Goal: Task Accomplishment & Management: Complete application form

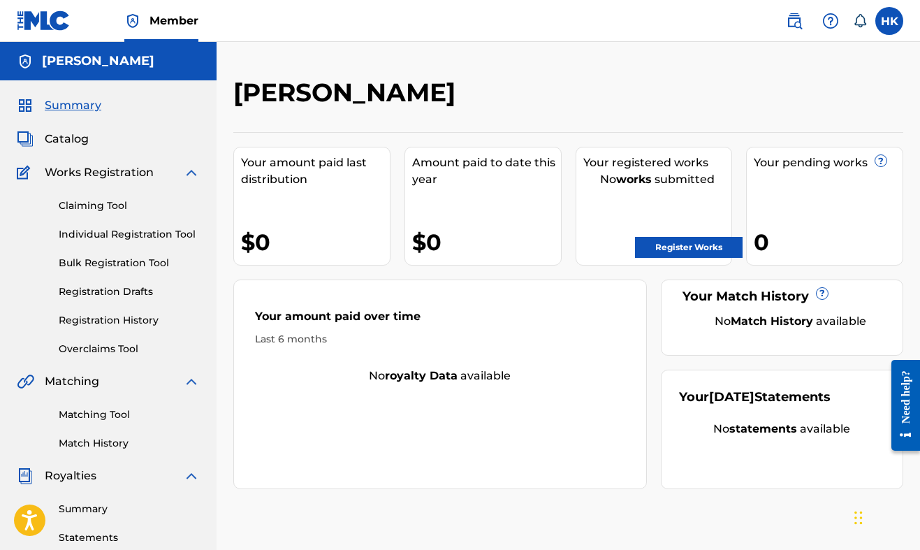
click at [108, 208] on link "Claiming Tool" at bounding box center [129, 205] width 141 height 15
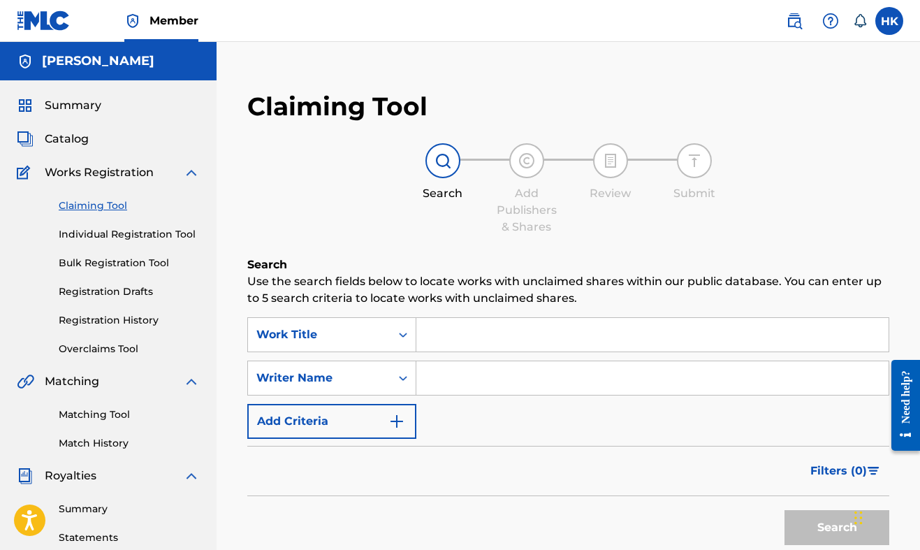
click at [89, 413] on link "Matching Tool" at bounding box center [129, 414] width 141 height 15
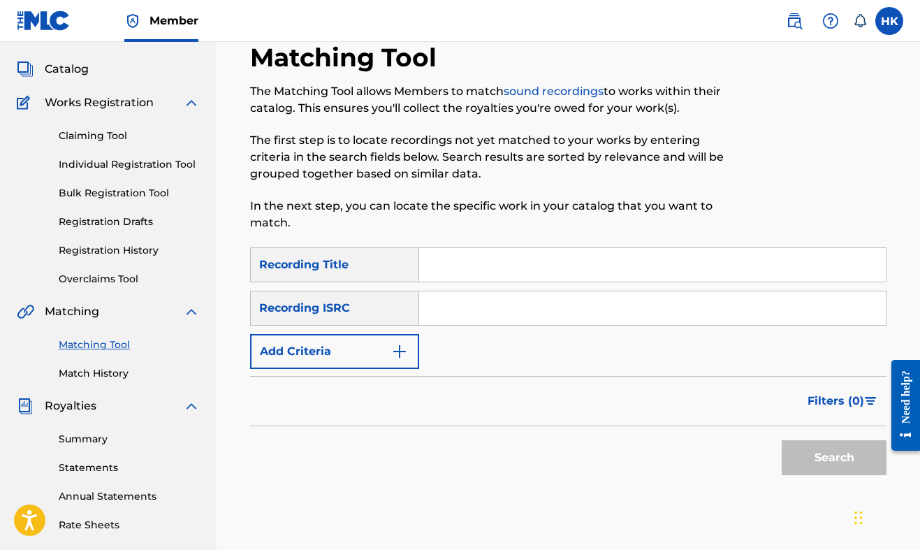
scroll to position [69, 0]
click at [131, 252] on link "Registration History" at bounding box center [129, 251] width 141 height 15
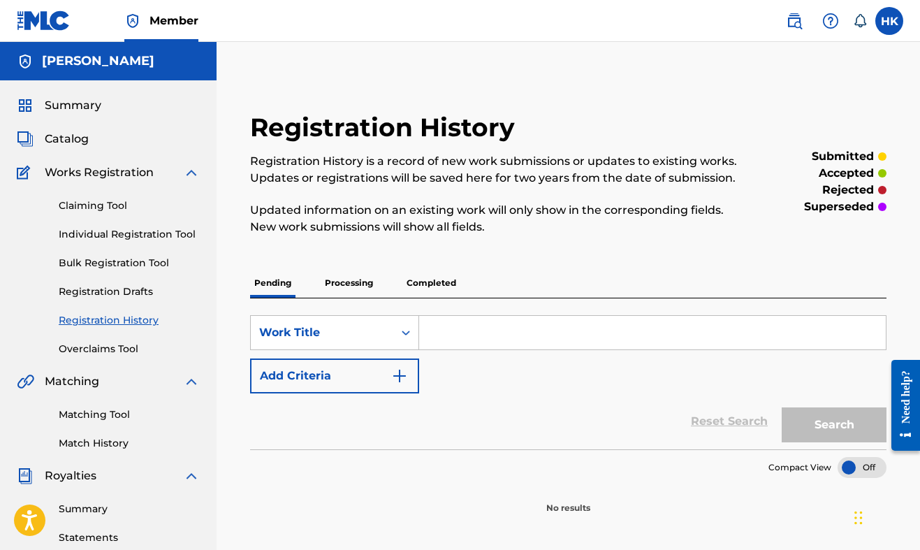
click at [349, 287] on p "Processing" at bounding box center [349, 282] width 57 height 29
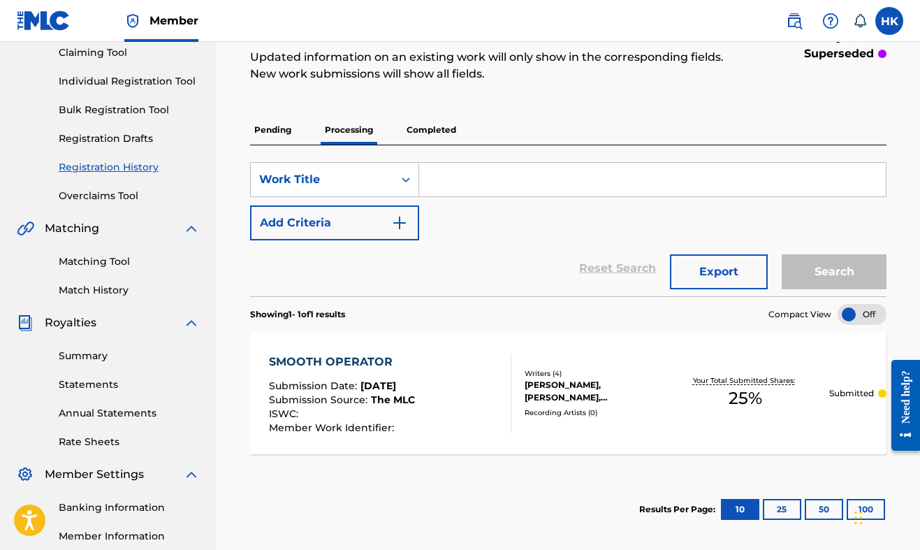
scroll to position [157, 0]
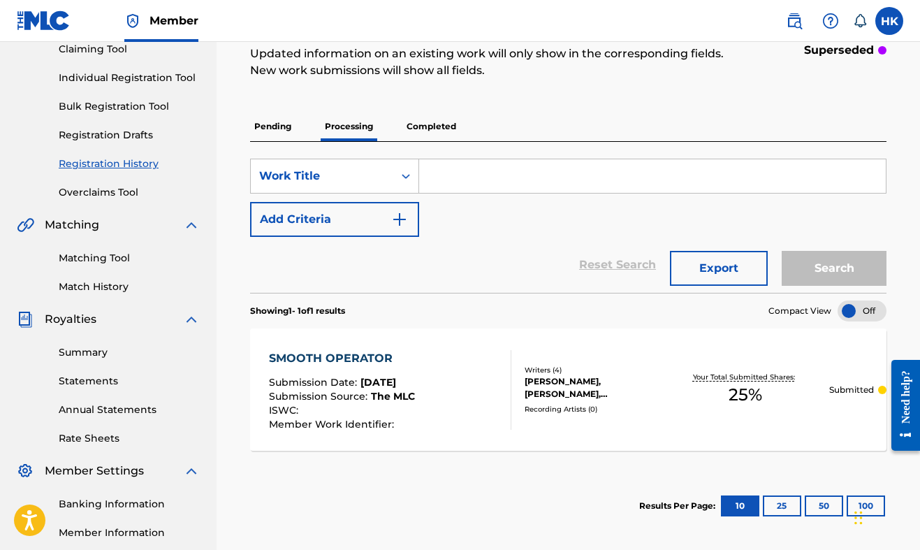
click at [365, 373] on div "SMOOTH OPERATOR Submission Date : [DATE] Submission Source : The MLC ISWC : Mem…" at bounding box center [342, 390] width 146 height 80
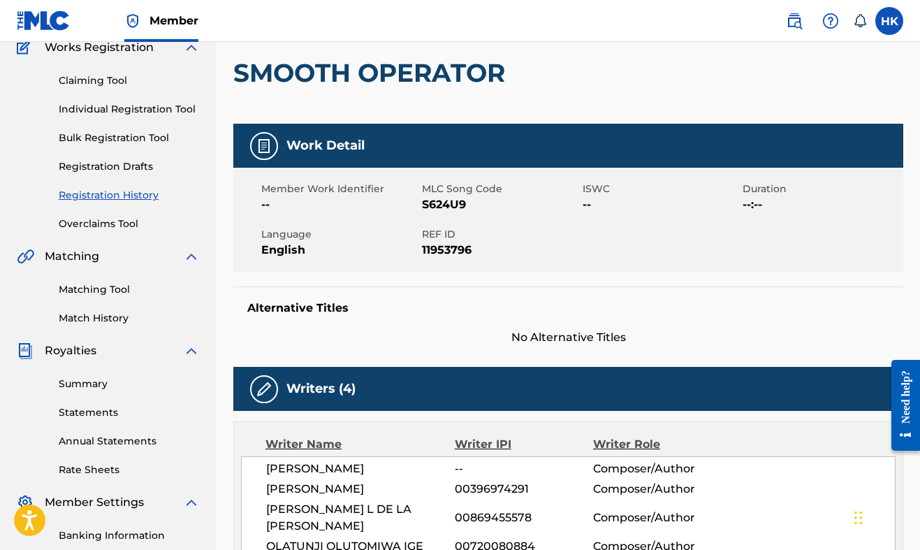
scroll to position [118, 0]
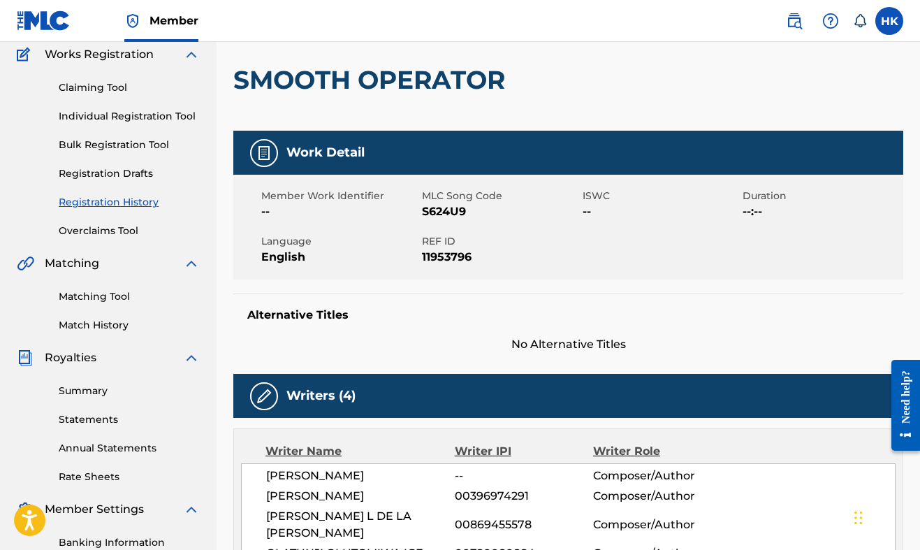
click at [140, 203] on link "Registration History" at bounding box center [129, 202] width 141 height 15
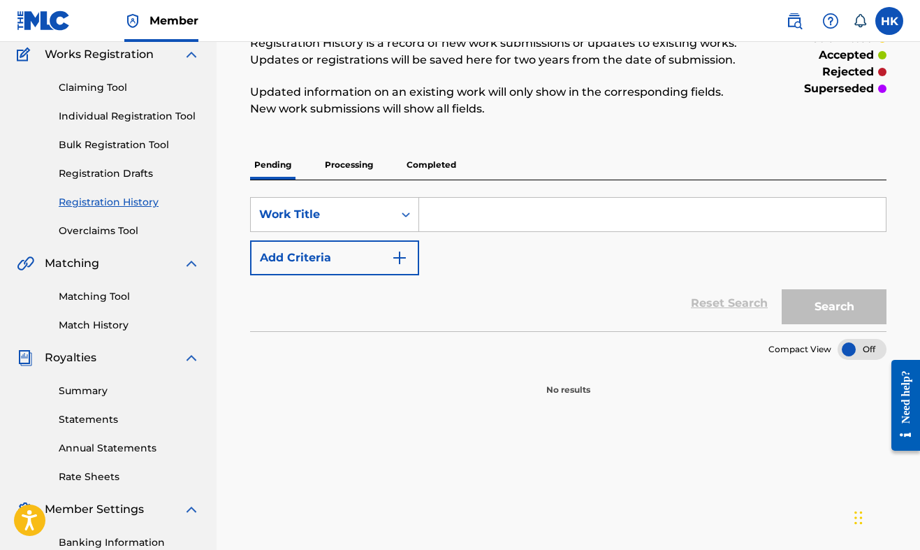
scroll to position [121, 0]
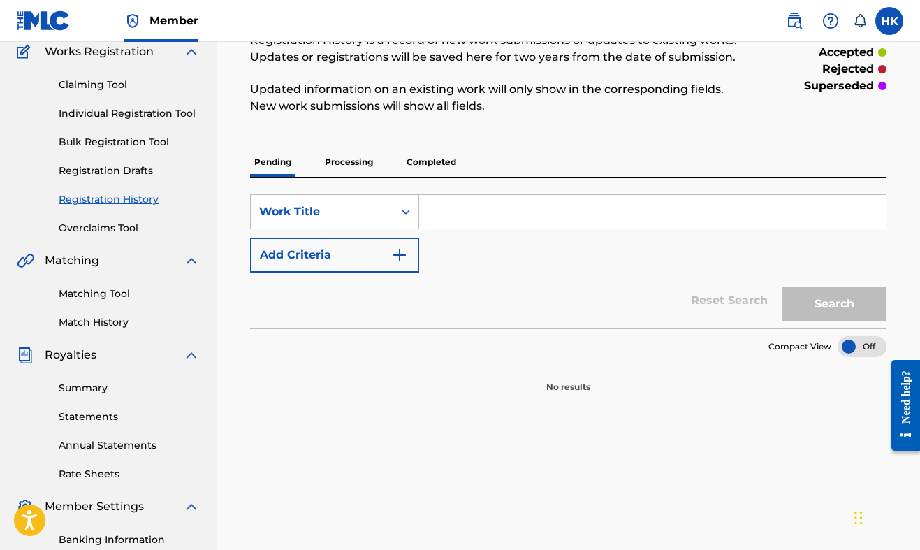
click at [409, 163] on p "Completed" at bounding box center [431, 161] width 58 height 29
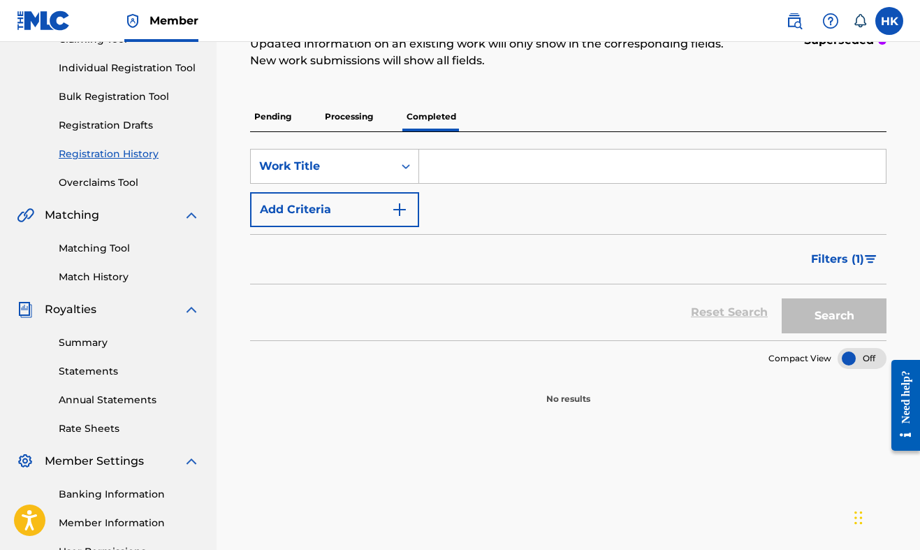
scroll to position [171, 0]
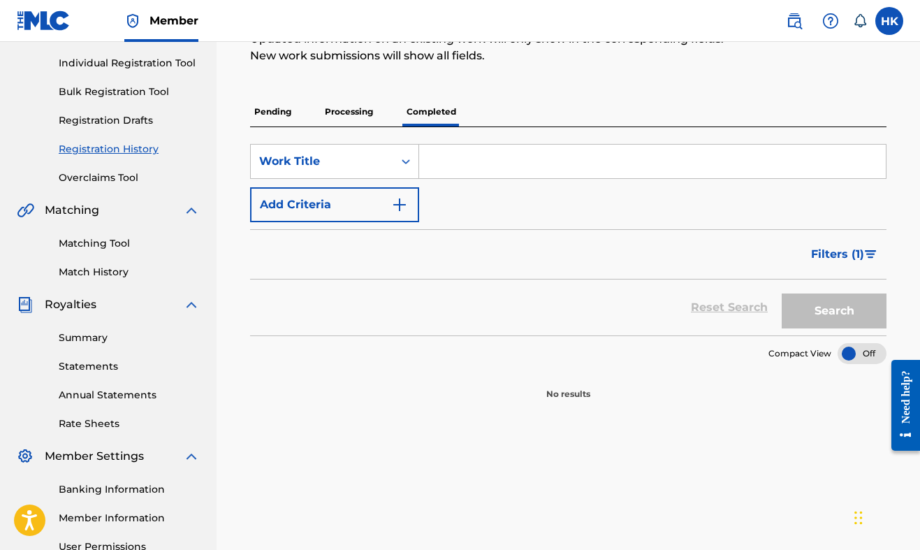
click at [372, 117] on p "Processing" at bounding box center [349, 111] width 57 height 29
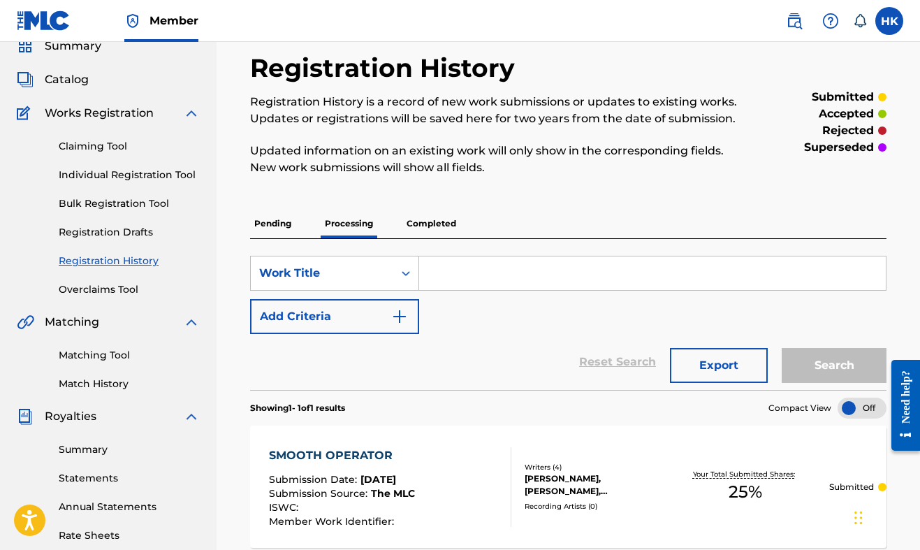
scroll to position [52, 0]
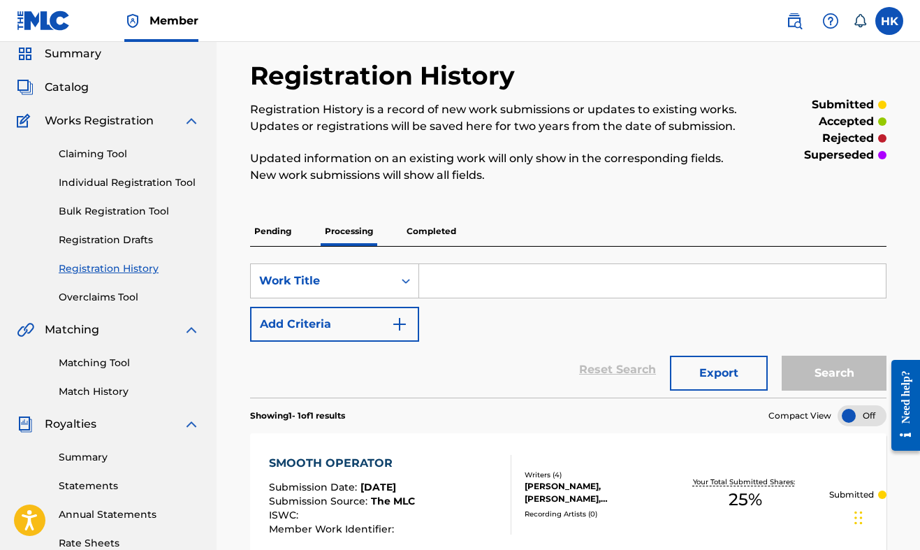
click at [282, 231] on p "Pending" at bounding box center [272, 231] width 45 height 29
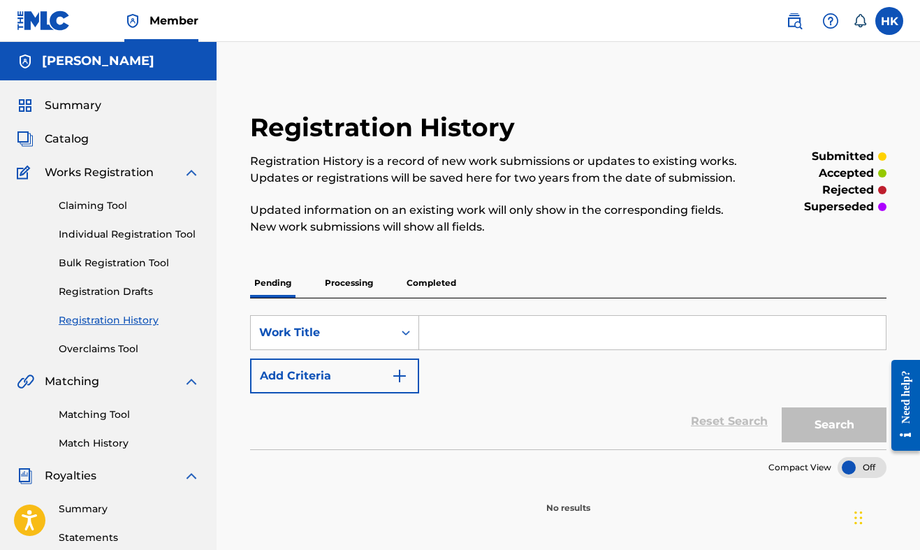
click at [109, 419] on link "Matching Tool" at bounding box center [129, 414] width 141 height 15
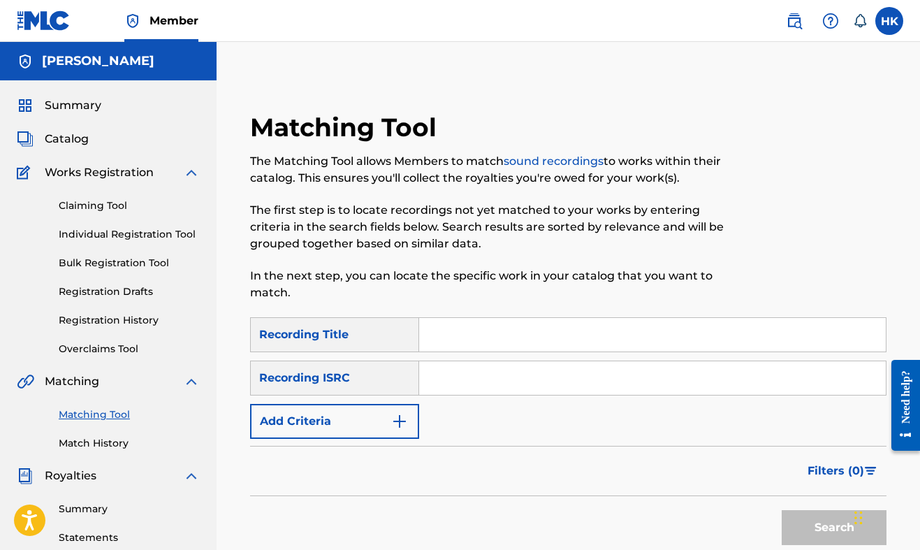
click at [393, 428] on img "Search Form" at bounding box center [399, 421] width 17 height 17
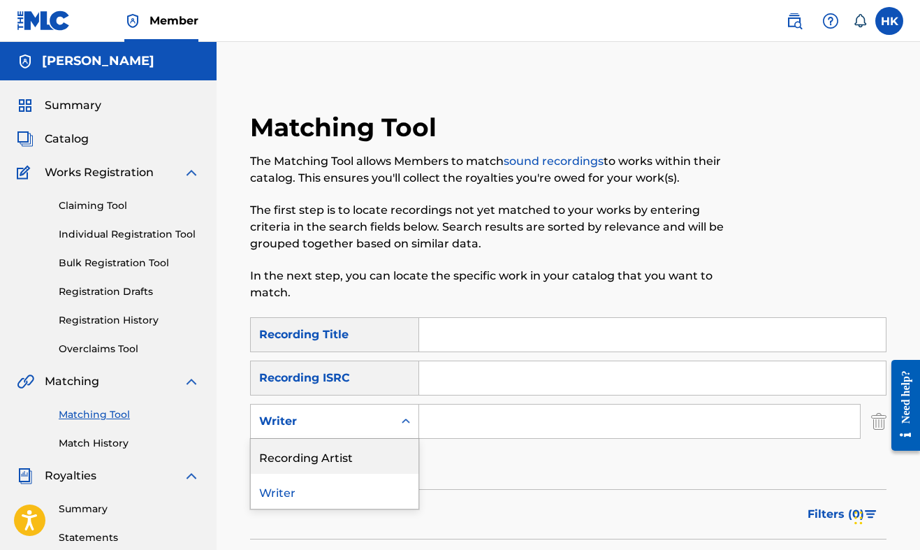
click at [386, 456] on div "Recording Artist" at bounding box center [335, 456] width 168 height 35
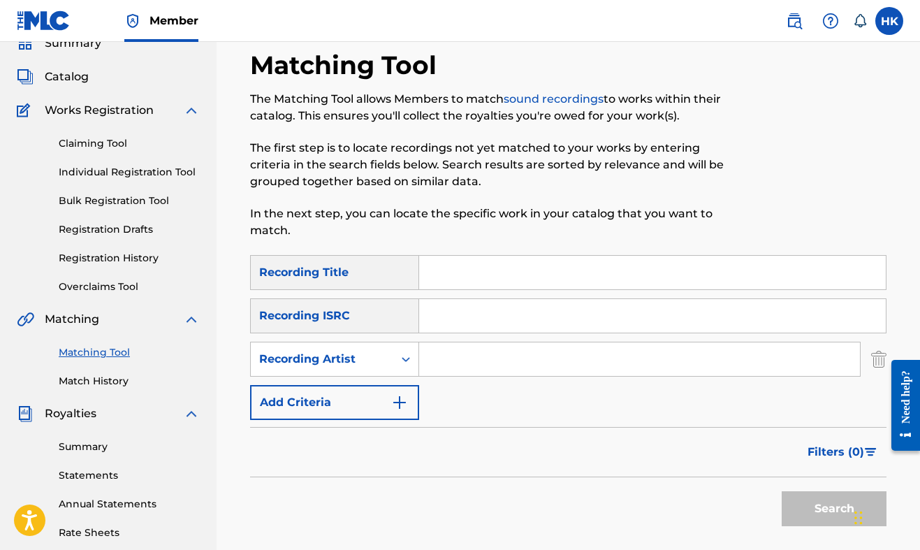
scroll to position [86, 0]
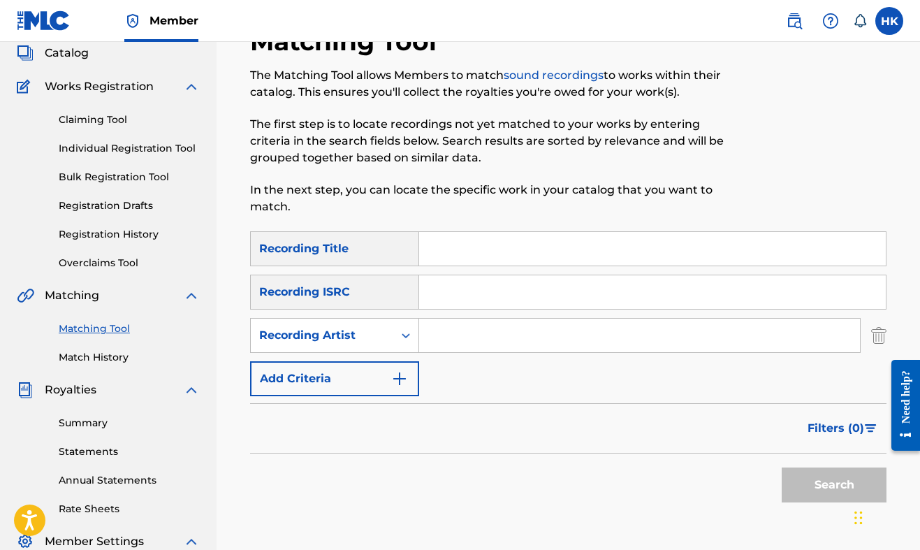
click at [112, 115] on link "Claiming Tool" at bounding box center [129, 119] width 141 height 15
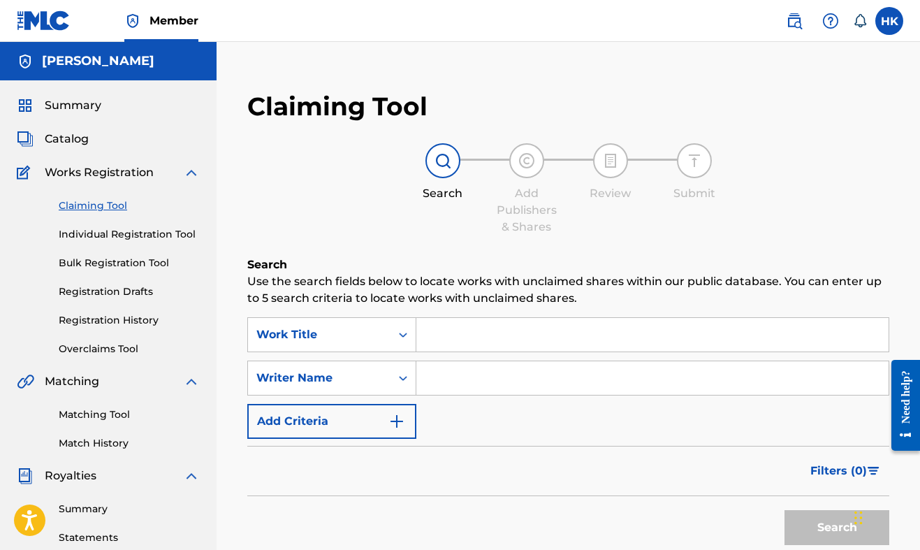
click at [447, 345] on input "Search Form" at bounding box center [652, 335] width 472 height 34
click at [380, 449] on div "Filters ( 0 )" at bounding box center [568, 471] width 642 height 50
click at [383, 432] on button "Add Criteria" at bounding box center [331, 421] width 169 height 35
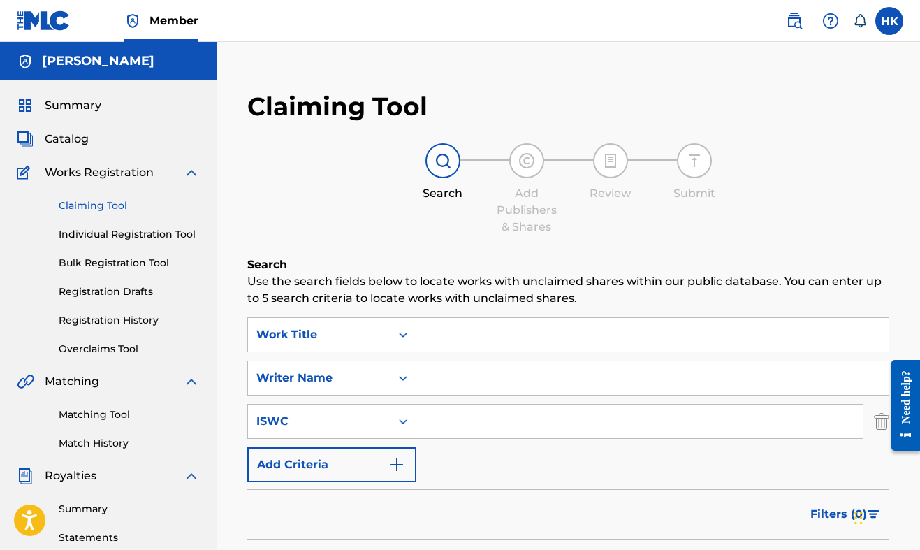
click at [380, 457] on button "Add Criteria" at bounding box center [331, 464] width 169 height 35
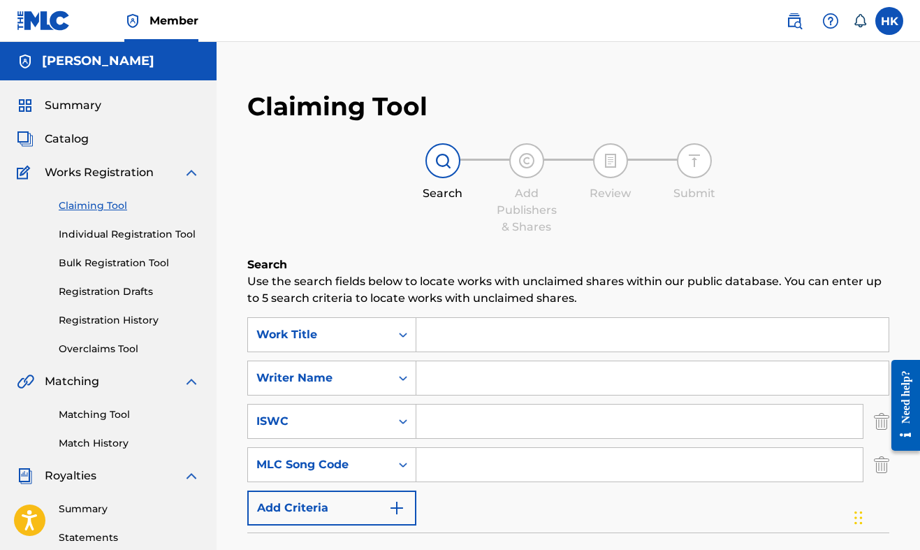
click at [386, 486] on div "SearchWithCriteriad463bb3b-febc-4993-bba0-8b04632ac457 Work Title SearchWithCri…" at bounding box center [568, 421] width 642 height 208
click at [379, 497] on button "Add Criteria" at bounding box center [331, 507] width 169 height 35
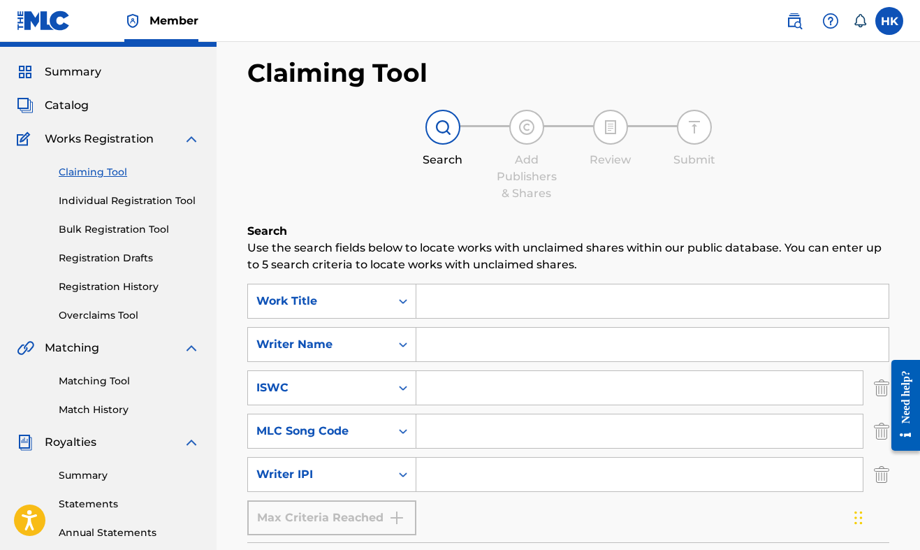
scroll to position [47, 0]
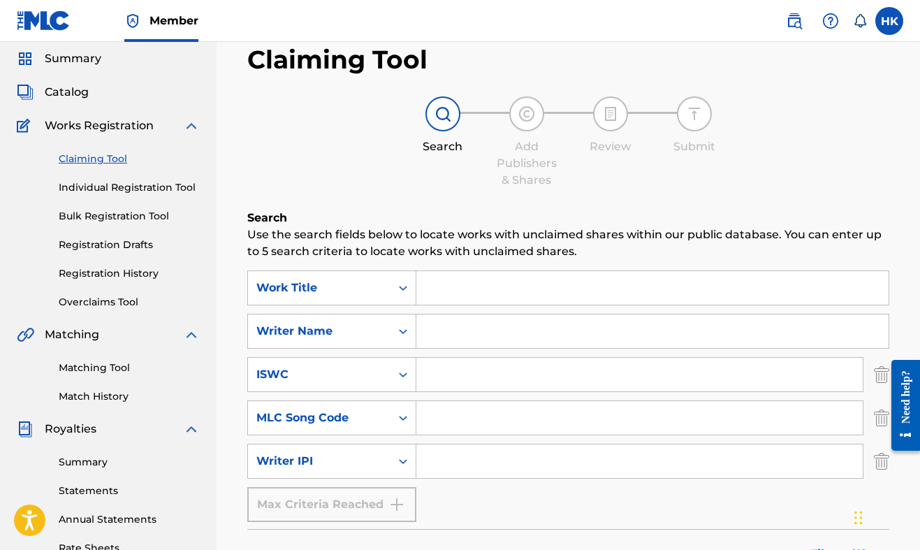
click at [501, 290] on input "Search Form" at bounding box center [652, 288] width 472 height 34
click at [490, 311] on div "SearchWithCriteriad463bb3b-febc-4993-bba0-8b04632ac457 Work Title SearchWithCri…" at bounding box center [568, 396] width 642 height 252
click at [486, 319] on input "Search Form" at bounding box center [652, 331] width 472 height 34
type input "[PERSON_NAME]"
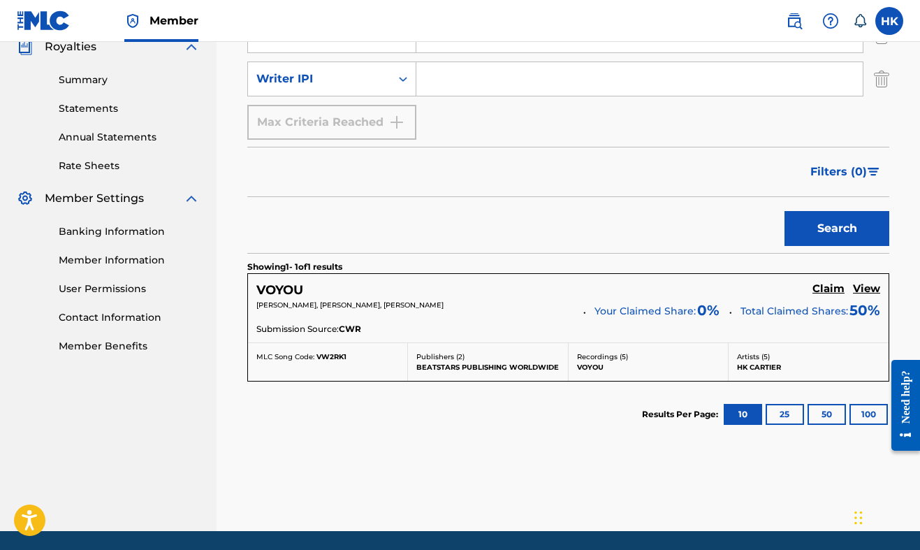
scroll to position [384, 0]
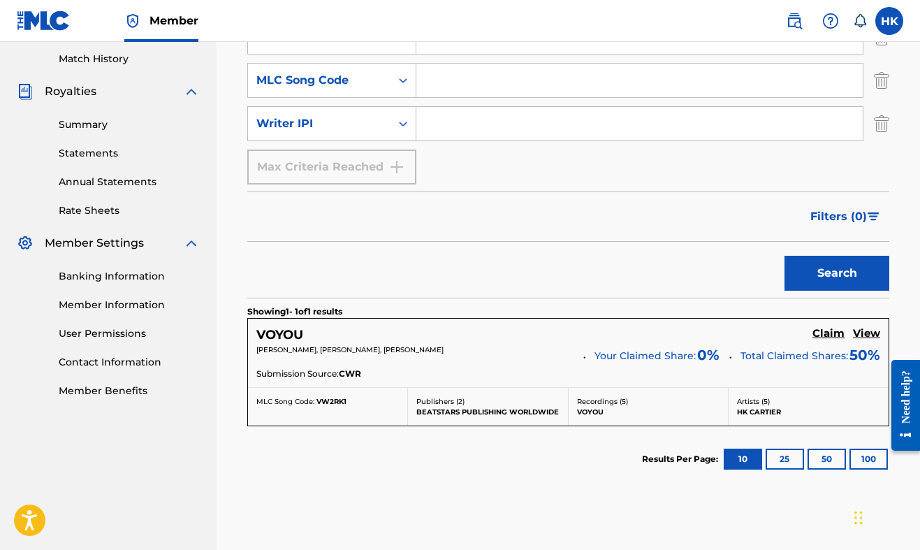
click at [809, 274] on button "Search" at bounding box center [837, 273] width 105 height 35
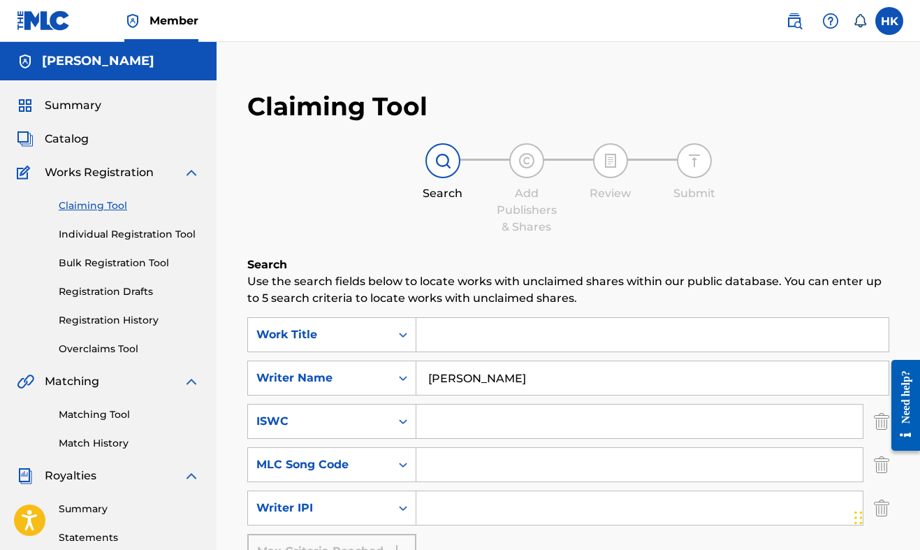
scroll to position [0, 0]
click at [481, 322] on input "Search Form" at bounding box center [652, 335] width 472 height 34
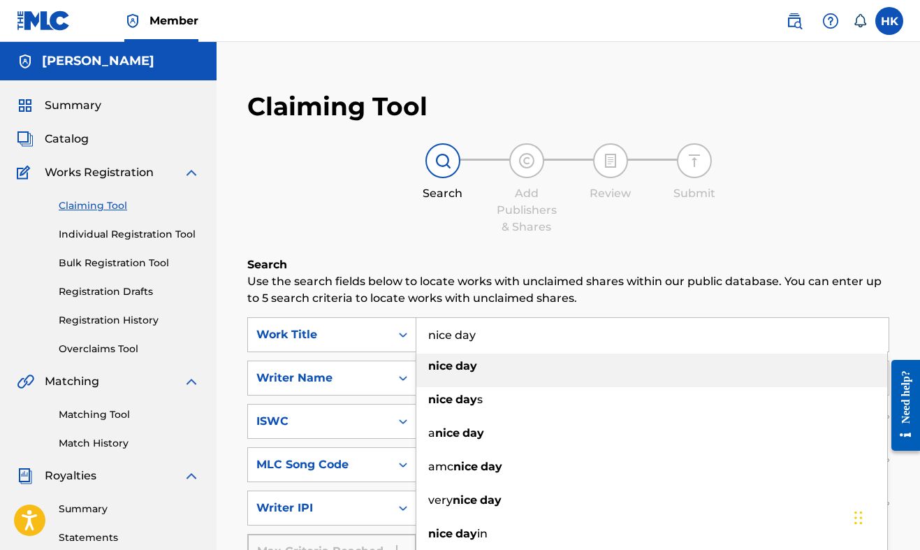
type input "nice day"
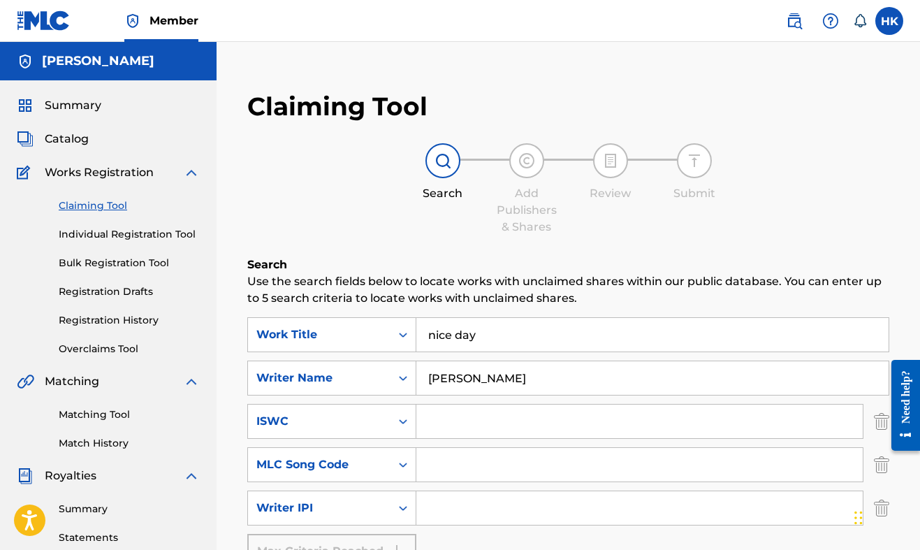
click at [572, 237] on div "Claiming Tool Search Add Publishers & Shares Review Submit Search Use the searc…" at bounding box center [568, 518] width 670 height 883
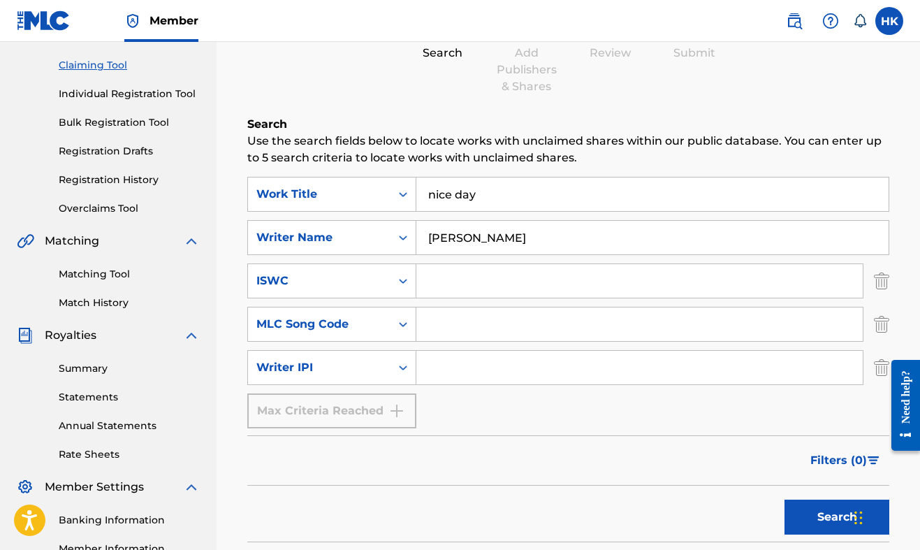
scroll to position [152, 0]
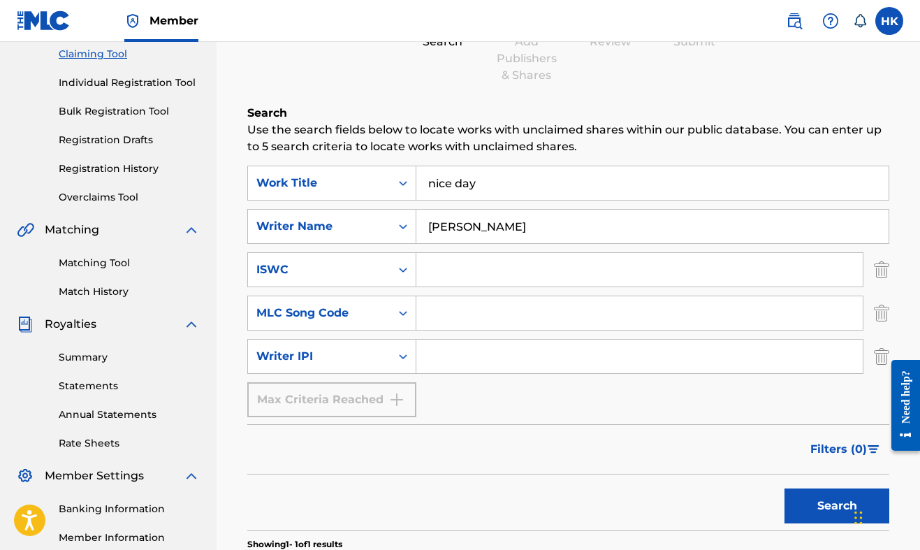
click at [799, 504] on button "Search" at bounding box center [837, 505] width 105 height 35
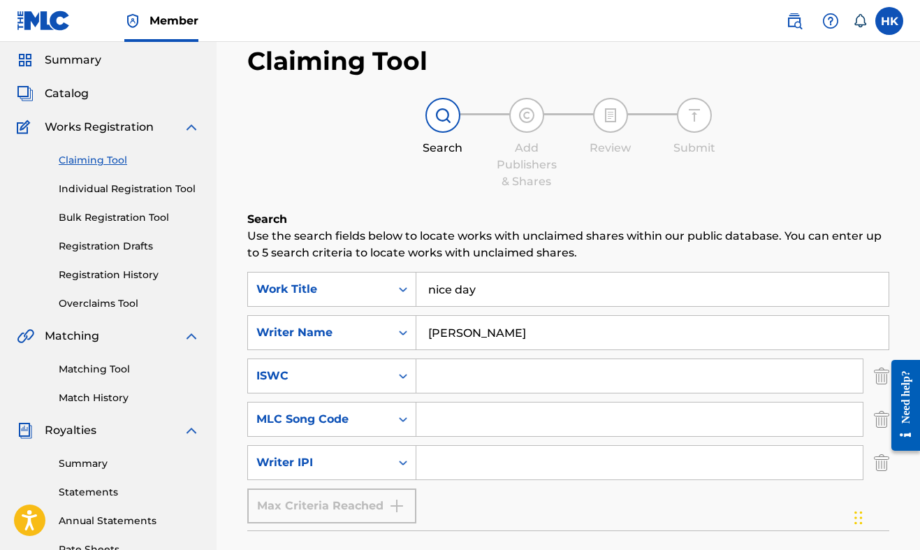
scroll to position [48, 0]
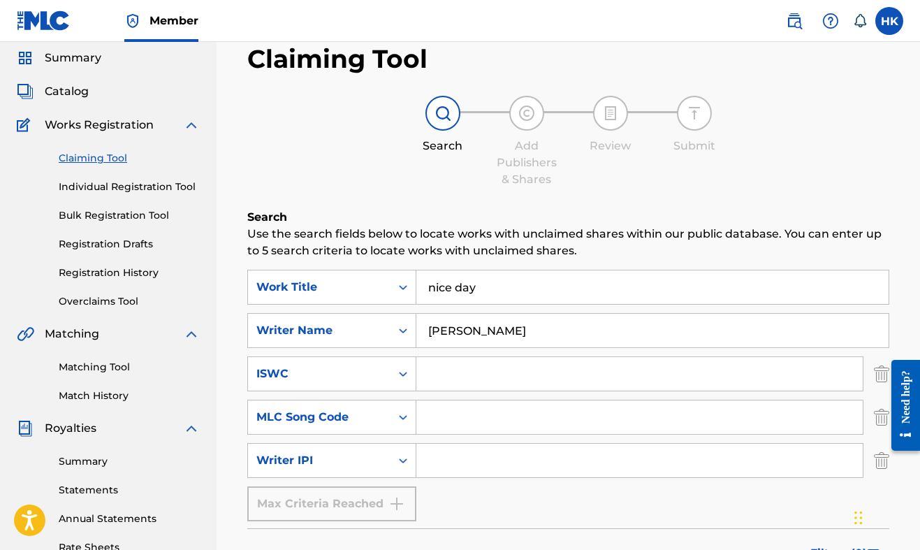
click at [143, 182] on link "Individual Registration Tool" at bounding box center [129, 187] width 141 height 15
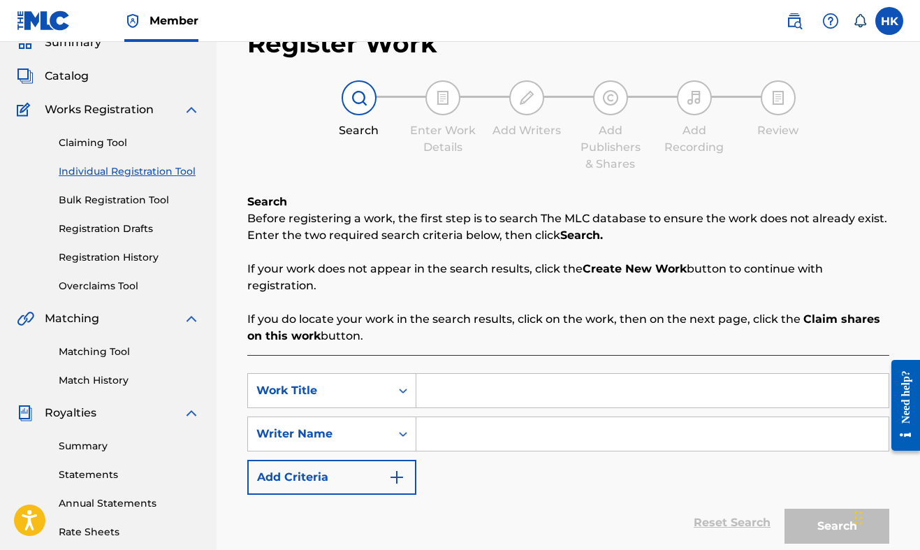
scroll to position [69, 0]
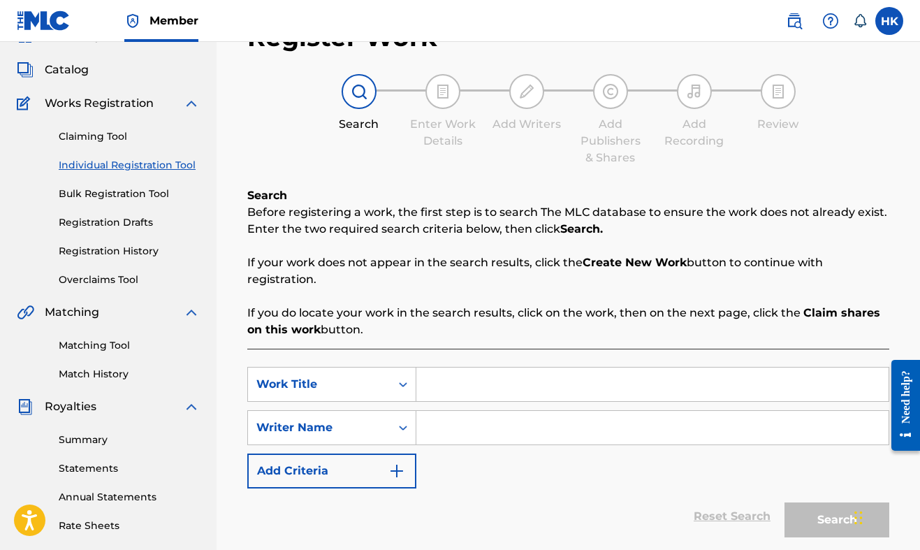
click at [473, 383] on input "Search Form" at bounding box center [652, 385] width 472 height 34
type input "nice day"
click at [452, 428] on input "Search Form" at bounding box center [652, 428] width 472 height 34
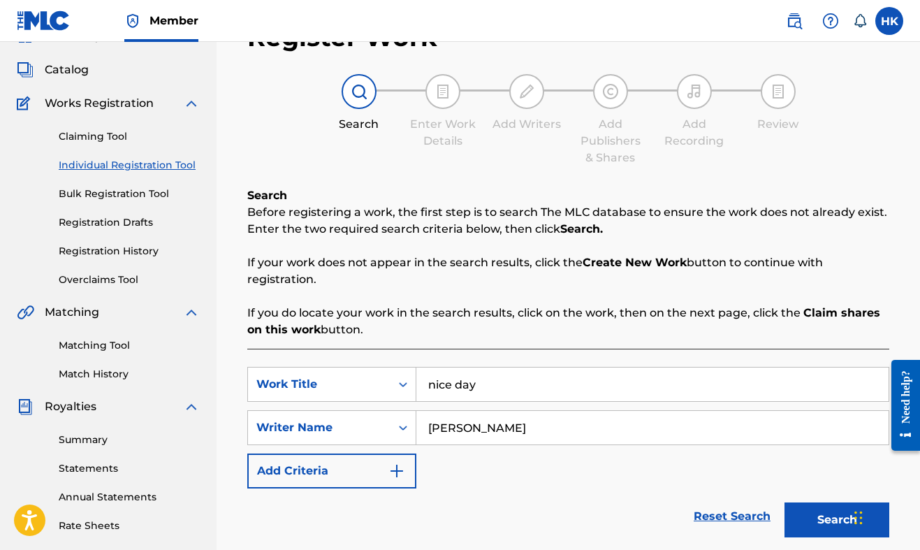
type input "[PERSON_NAME]"
click at [328, 481] on button "Add Criteria" at bounding box center [331, 470] width 169 height 35
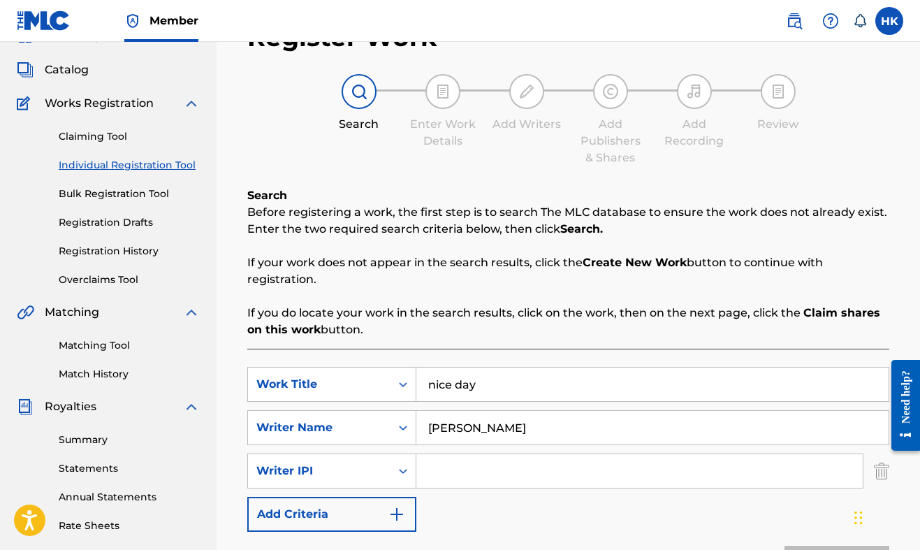
click at [330, 502] on button "Add Criteria" at bounding box center [331, 514] width 169 height 35
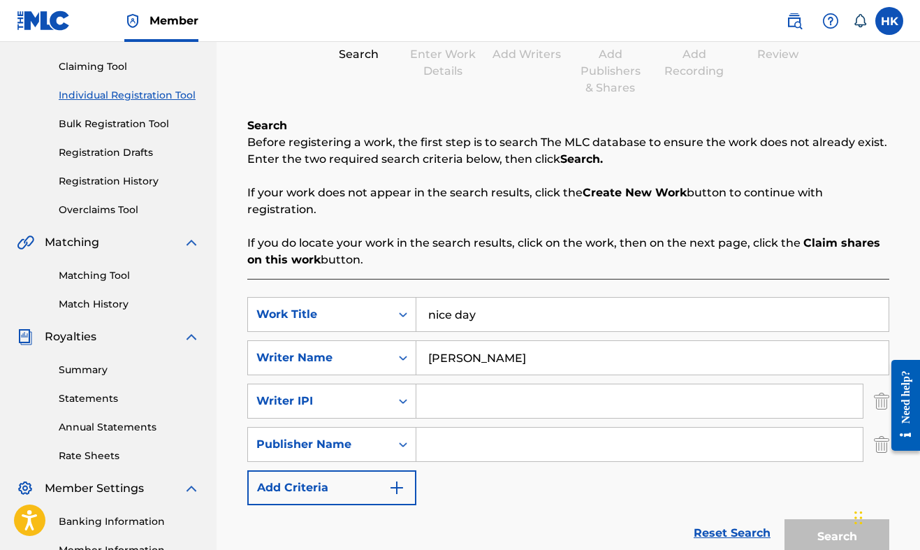
scroll to position [133, 0]
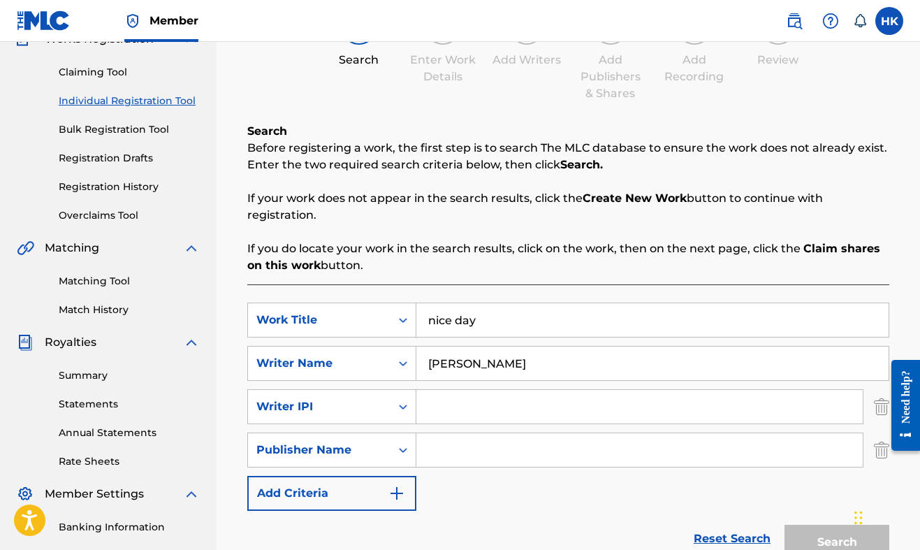
click at [330, 502] on button "Add Criteria" at bounding box center [331, 493] width 169 height 35
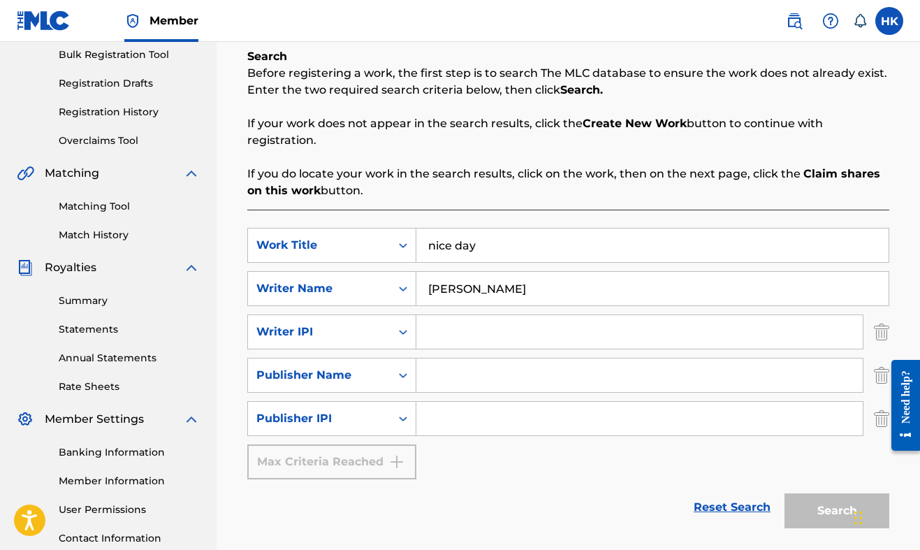
scroll to position [220, 0]
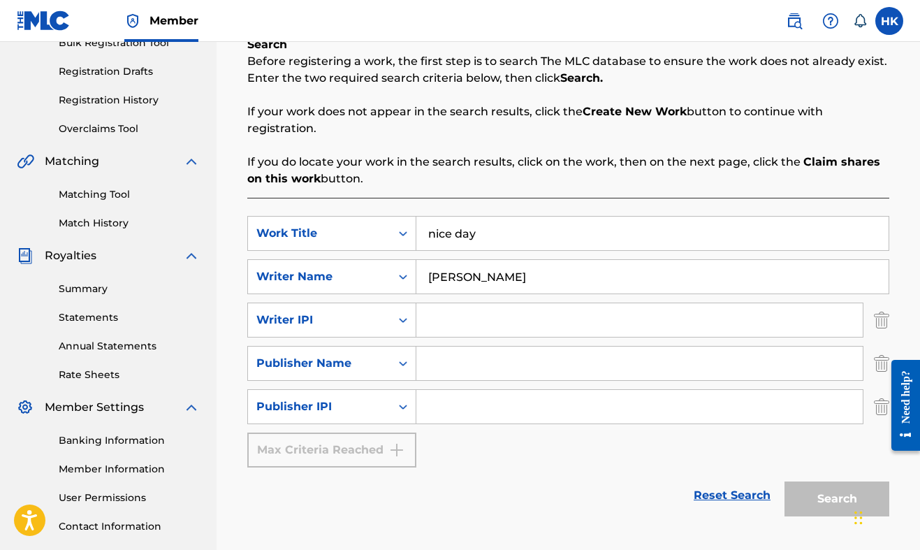
click at [814, 491] on div "Search" at bounding box center [834, 495] width 112 height 56
click at [889, 333] on img "Search Form" at bounding box center [881, 320] width 15 height 35
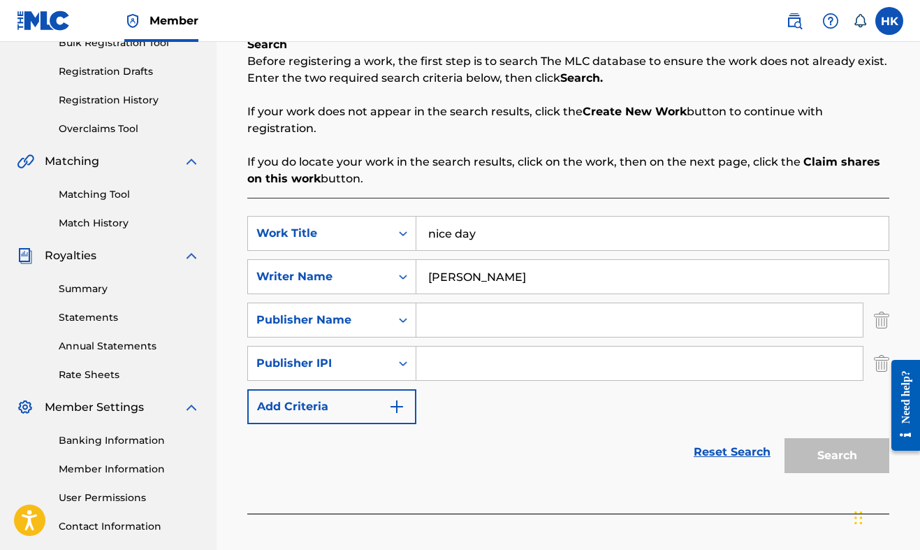
click at [889, 333] on img "Search Form" at bounding box center [881, 320] width 15 height 35
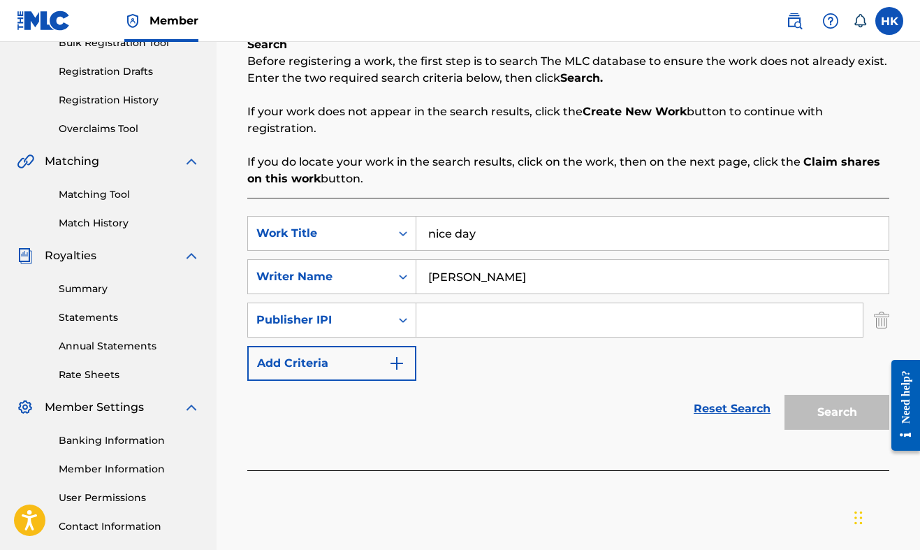
click at [889, 333] on img "Search Form" at bounding box center [881, 320] width 15 height 35
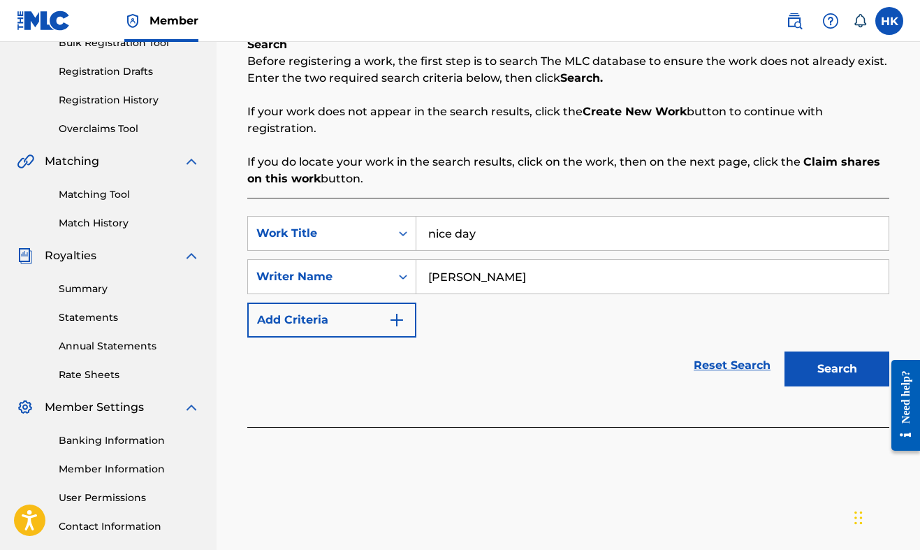
click at [859, 366] on button "Search" at bounding box center [837, 368] width 105 height 35
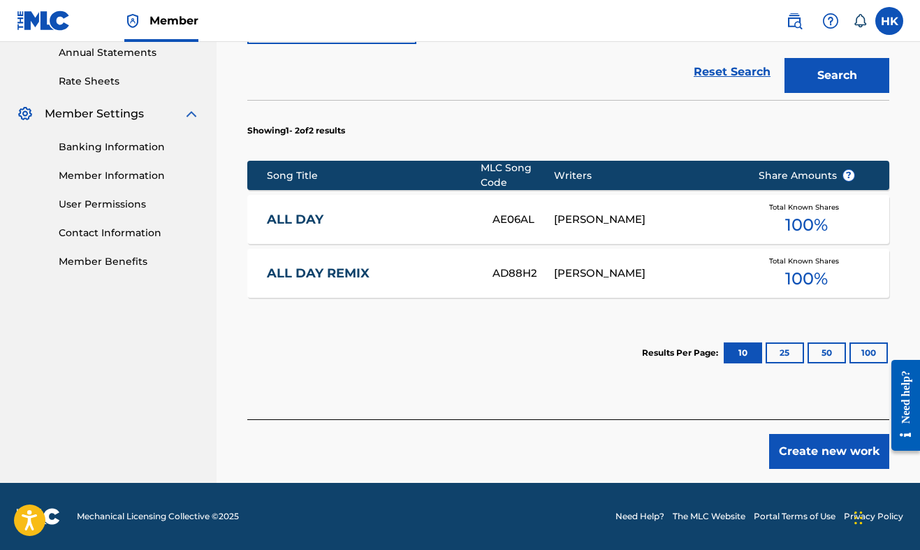
scroll to position [514, 0]
click at [819, 451] on button "Create new work" at bounding box center [829, 451] width 120 height 35
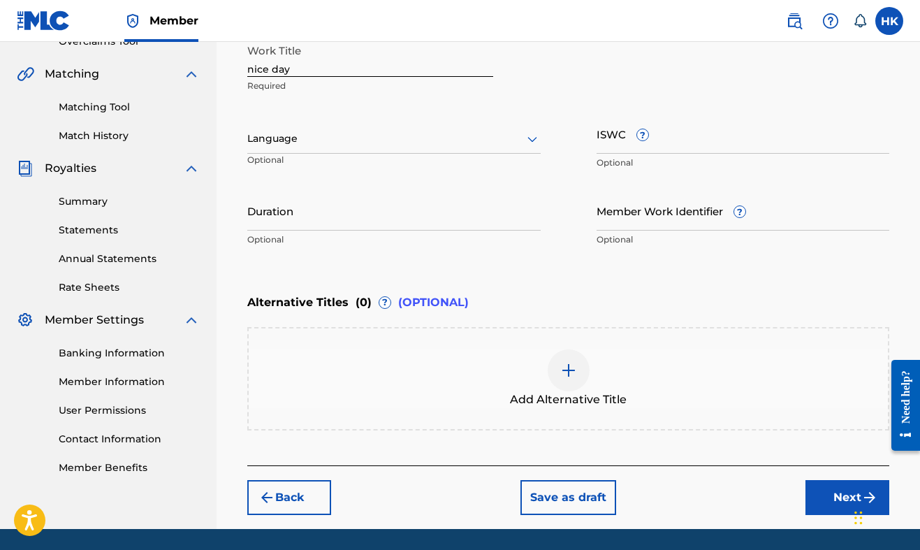
scroll to position [305, 0]
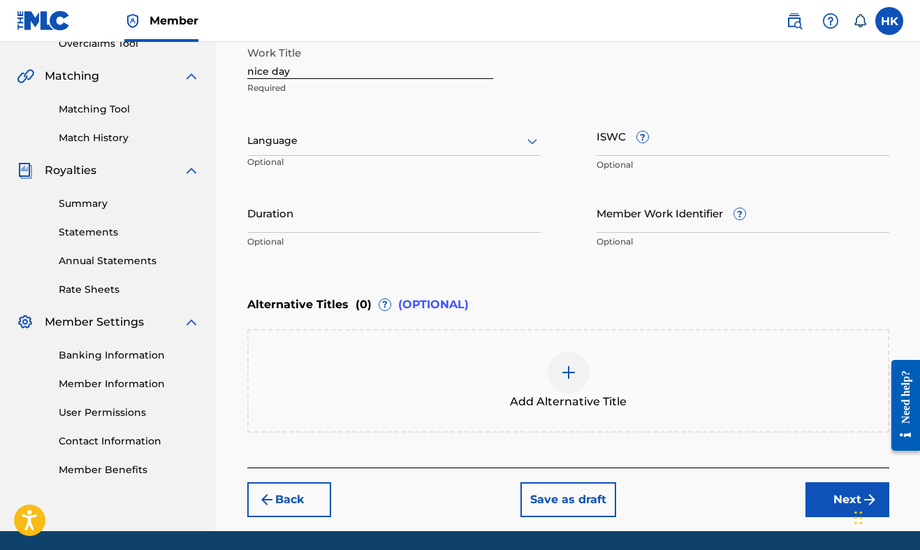
click at [829, 490] on button "Next" at bounding box center [848, 499] width 84 height 35
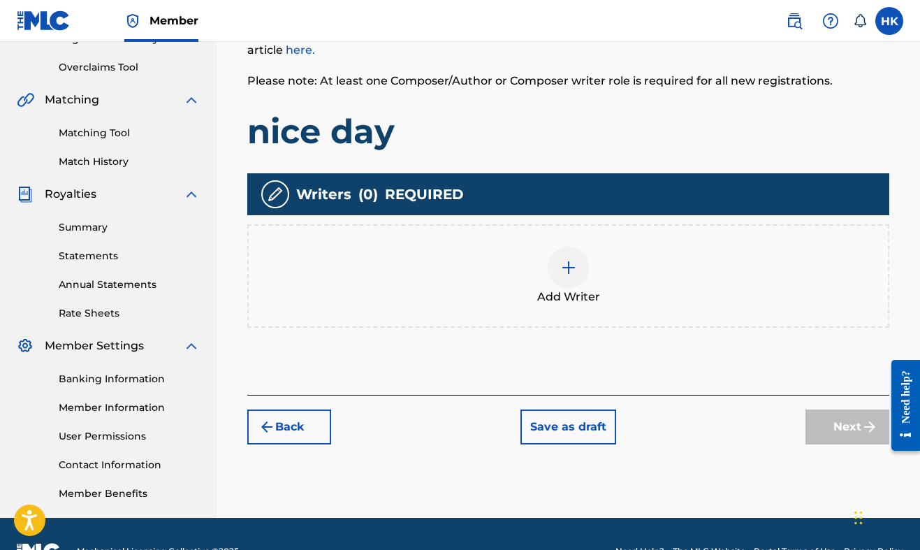
scroll to position [285, 0]
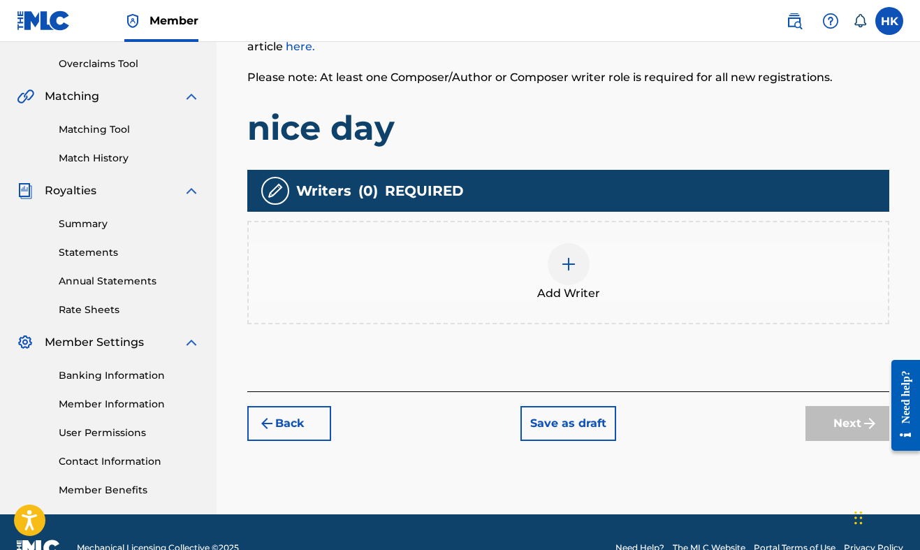
click at [305, 445] on div "Register Work Search Enter Work Details Add Writers Add Publishers & Shares Add…" at bounding box center [568, 123] width 670 height 663
click at [293, 425] on button "Back" at bounding box center [289, 423] width 84 height 35
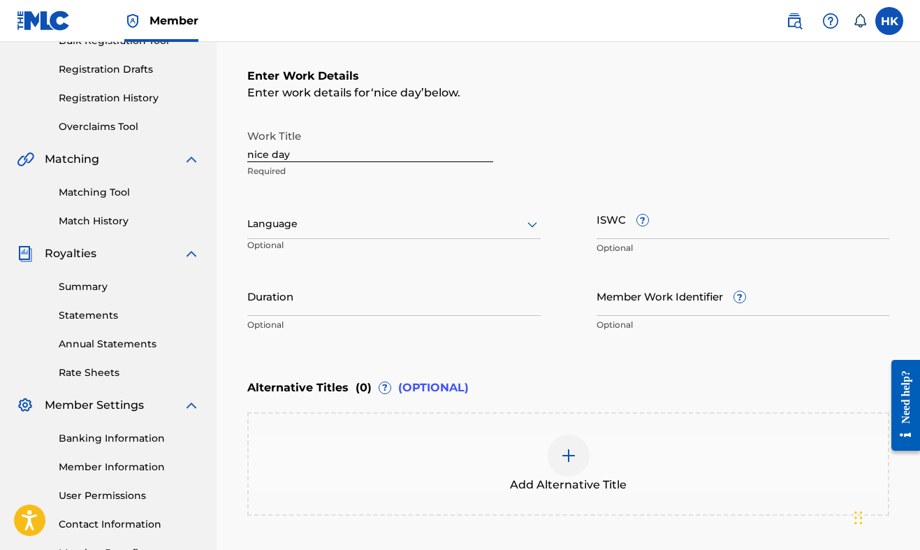
scroll to position [268, 1]
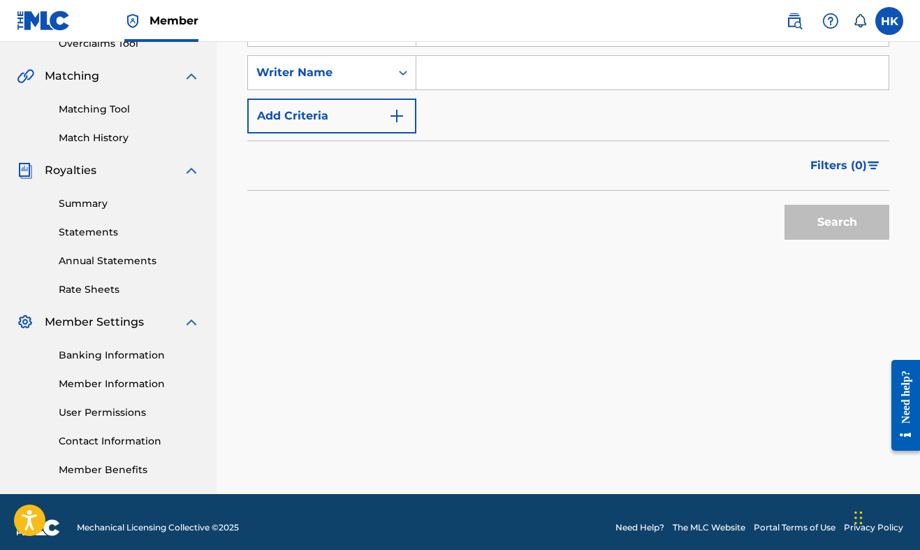
scroll to position [48, 0]
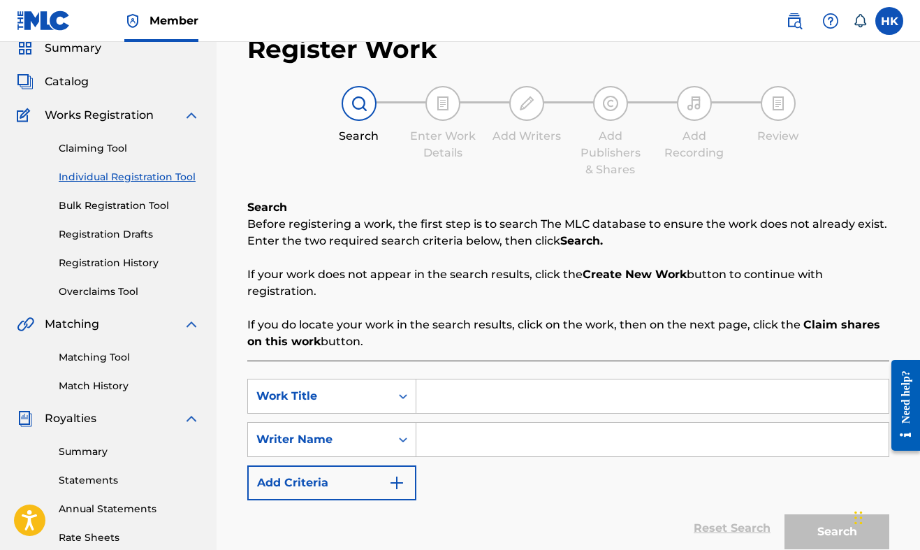
scroll to position [39, 0]
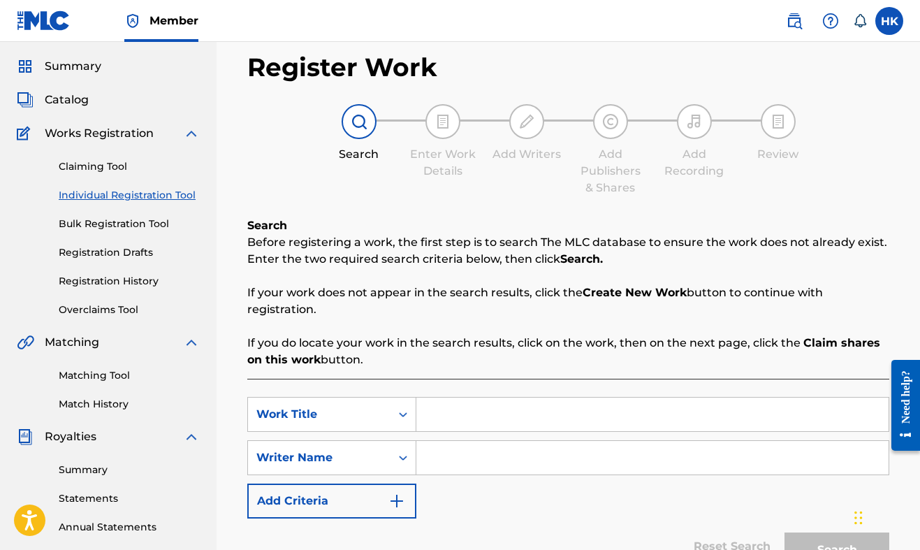
click at [576, 402] on input "Search Form" at bounding box center [652, 415] width 472 height 34
type input "nice day"
click at [495, 446] on input "Search Form" at bounding box center [652, 458] width 472 height 34
type input "[PERSON_NAME]"
click at [837, 549] on button "Search" at bounding box center [837, 549] width 105 height 35
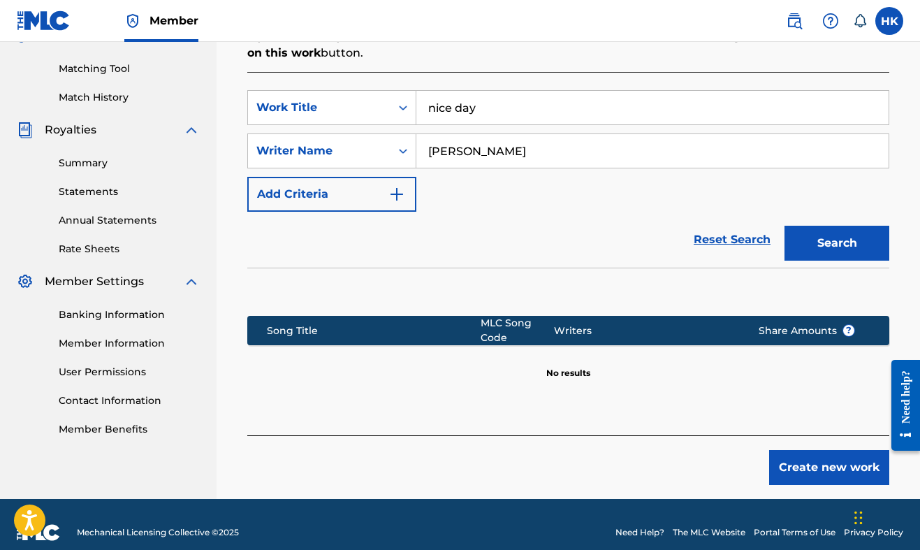
scroll to position [349, 0]
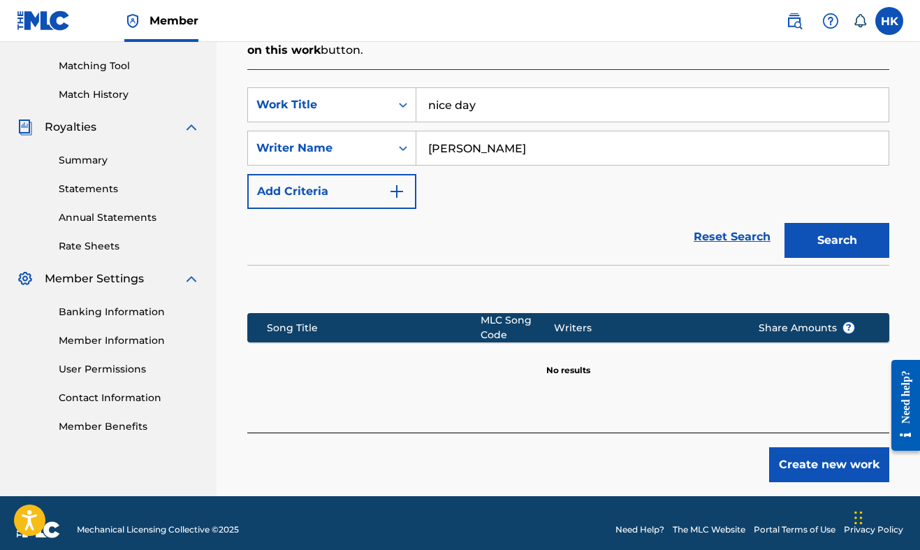
click at [814, 453] on button "Create new work" at bounding box center [829, 464] width 120 height 35
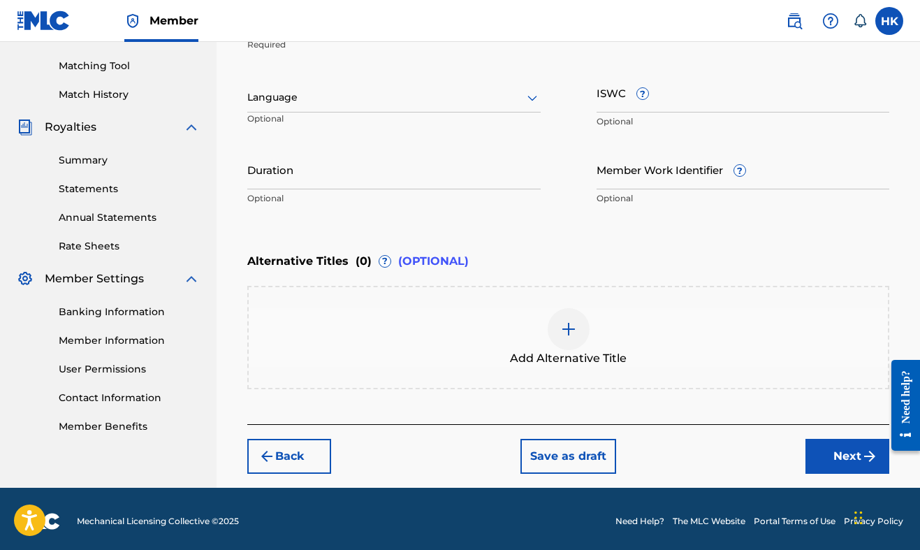
drag, startPoint x: 814, startPoint y: 453, endPoint x: 637, endPoint y: 361, distance: 199.7
click at [637, 361] on div "Register Work Search Enter Work Details Add Writers Add Publishers & Shares Add…" at bounding box center [568, 107] width 670 height 759
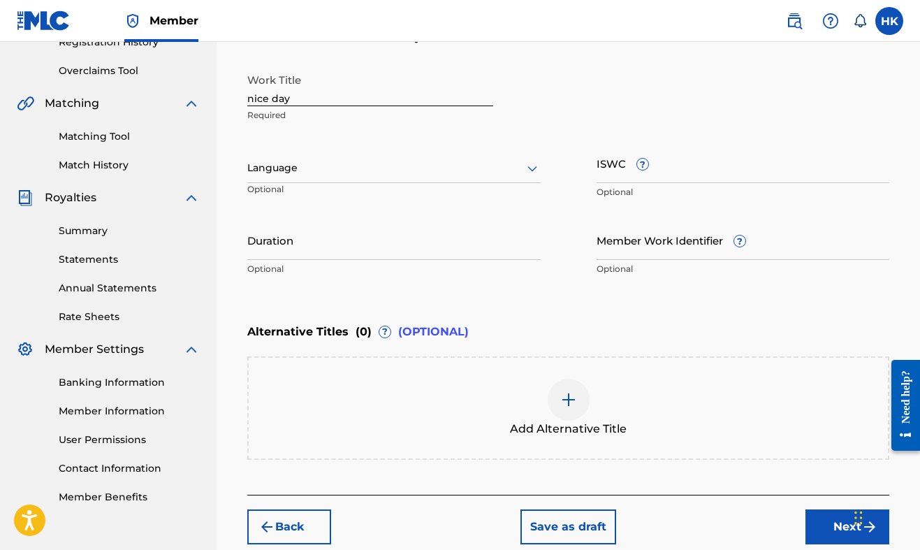
scroll to position [95, 0]
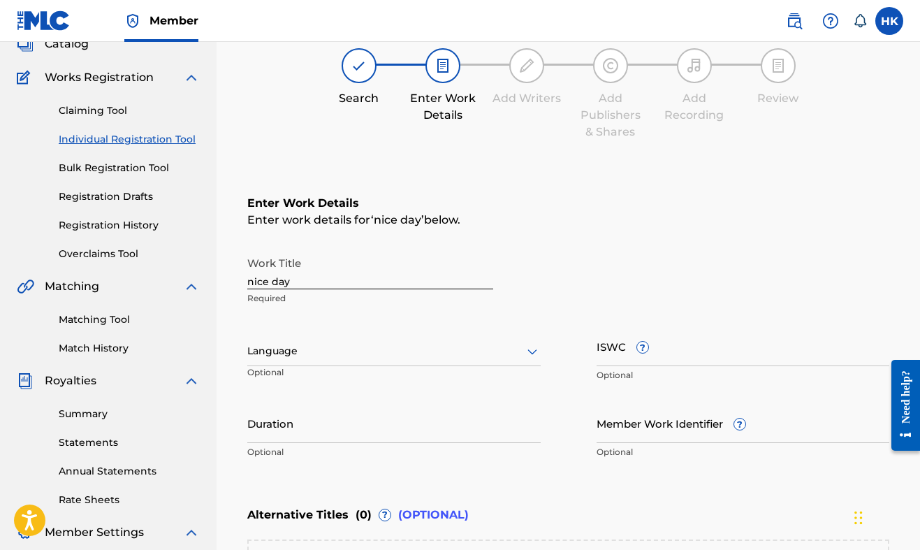
click at [412, 280] on input "nice day" at bounding box center [370, 269] width 246 height 40
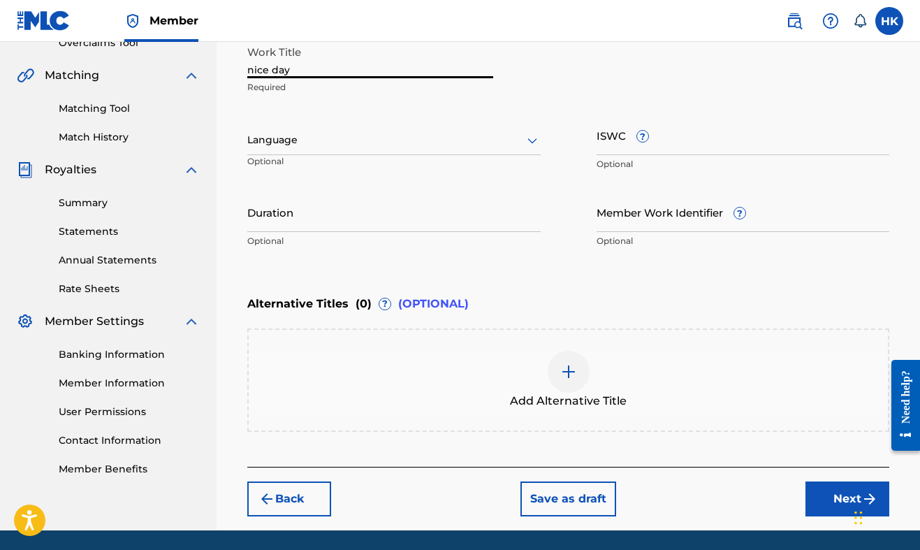
scroll to position [324, 0]
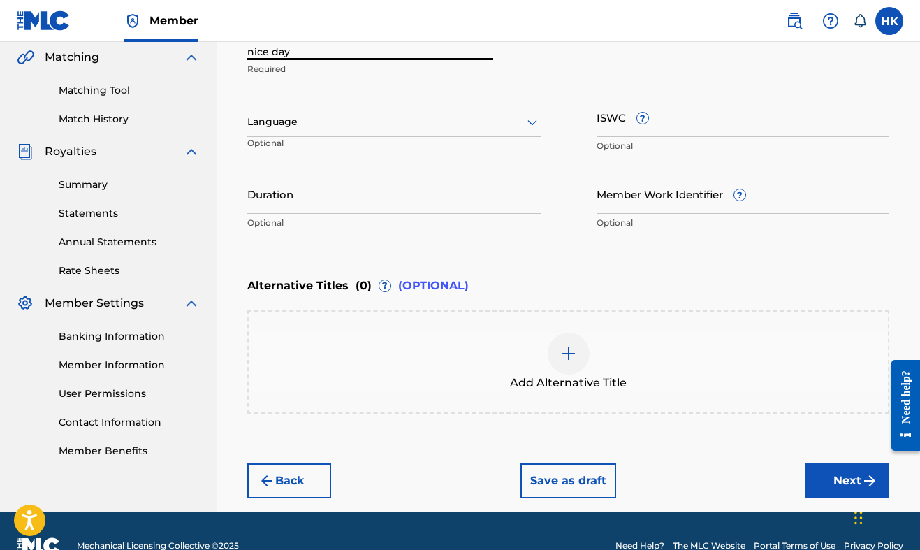
click at [817, 467] on button "Next" at bounding box center [848, 480] width 84 height 35
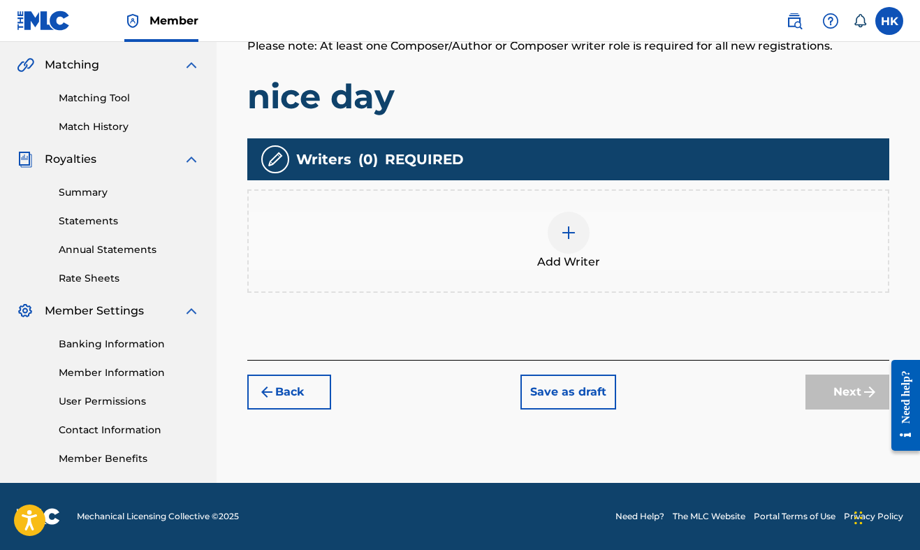
scroll to position [316, 0]
click at [581, 245] on div at bounding box center [569, 233] width 42 height 42
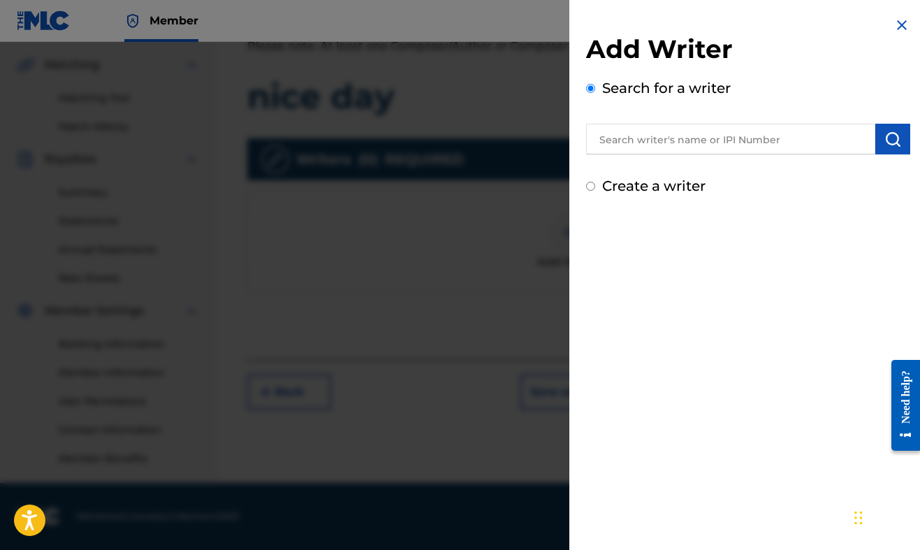
click at [647, 153] on input "text" at bounding box center [730, 139] width 289 height 31
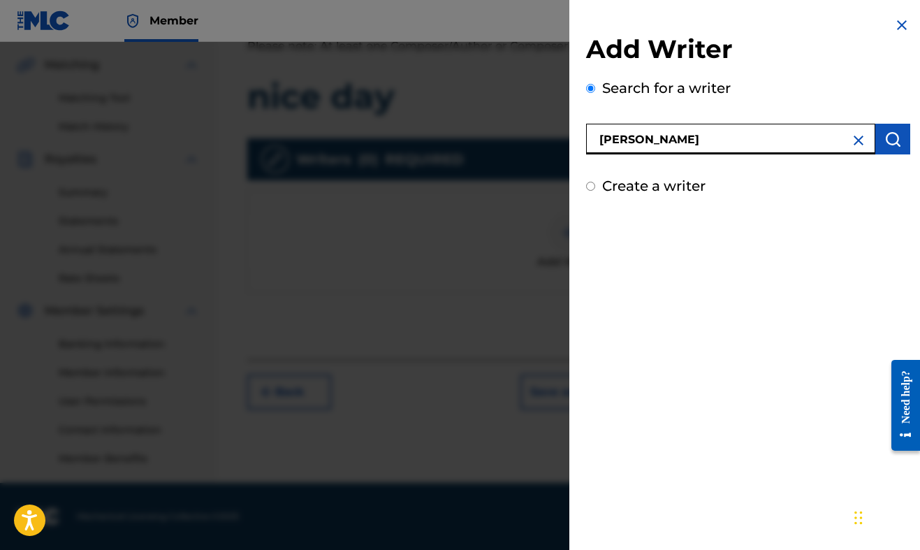
type input "[PERSON_NAME]"
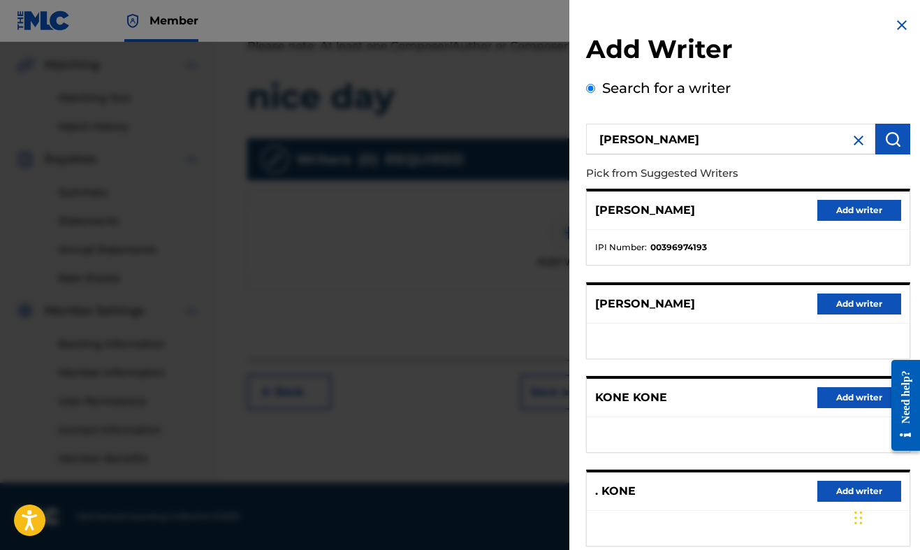
click at [832, 205] on button "Add writer" at bounding box center [859, 210] width 84 height 21
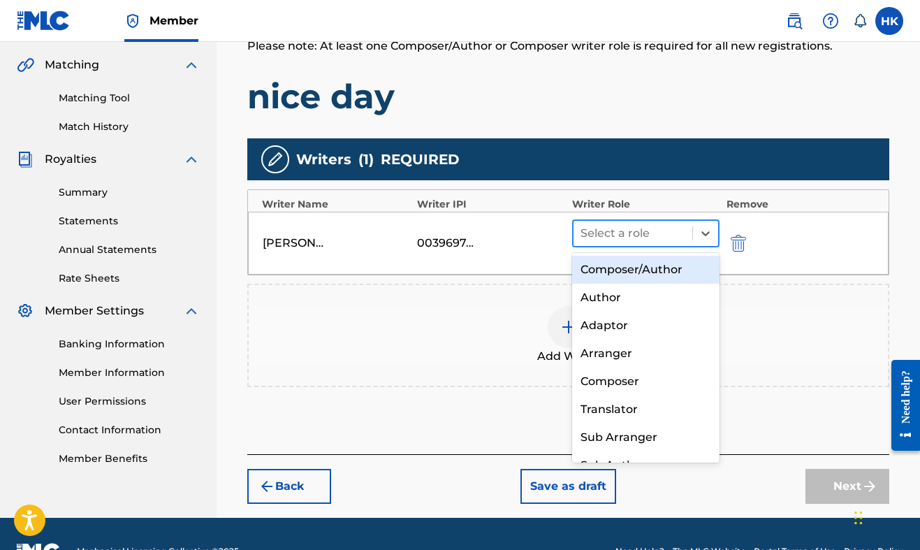
click at [670, 235] on div at bounding box center [633, 234] width 105 height 20
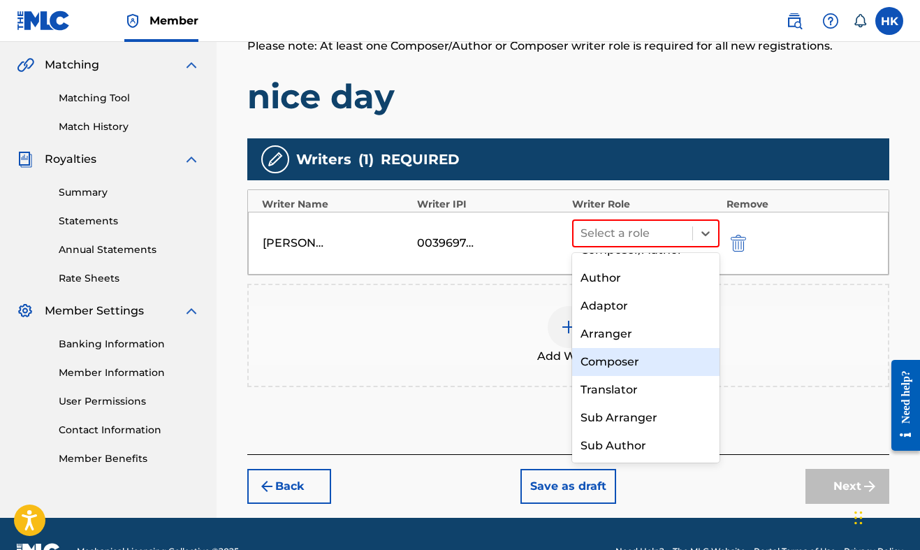
scroll to position [0, 0]
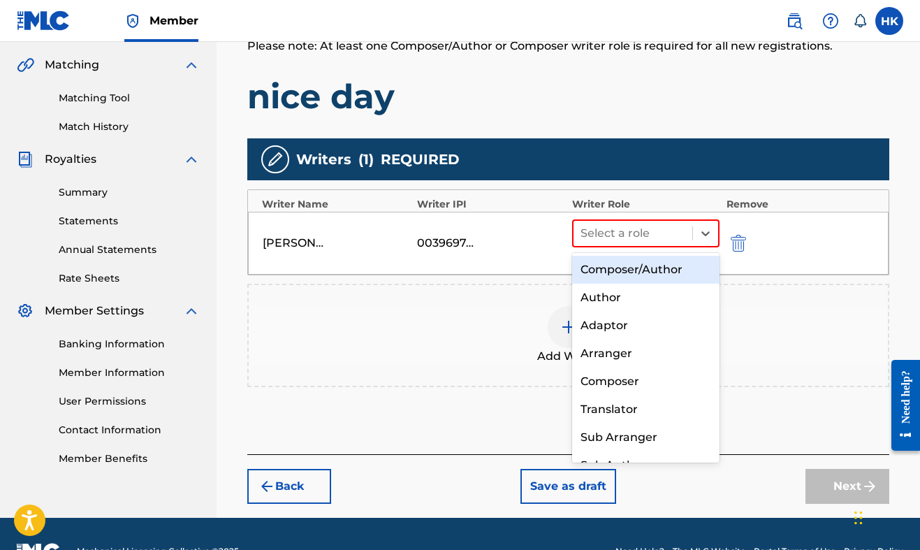
click at [645, 260] on div "Composer/Author" at bounding box center [645, 270] width 147 height 28
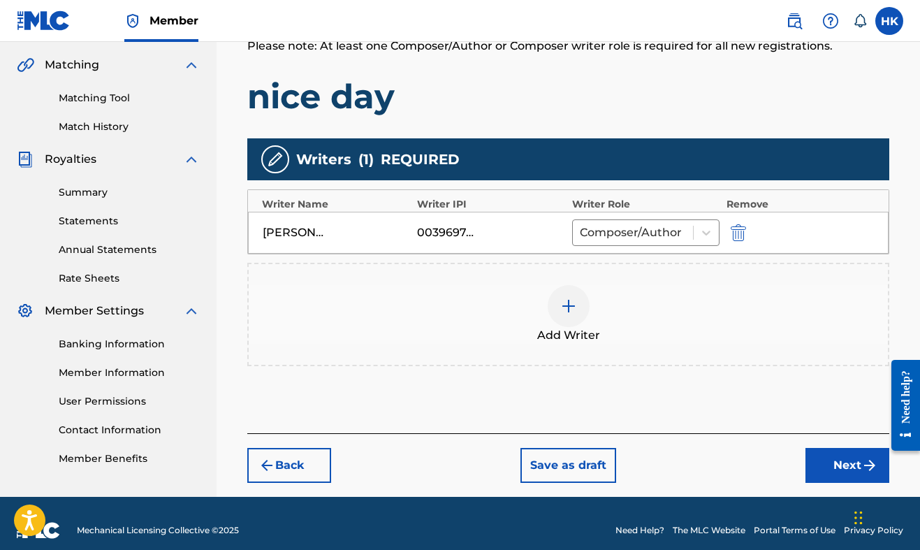
click at [843, 477] on button "Next" at bounding box center [848, 465] width 84 height 35
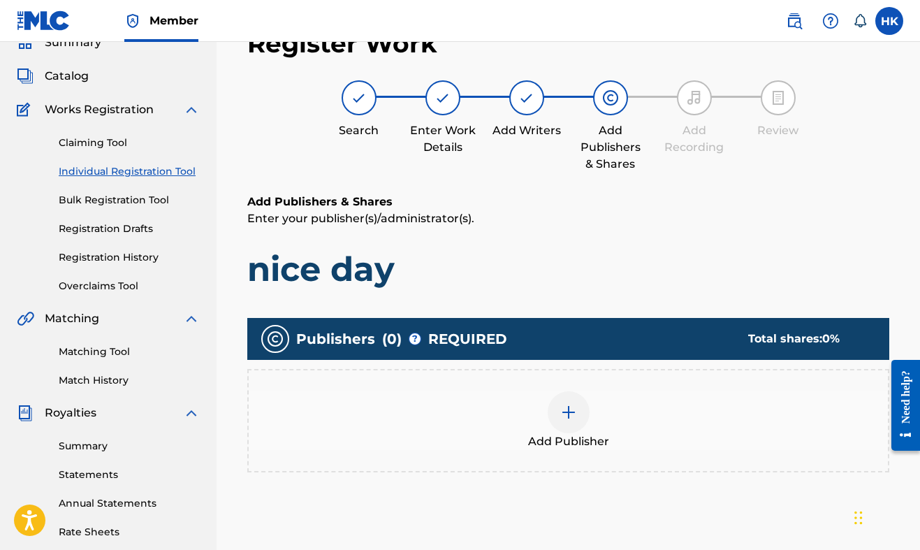
scroll to position [120, 0]
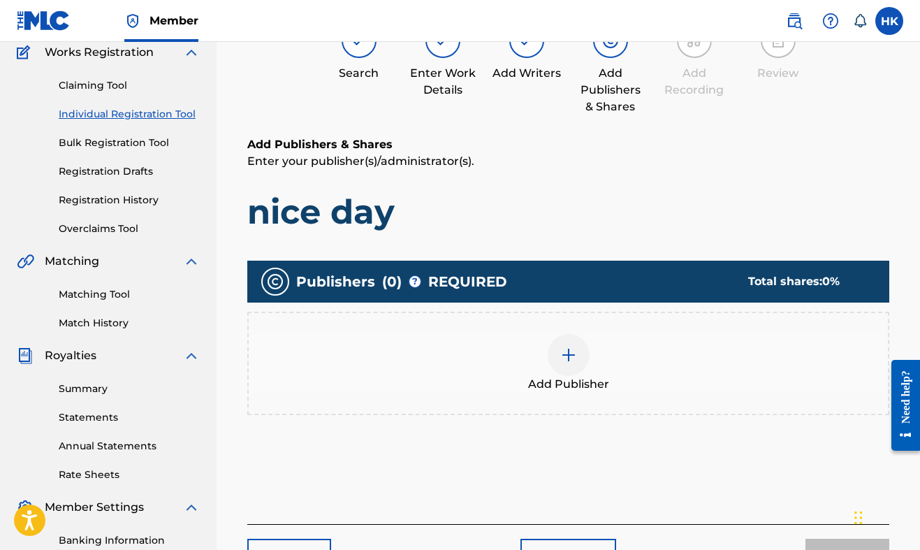
click at [579, 377] on span "Add Publisher" at bounding box center [568, 384] width 81 height 17
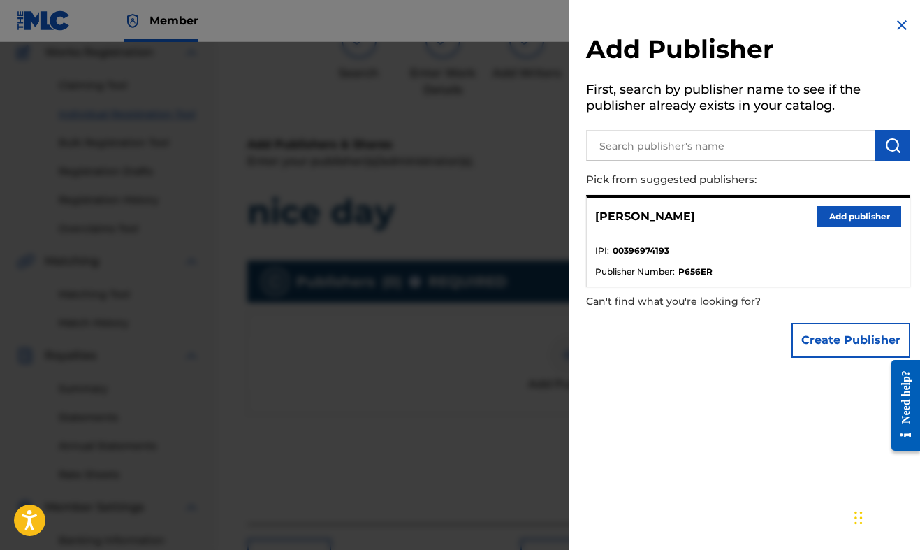
click at [762, 141] on input "text" at bounding box center [730, 145] width 289 height 31
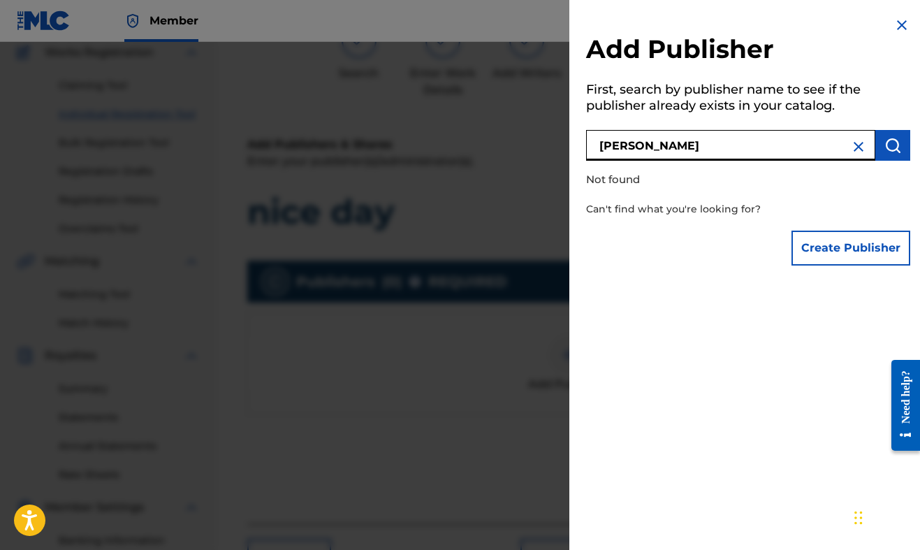
type input "[PERSON_NAME] idv"
click at [831, 247] on button "Create Publisher" at bounding box center [851, 248] width 119 height 35
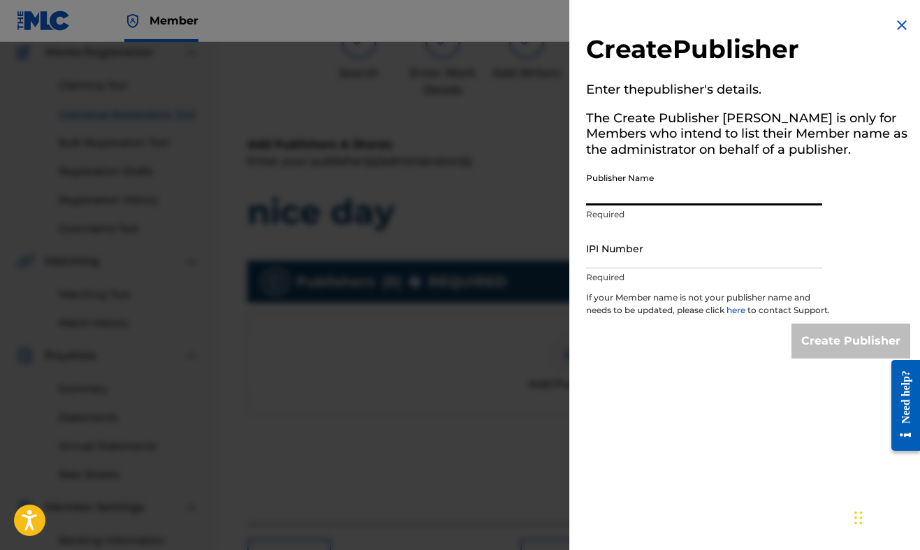
click at [711, 192] on input "Publisher Name" at bounding box center [704, 186] width 236 height 40
type input "[PERSON_NAME]"
click at [660, 262] on input "IPI Number" at bounding box center [704, 248] width 236 height 40
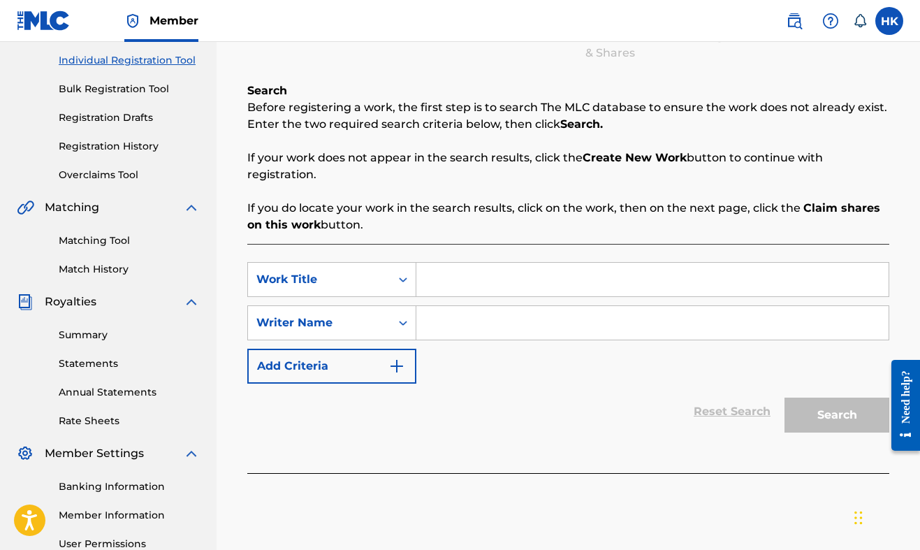
scroll to position [179, 0]
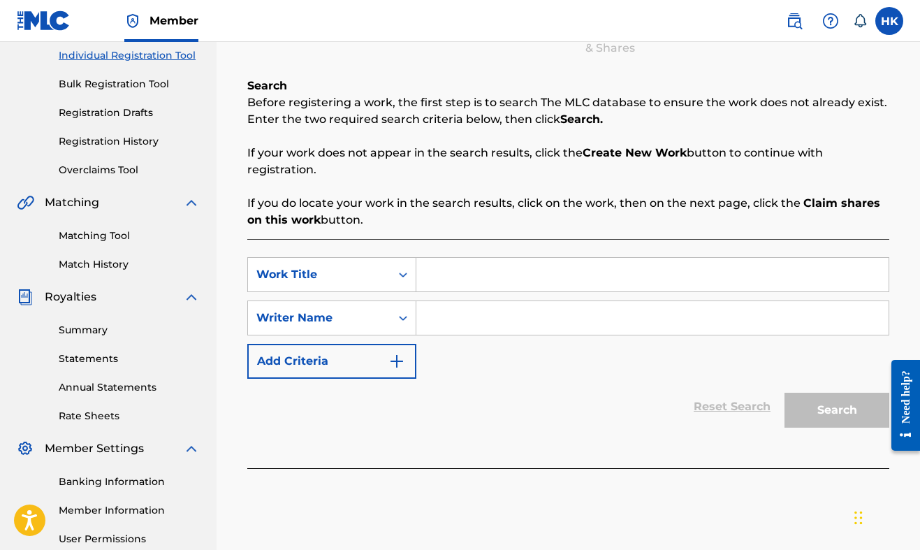
click at [442, 258] on input "Search Form" at bounding box center [652, 275] width 472 height 34
type input "nice"
click at [530, 298] on div "SearchWithCriteriad463bb3b-febc-4993-bba0-8b04632ac457 Work Title nice SearchWi…" at bounding box center [568, 318] width 642 height 122
click at [530, 312] on input "Search Form" at bounding box center [652, 318] width 472 height 34
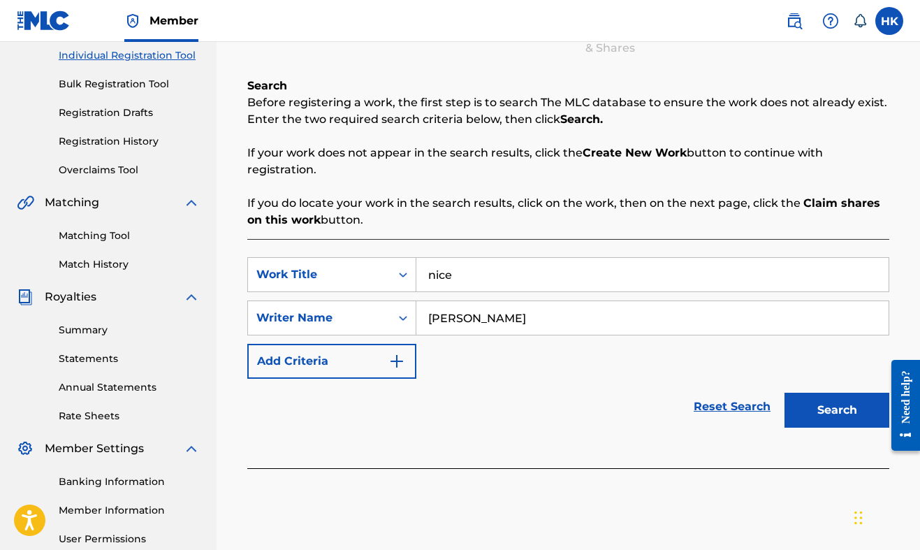
type input "[PERSON_NAME]"
click at [837, 410] on button "Search" at bounding box center [837, 410] width 105 height 35
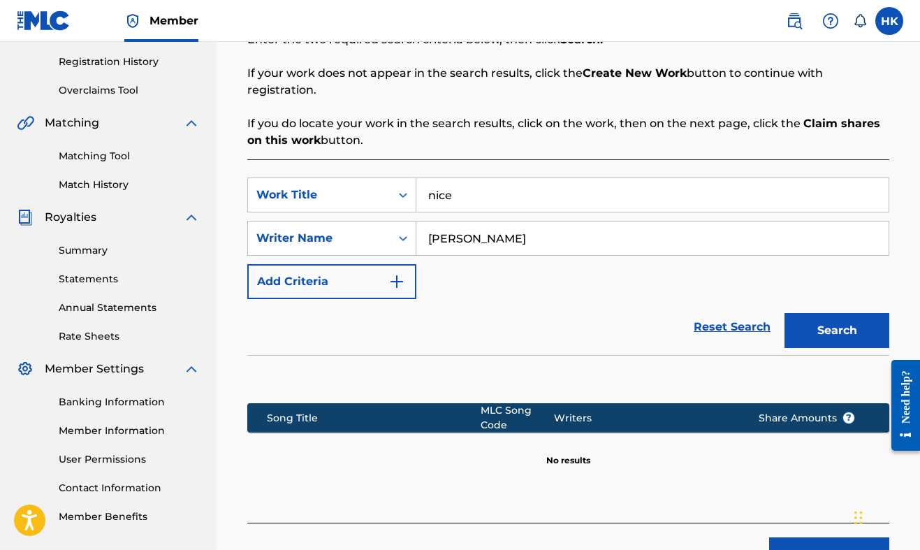
scroll to position [279, 0]
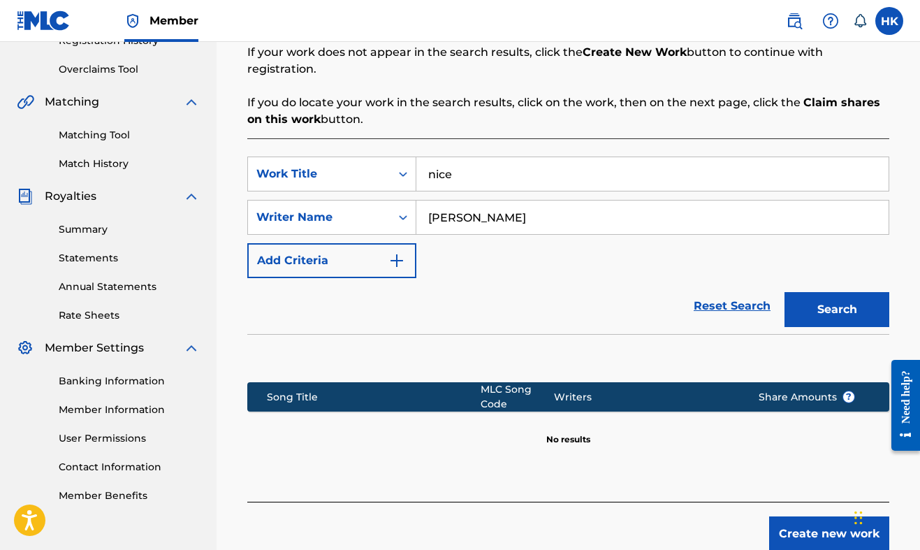
click at [799, 533] on button "Create new work" at bounding box center [829, 533] width 120 height 35
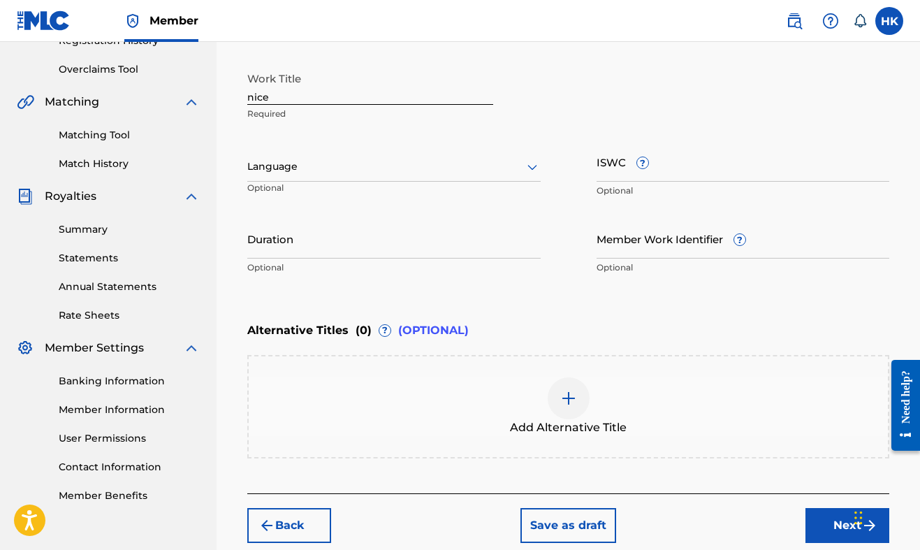
click at [437, 110] on p "Required" at bounding box center [370, 114] width 246 height 13
click at [437, 97] on input "nice" at bounding box center [370, 85] width 246 height 40
type input "nice day"
click at [829, 508] on button "Next" at bounding box center [848, 525] width 84 height 35
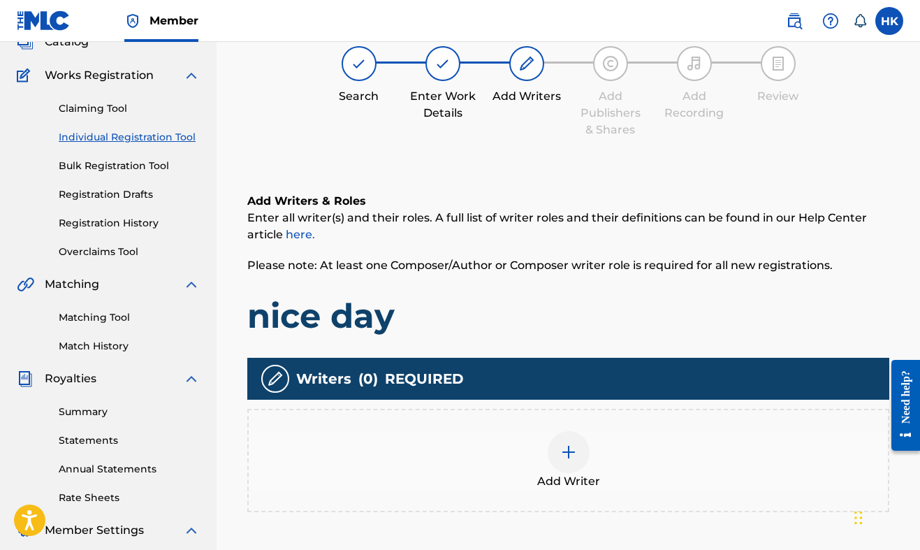
scroll to position [63, 0]
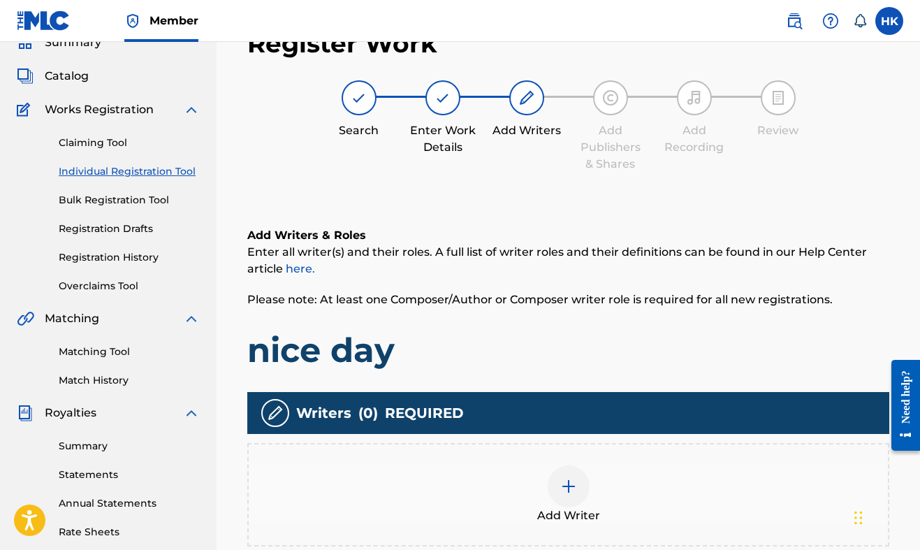
click at [567, 474] on div at bounding box center [569, 486] width 42 height 42
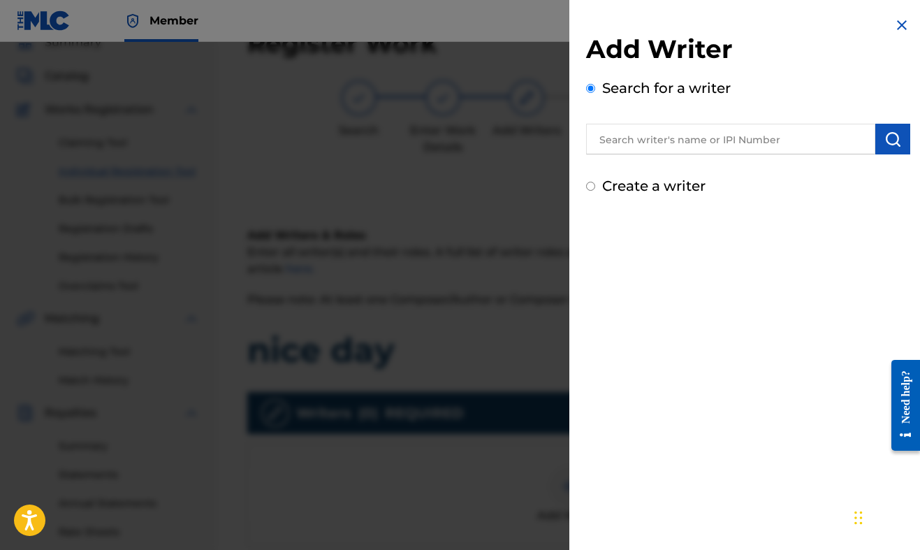
click at [655, 149] on input "text" at bounding box center [730, 139] width 289 height 31
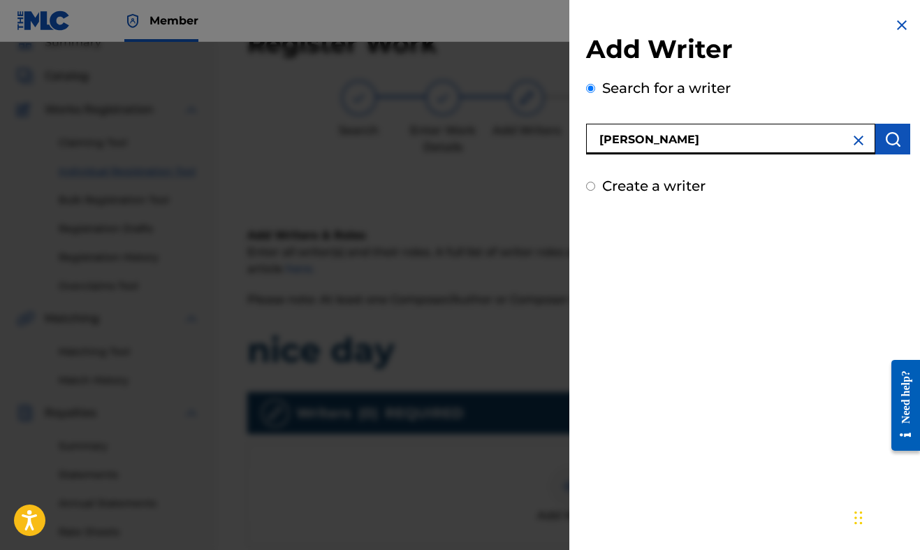
type input "[PERSON_NAME]"
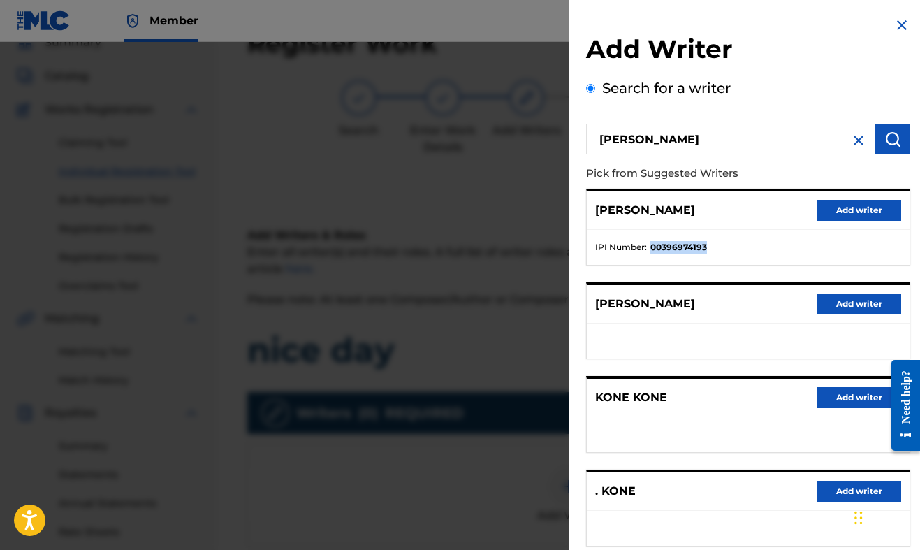
drag, startPoint x: 704, startPoint y: 245, endPoint x: 650, endPoint y: 245, distance: 54.5
click at [650, 245] on strong "00396974193" at bounding box center [678, 247] width 57 height 13
copy strong "00396974193"
click at [839, 200] on button "Add writer" at bounding box center [859, 210] width 84 height 21
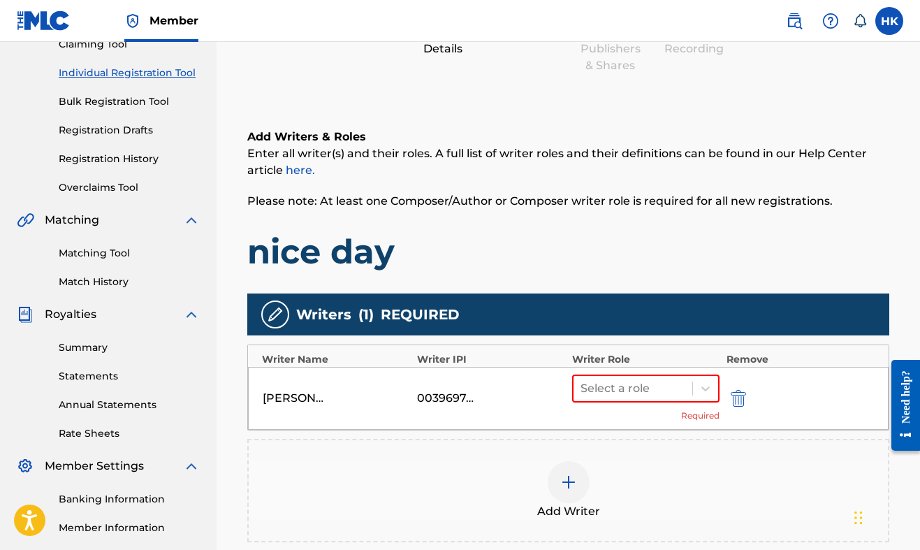
scroll to position [161, 0]
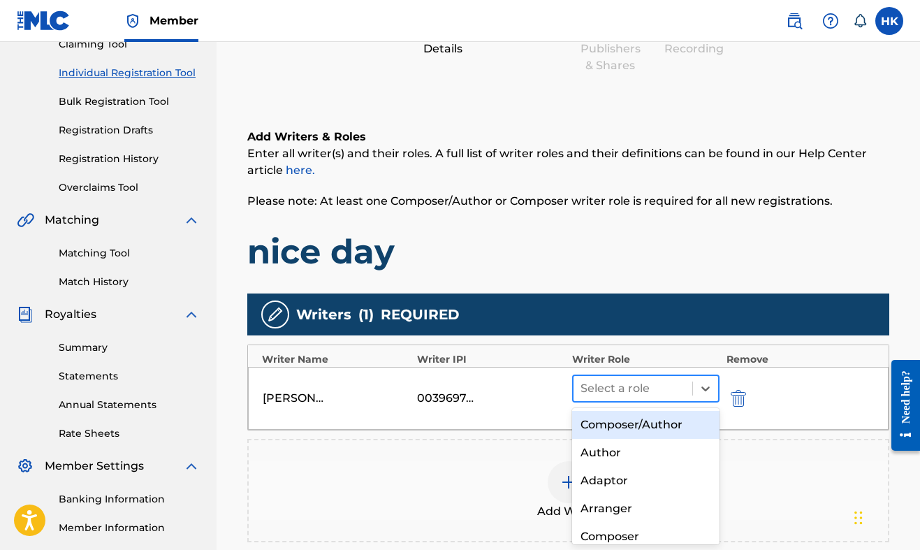
click at [652, 395] on div at bounding box center [633, 389] width 105 height 20
click at [648, 411] on div "Composer/Author" at bounding box center [645, 425] width 147 height 28
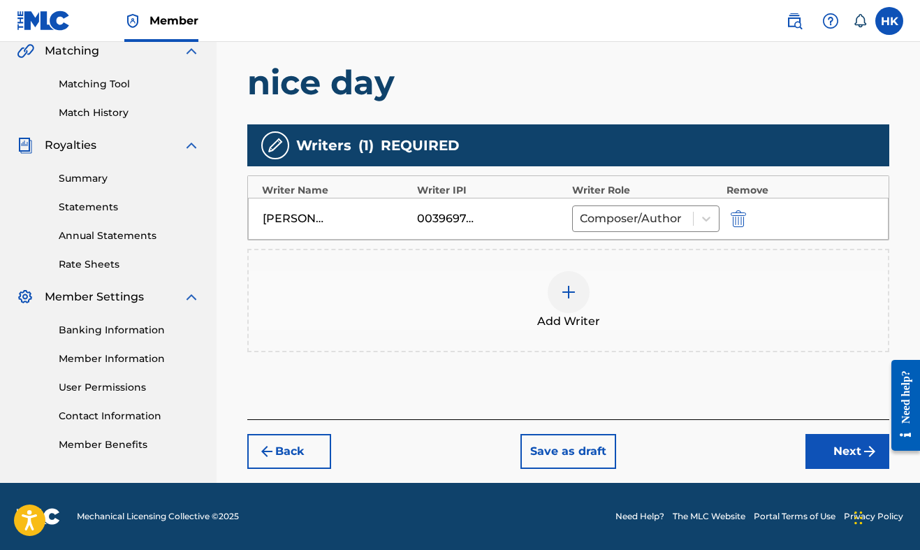
click at [824, 464] on button "Next" at bounding box center [848, 451] width 84 height 35
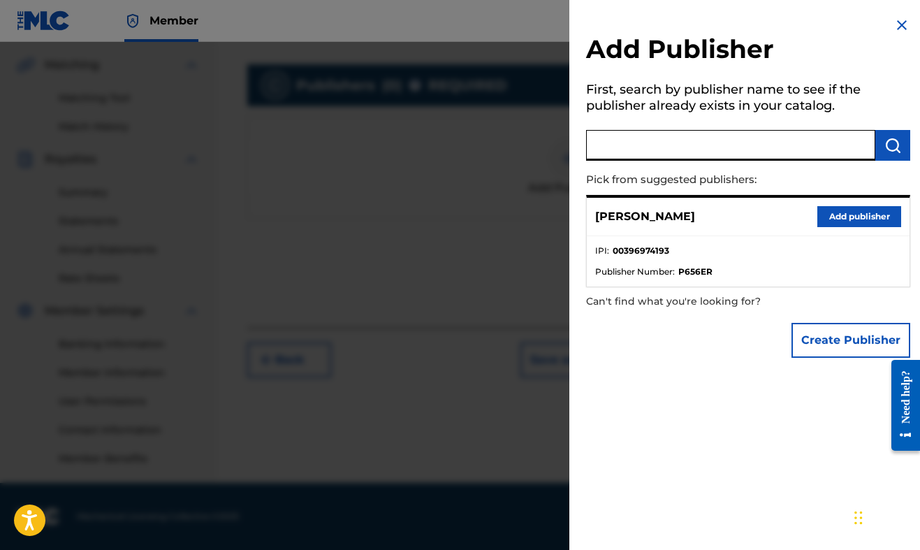
click at [690, 147] on input "text" at bounding box center [730, 145] width 289 height 31
click at [852, 340] on button "Create Publisher" at bounding box center [851, 340] width 119 height 35
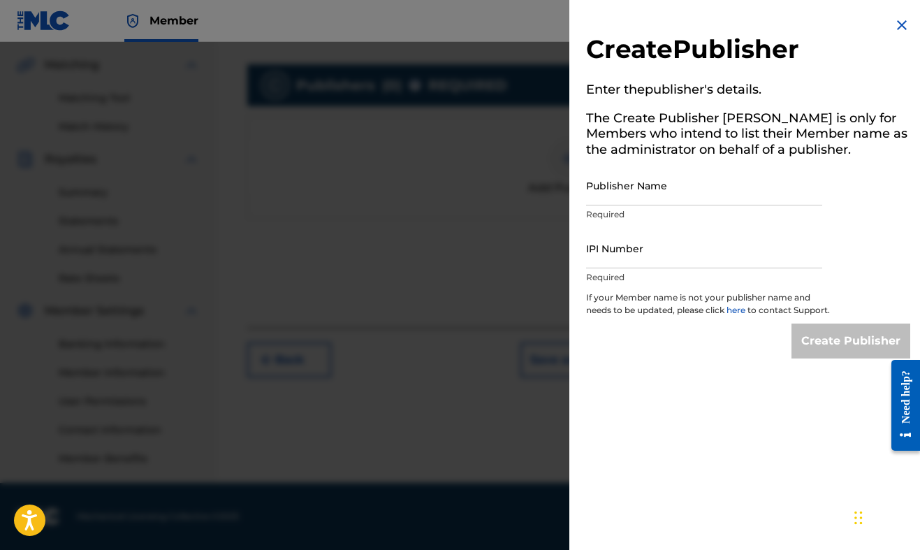
click at [729, 205] on div "Publisher Name Required" at bounding box center [704, 197] width 236 height 63
click at [734, 195] on input "Publisher Name" at bounding box center [704, 186] width 236 height 40
type input "[PERSON_NAME]"
click at [717, 262] on input "IPI Number" at bounding box center [704, 248] width 236 height 40
paste input "00396974193"
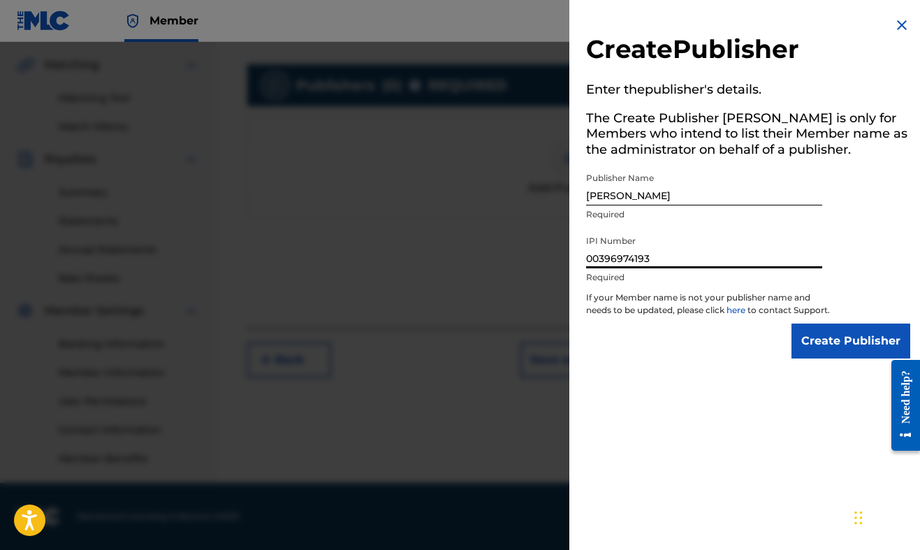
type input "00396974193"
click at [845, 340] on input "Create Publisher" at bounding box center [851, 340] width 119 height 35
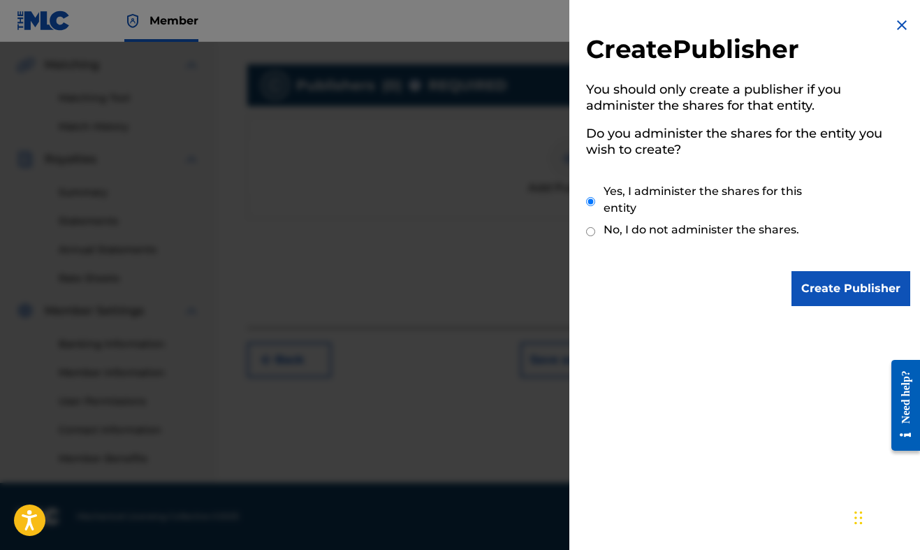
click at [803, 275] on input "Create Publisher" at bounding box center [851, 288] width 119 height 35
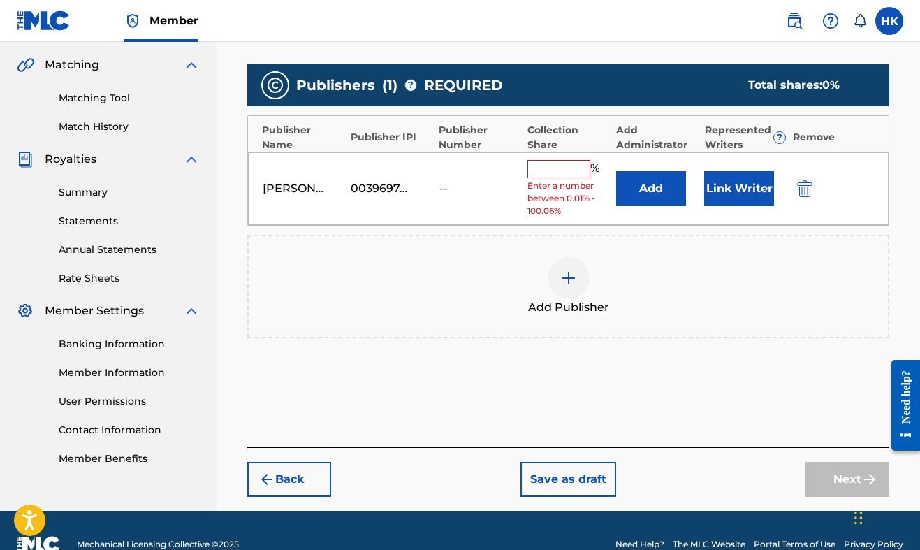
click at [541, 167] on input "text" at bounding box center [558, 169] width 63 height 18
type input "2"
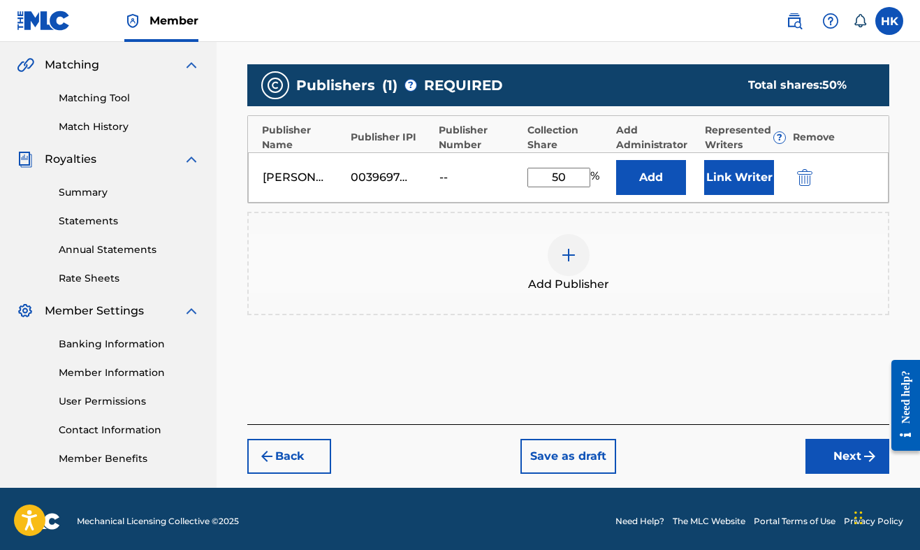
type input "50"
click at [842, 458] on button "Next" at bounding box center [848, 456] width 84 height 35
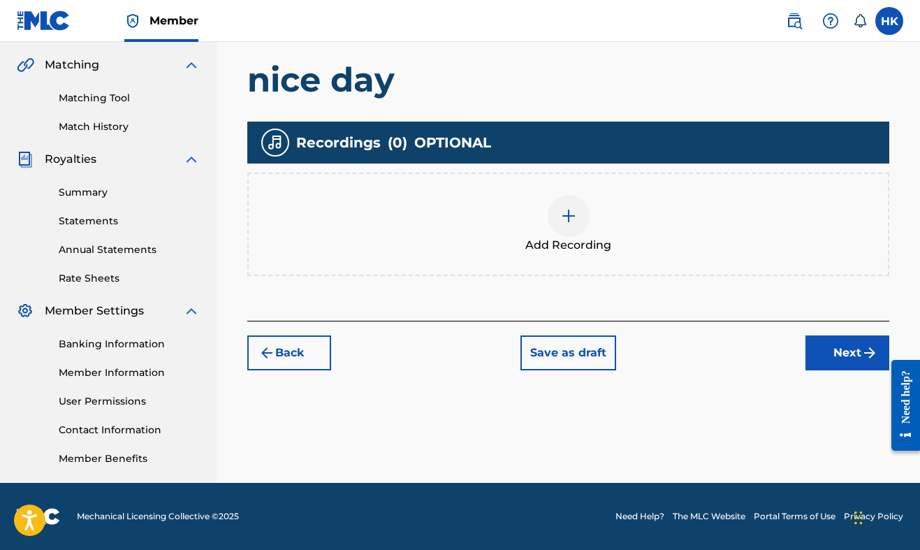
click at [863, 349] on img "submit" at bounding box center [869, 352] width 17 height 17
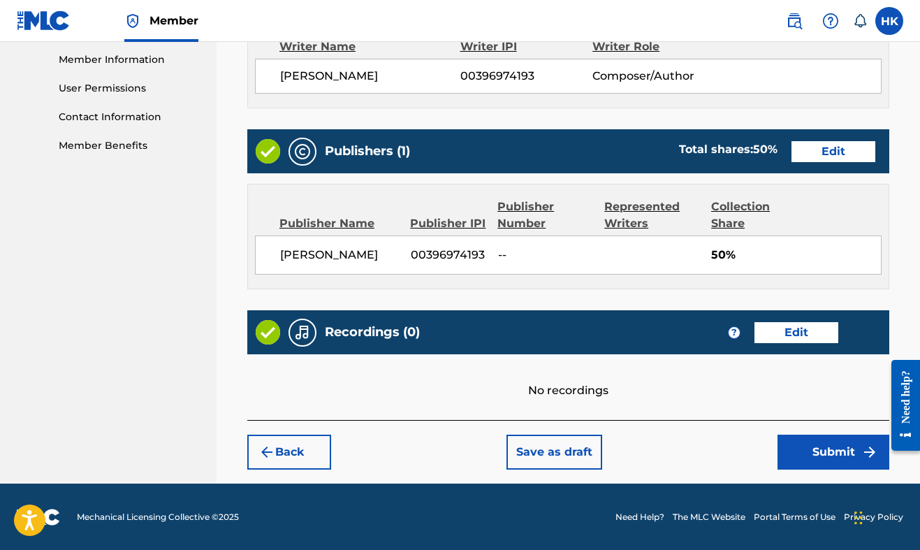
click at [321, 450] on button "Back" at bounding box center [289, 452] width 84 height 35
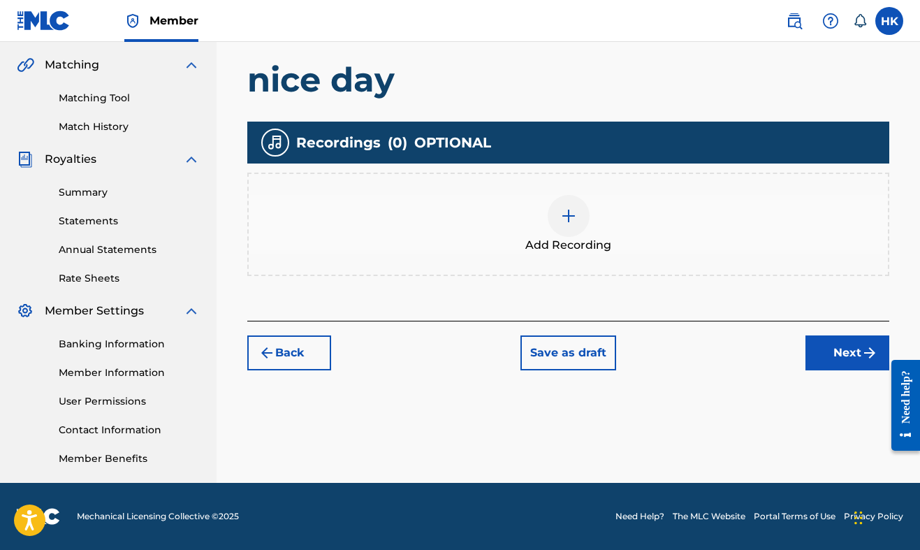
click at [273, 355] on img "submit" at bounding box center [267, 352] width 17 height 17
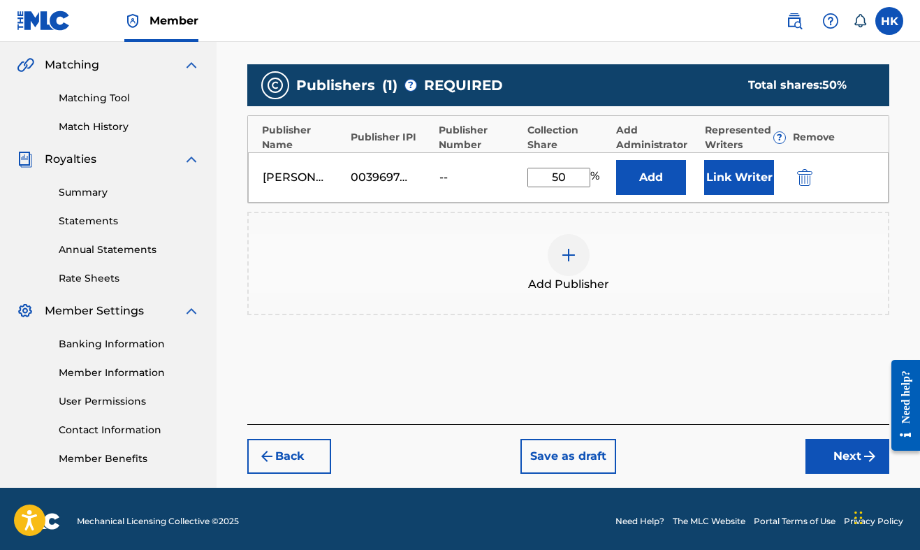
click at [309, 461] on button "Back" at bounding box center [289, 456] width 84 height 35
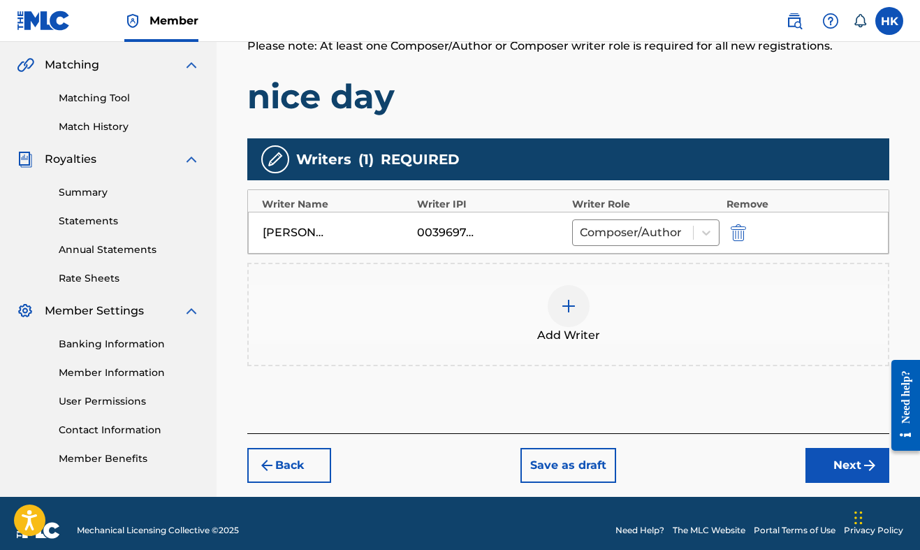
click at [837, 463] on button "Next" at bounding box center [848, 465] width 84 height 35
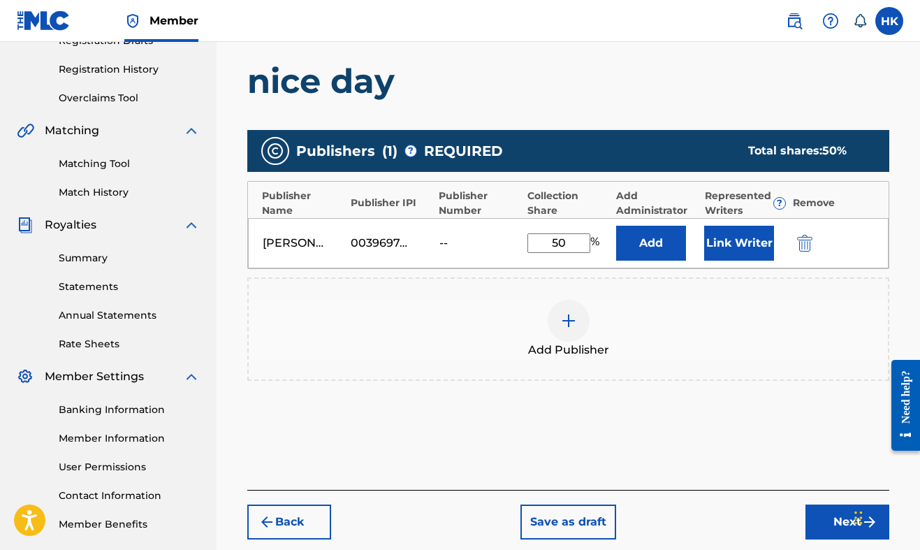
scroll to position [254, 0]
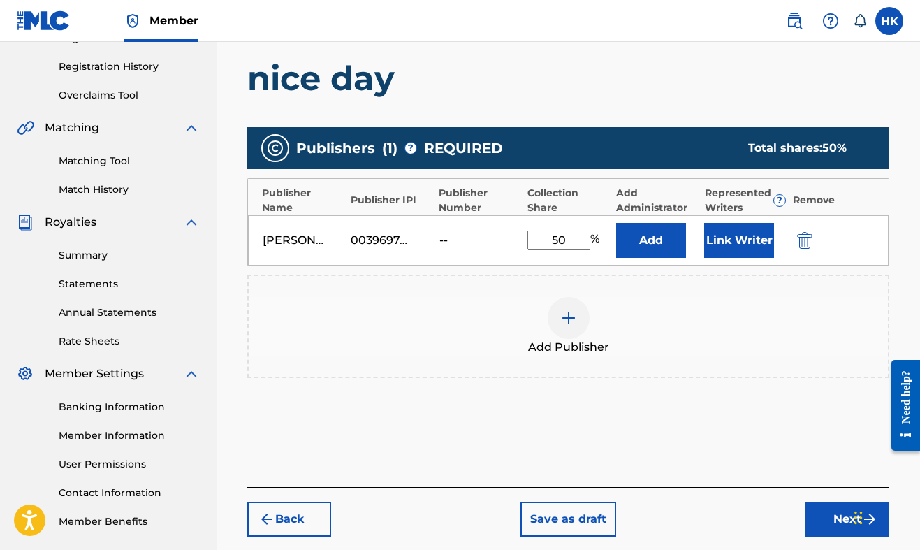
click at [842, 511] on button "Next" at bounding box center [848, 519] width 84 height 35
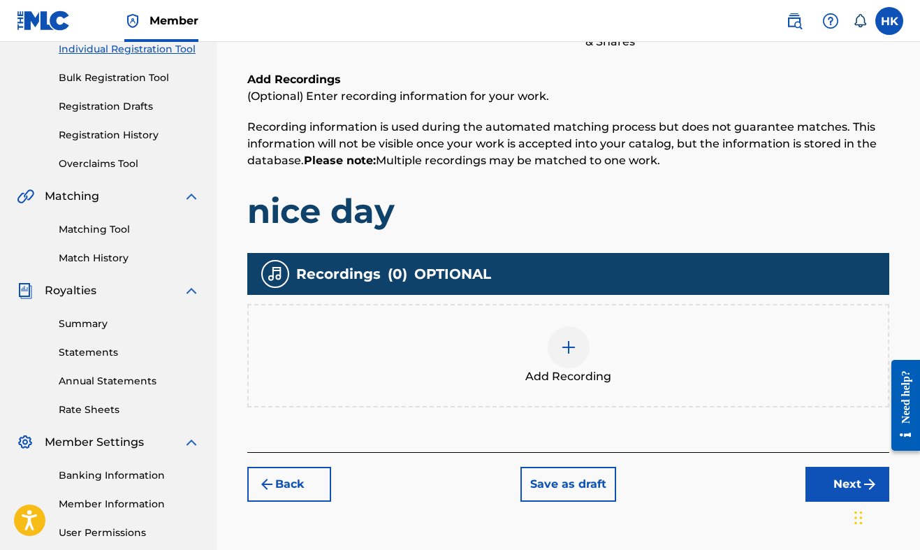
scroll to position [189, 0]
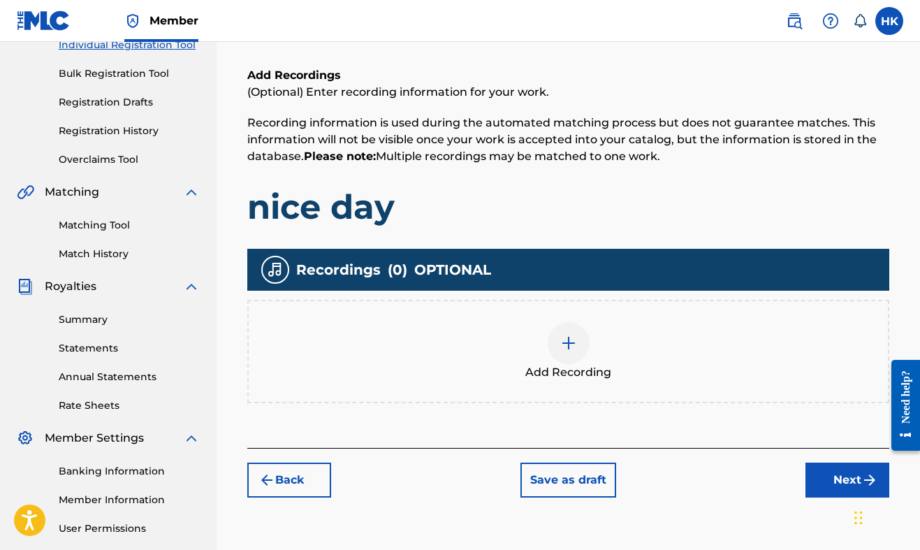
click at [582, 364] on span "Add Recording" at bounding box center [568, 372] width 86 height 17
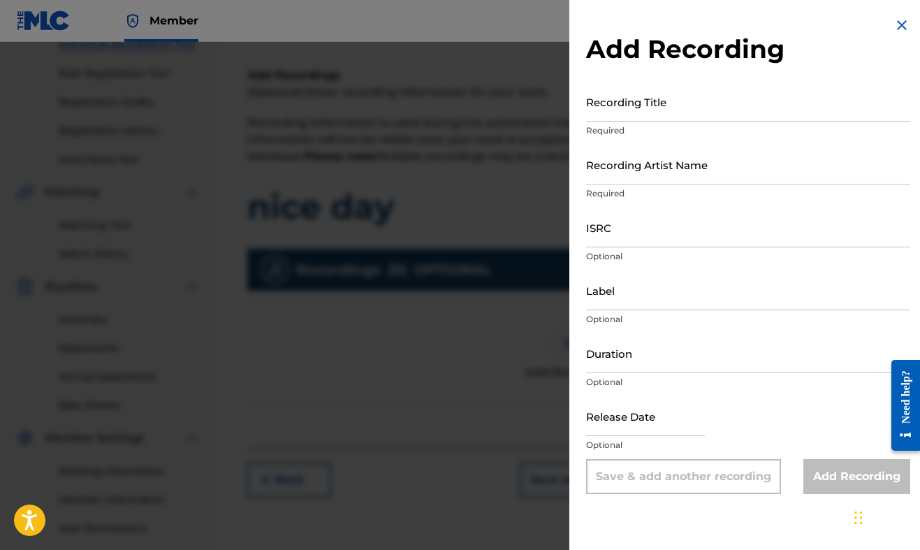
click at [708, 115] on input "Recording Title" at bounding box center [748, 102] width 324 height 40
type input "Nice Day"
click at [708, 155] on input "Recording Artist Name" at bounding box center [748, 165] width 324 height 40
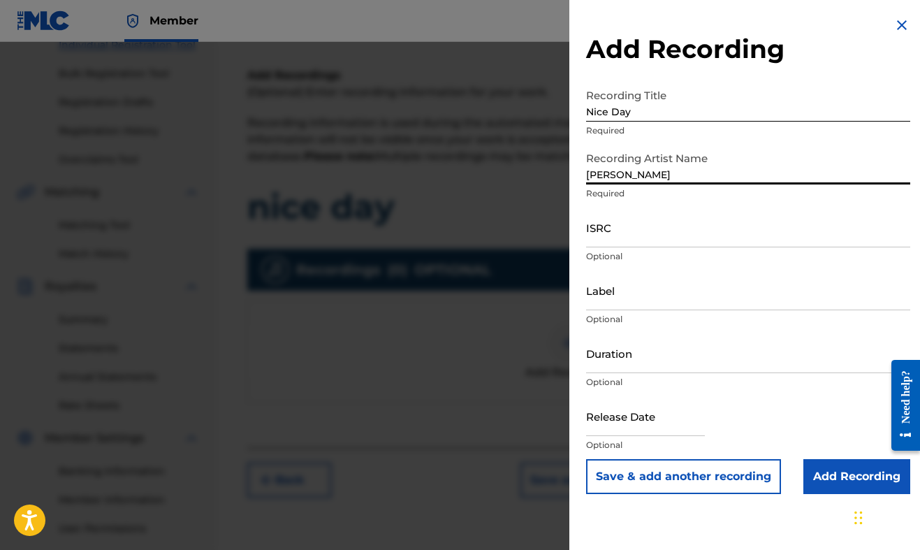
type input "[PERSON_NAME]"
select select "7"
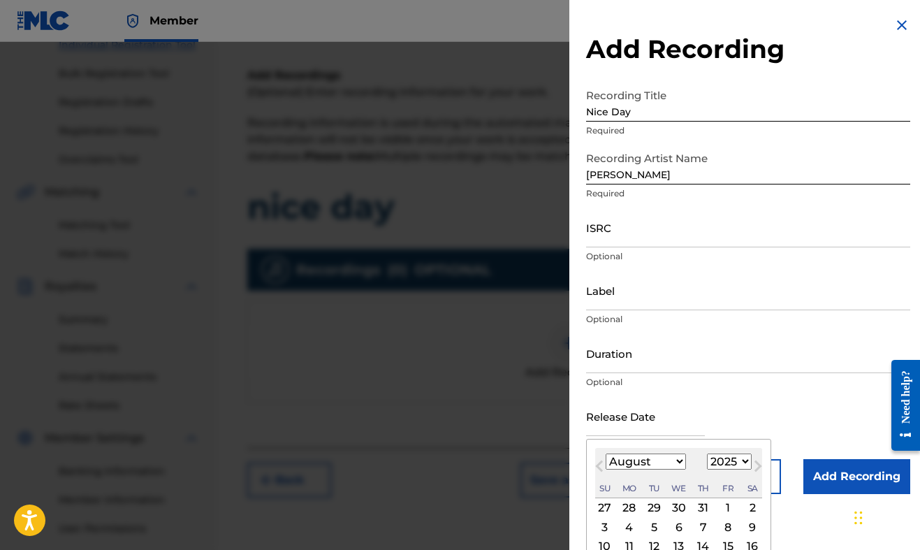
click at [640, 414] on input "text" at bounding box center [645, 416] width 119 height 40
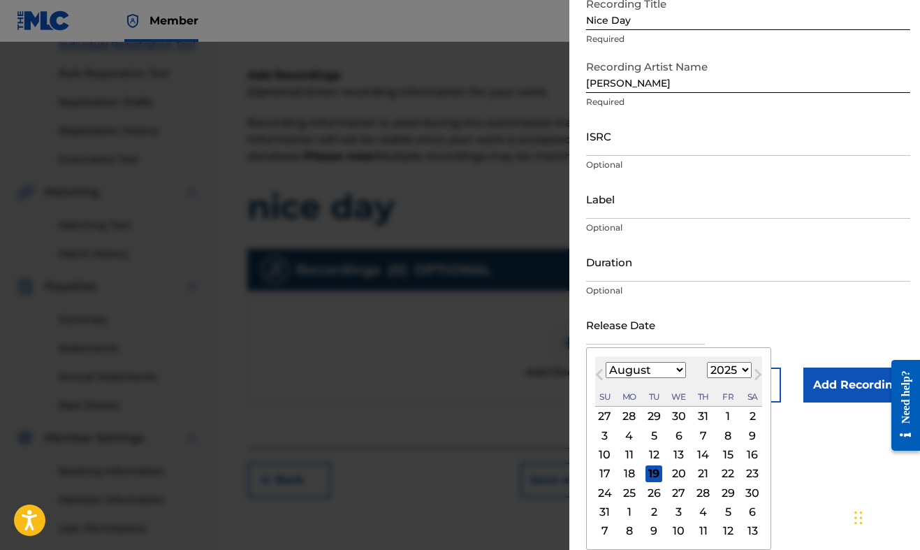
scroll to position [92, 0]
select select "2020"
click at [720, 439] on div "7" at bounding box center [728, 435] width 17 height 17
type input "[DATE]"
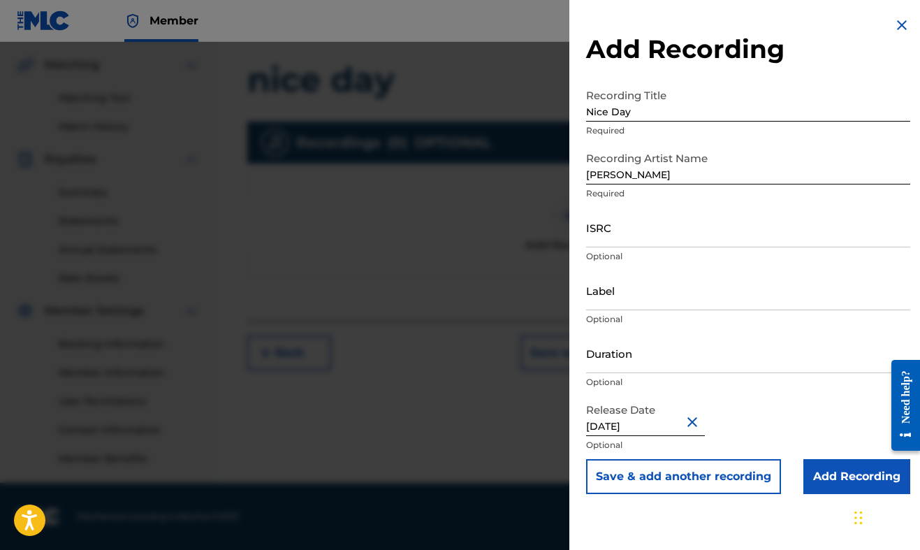
scroll to position [316, 0]
click at [837, 472] on input "Add Recording" at bounding box center [856, 476] width 107 height 35
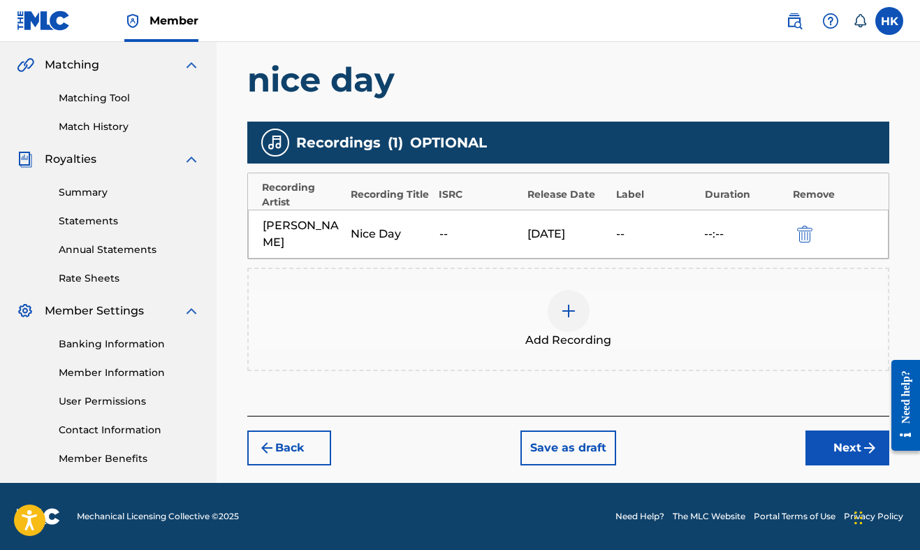
click at [833, 439] on button "Next" at bounding box center [848, 447] width 84 height 35
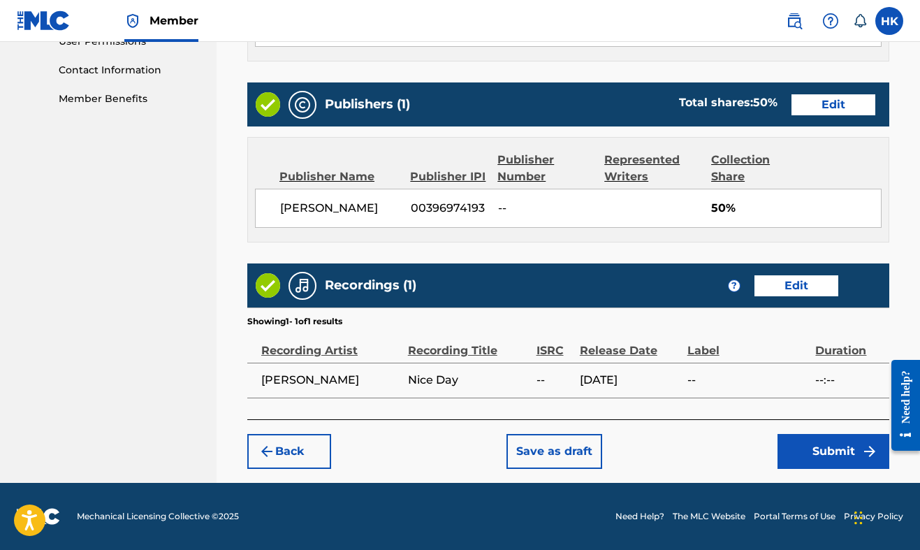
scroll to position [676, 0]
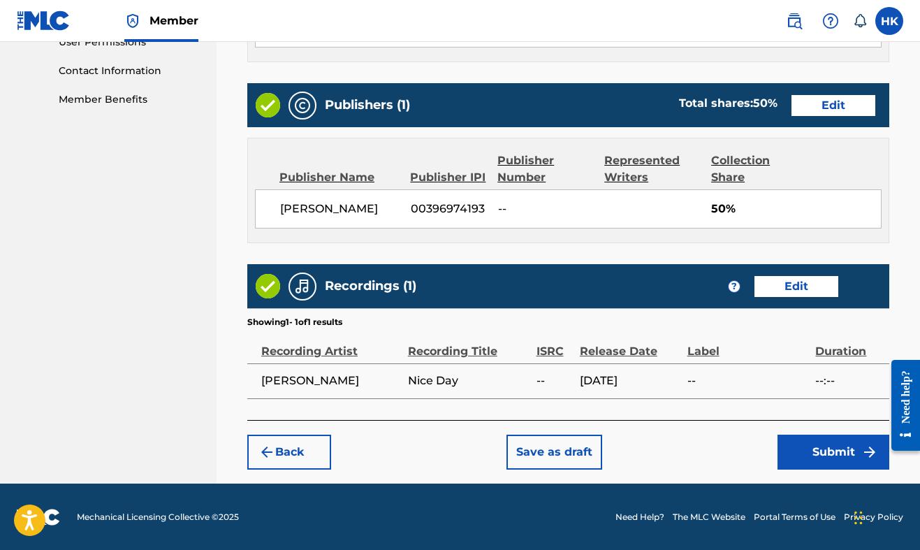
click at [833, 439] on button "Submit" at bounding box center [834, 452] width 112 height 35
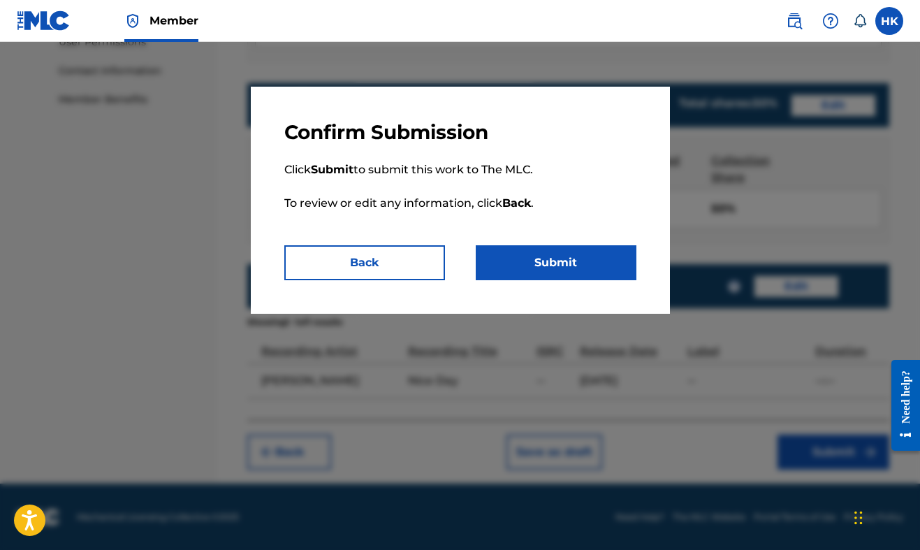
click at [581, 259] on button "Submit" at bounding box center [556, 262] width 161 height 35
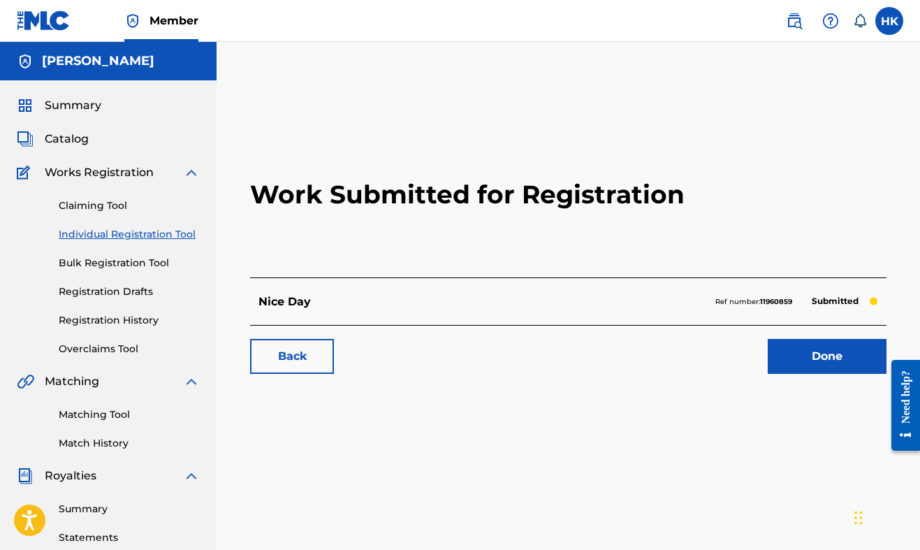
click at [792, 347] on link "Done" at bounding box center [827, 356] width 119 height 35
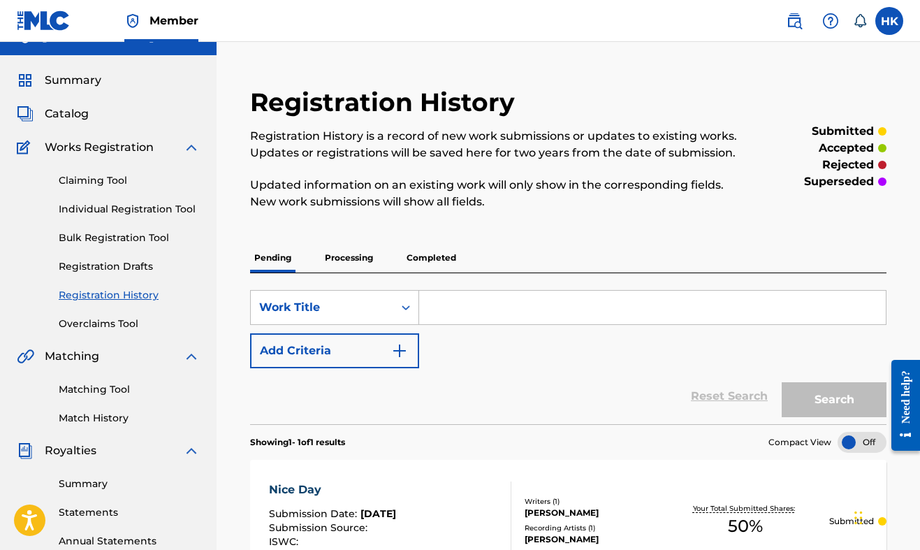
scroll to position [31, 0]
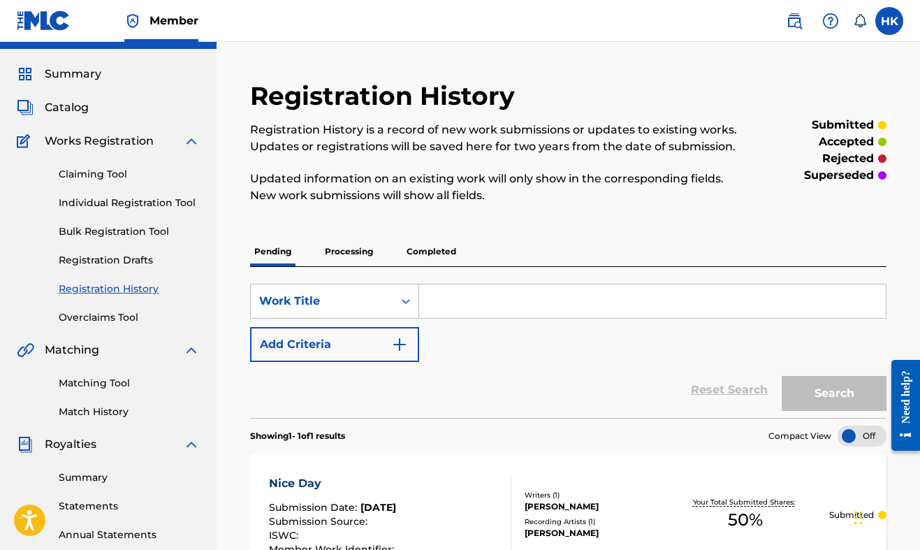
click at [132, 201] on link "Individual Registration Tool" at bounding box center [129, 203] width 141 height 15
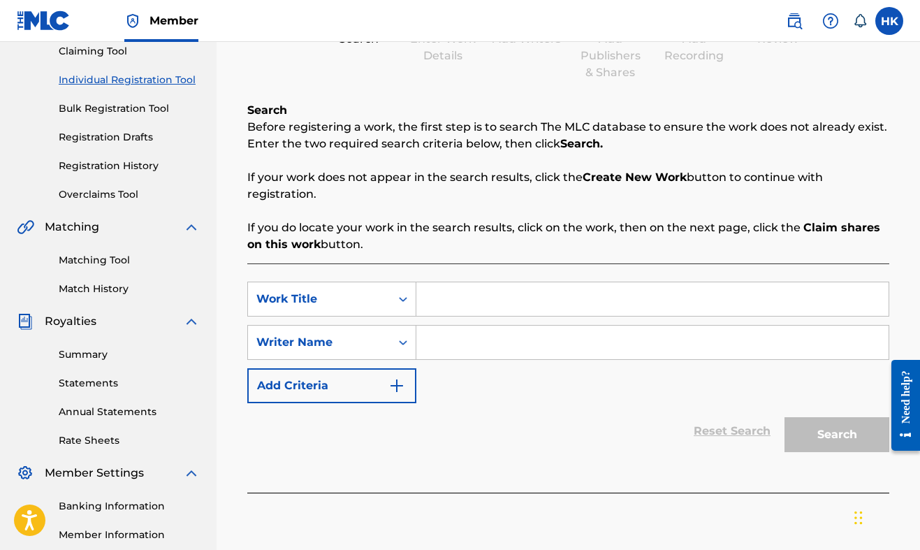
scroll to position [157, 0]
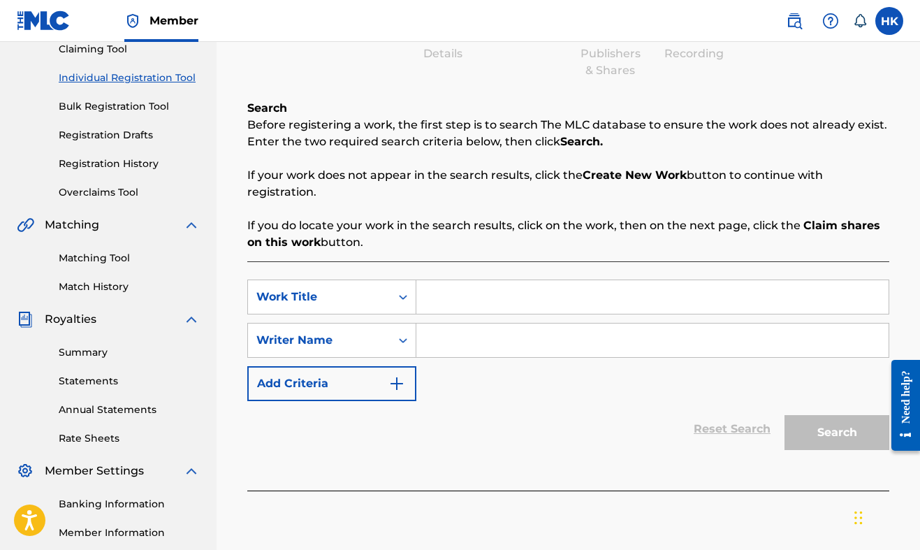
click at [495, 286] on input "Search Form" at bounding box center [652, 297] width 472 height 34
type input "all day"
click at [465, 347] on input "Search Form" at bounding box center [652, 340] width 472 height 34
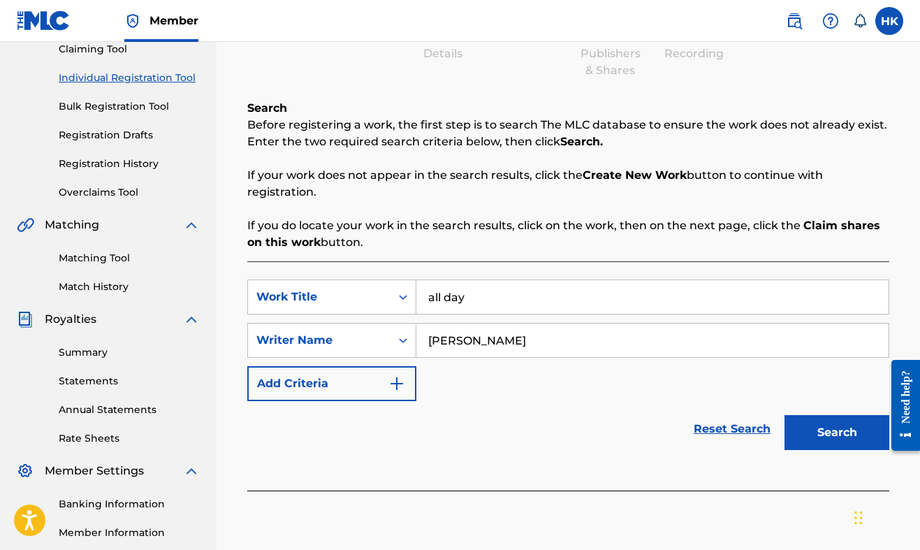
click at [823, 429] on button "Search" at bounding box center [837, 432] width 105 height 35
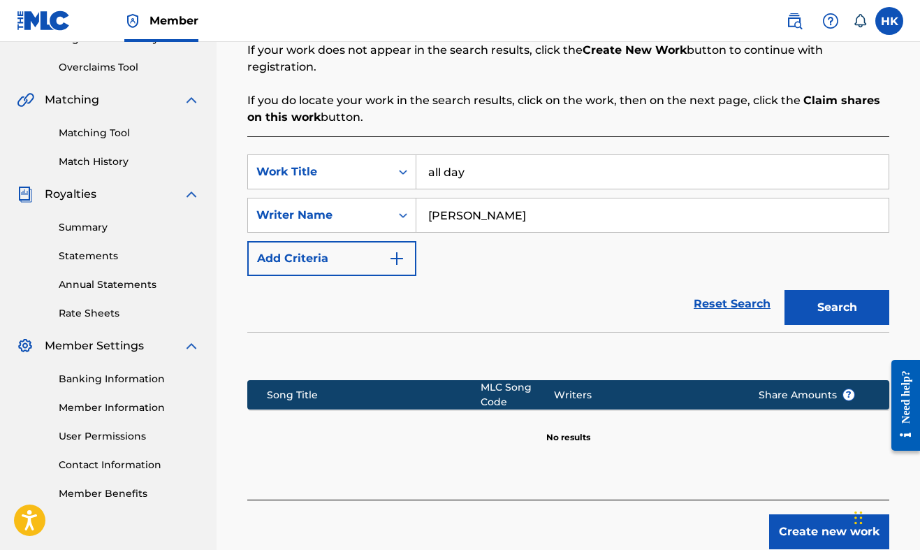
scroll to position [283, 0]
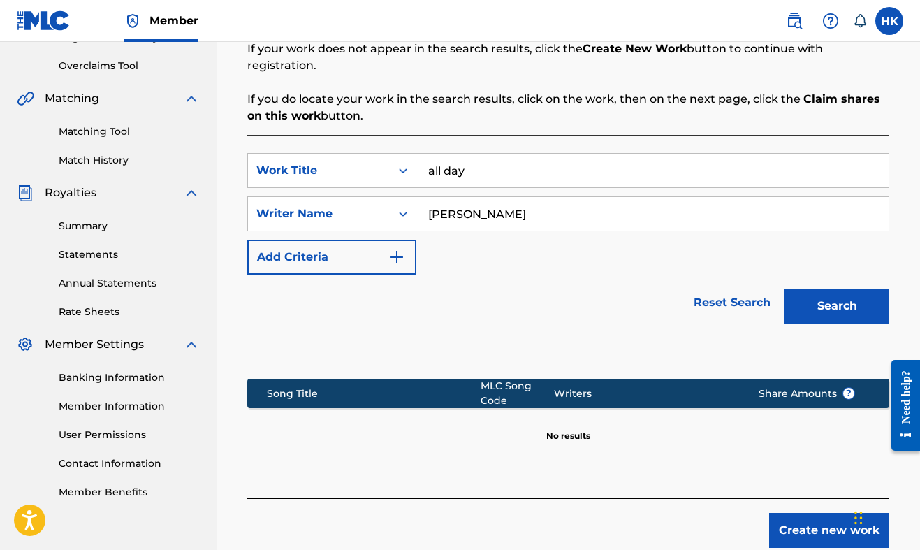
click at [488, 205] on input "[PERSON_NAME]" at bounding box center [652, 214] width 472 height 34
click at [486, 208] on input "[PERSON_NAME]" at bounding box center [652, 214] width 472 height 34
type input "[PERSON_NAME]"
click at [837, 306] on button "Search" at bounding box center [837, 306] width 105 height 35
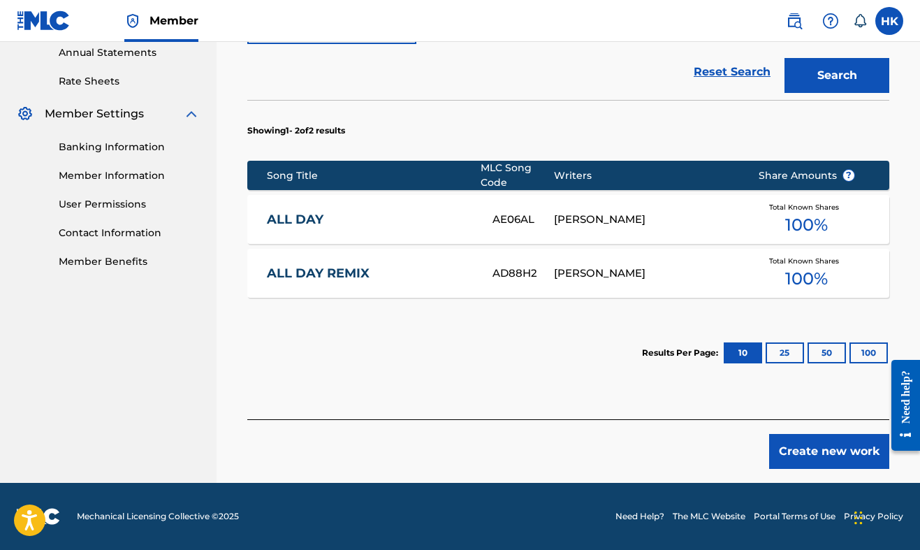
scroll to position [514, 0]
click at [551, 216] on div "AE06AL" at bounding box center [523, 220] width 61 height 16
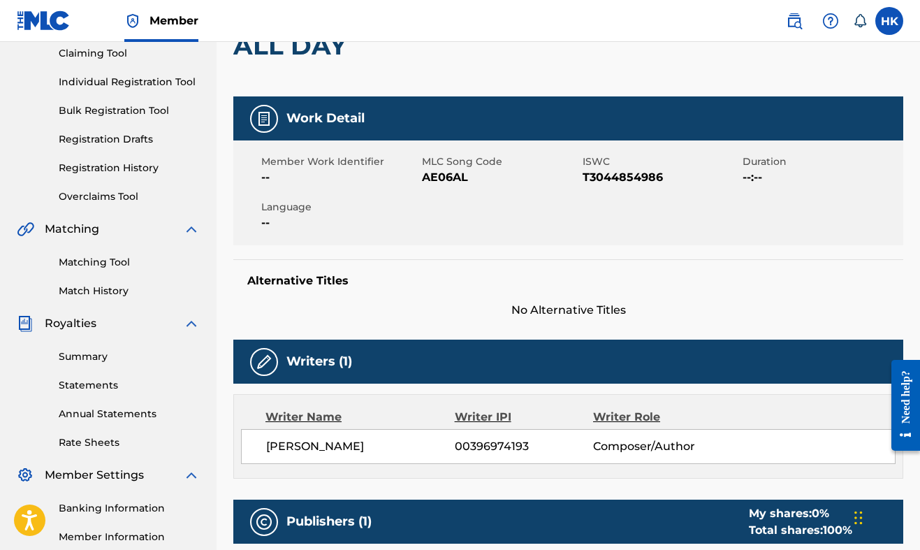
scroll to position [117, 0]
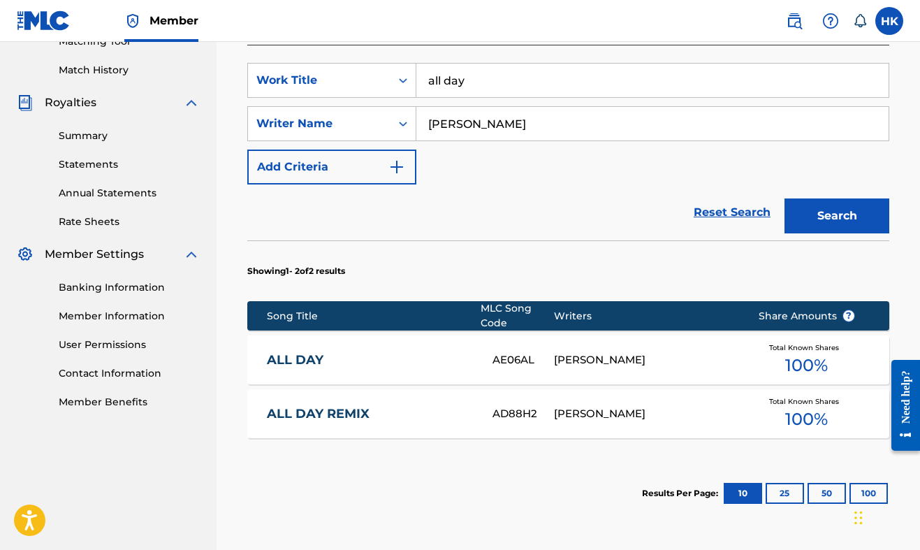
scroll to position [376, 0]
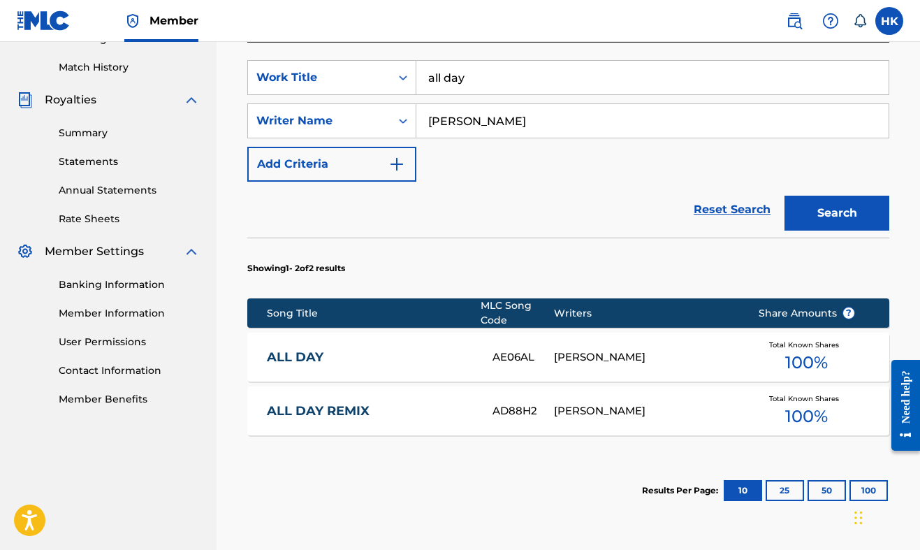
click at [537, 400] on div "ALL DAY REMIX AD88H2 [PERSON_NAME] Total Known Shares 100 %" at bounding box center [568, 410] width 642 height 49
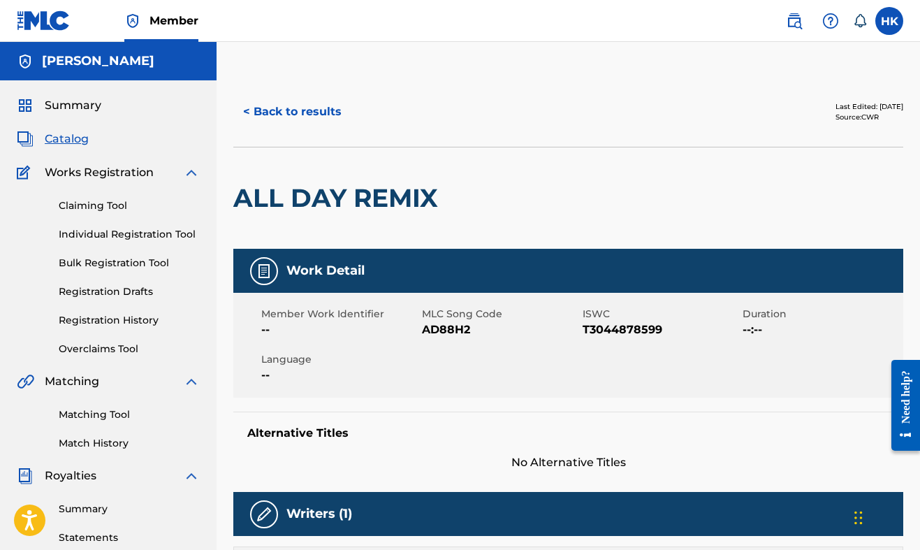
click at [296, 110] on button "< Back to results" at bounding box center [292, 111] width 118 height 35
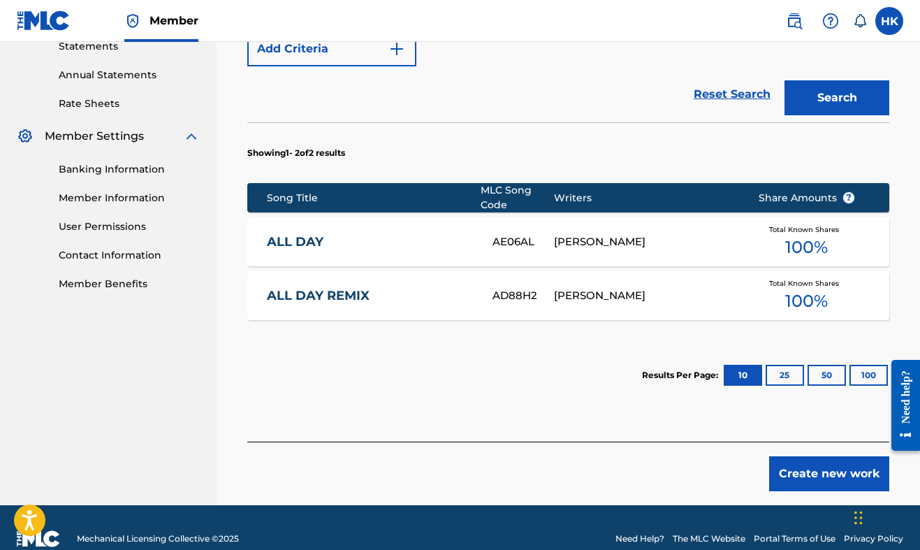
scroll to position [493, 0]
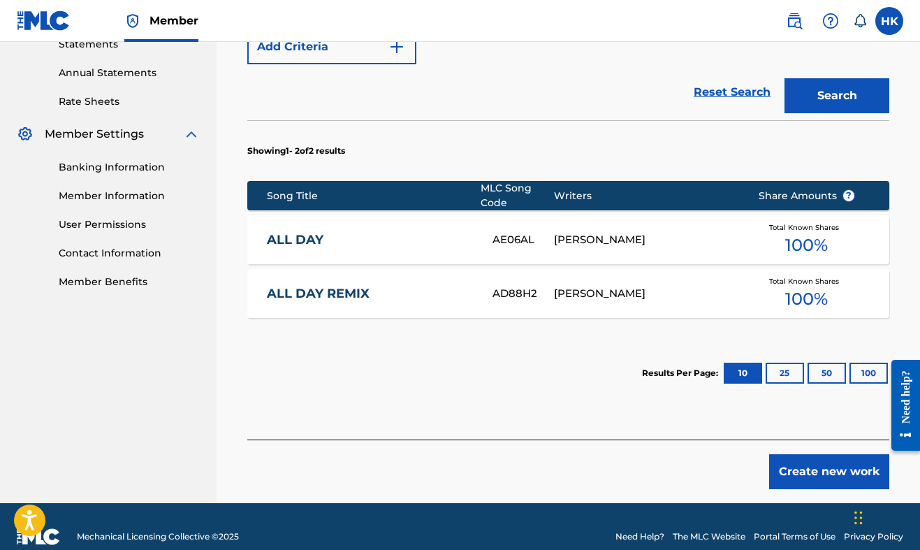
click at [792, 473] on button "Create new work" at bounding box center [829, 471] width 120 height 35
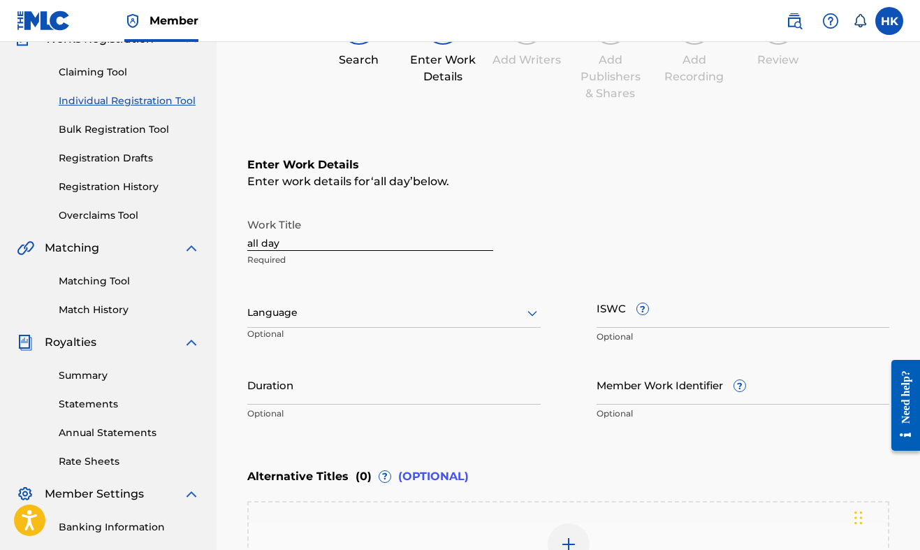
scroll to position [131, 0]
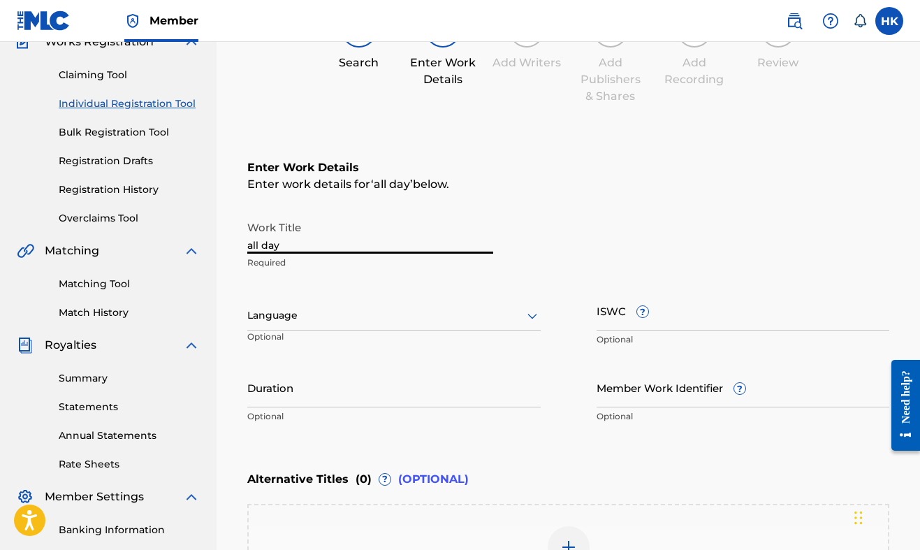
click at [432, 239] on input "all day" at bounding box center [370, 234] width 246 height 40
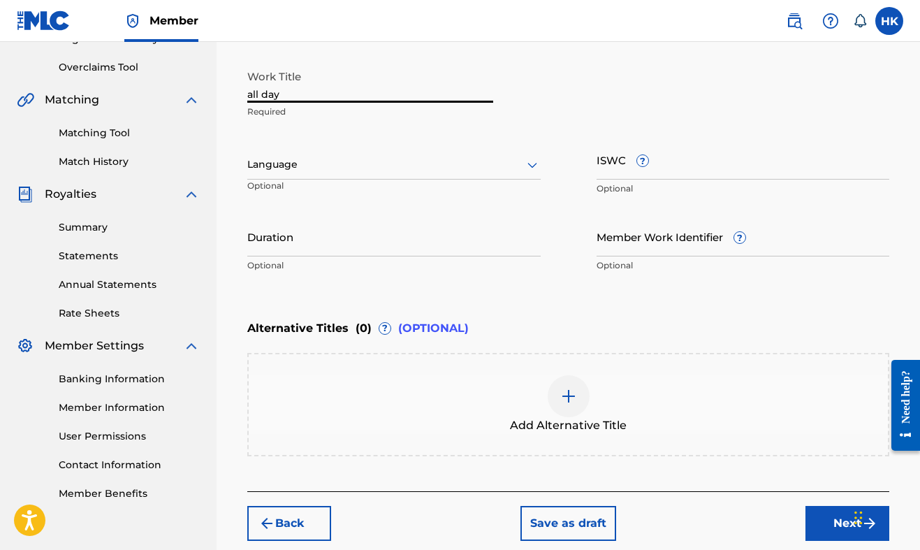
scroll to position [312, 0]
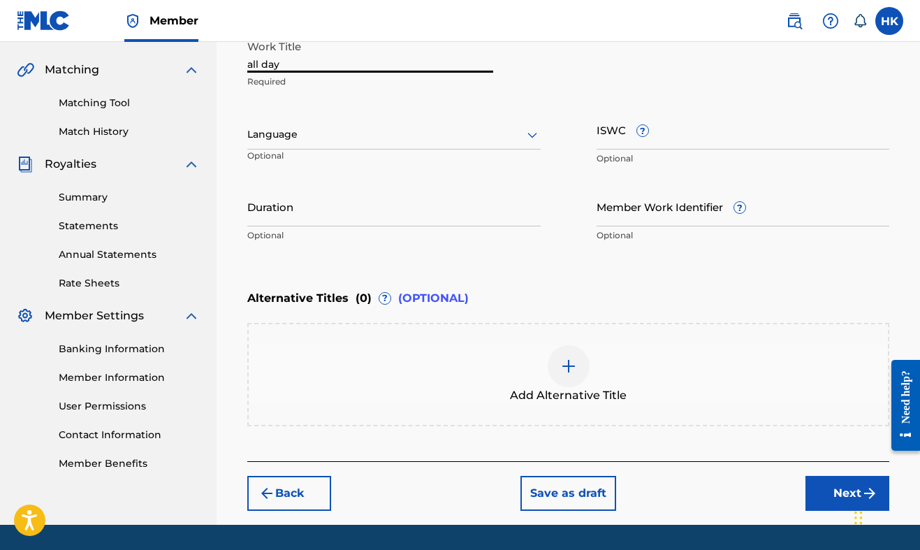
click at [830, 482] on button "Next" at bounding box center [848, 493] width 84 height 35
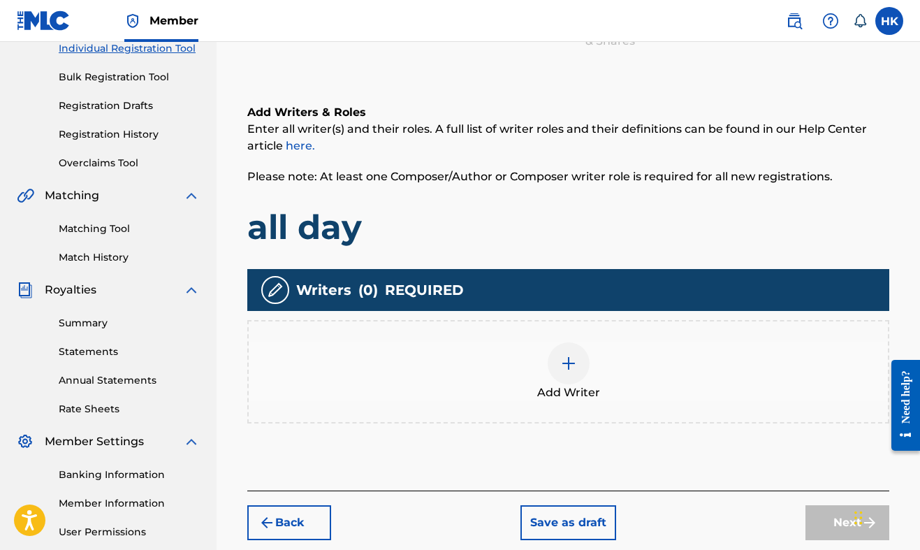
scroll to position [204, 0]
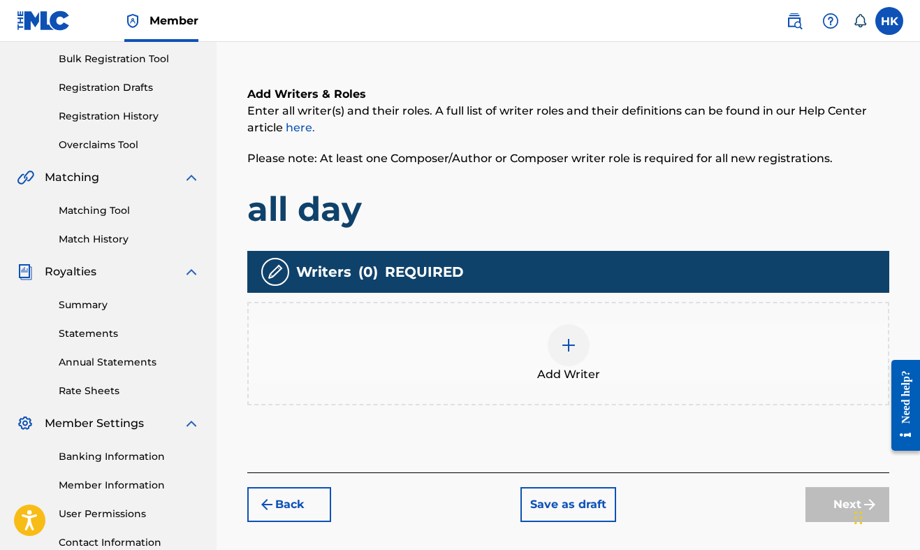
click at [571, 348] on img at bounding box center [568, 345] width 17 height 17
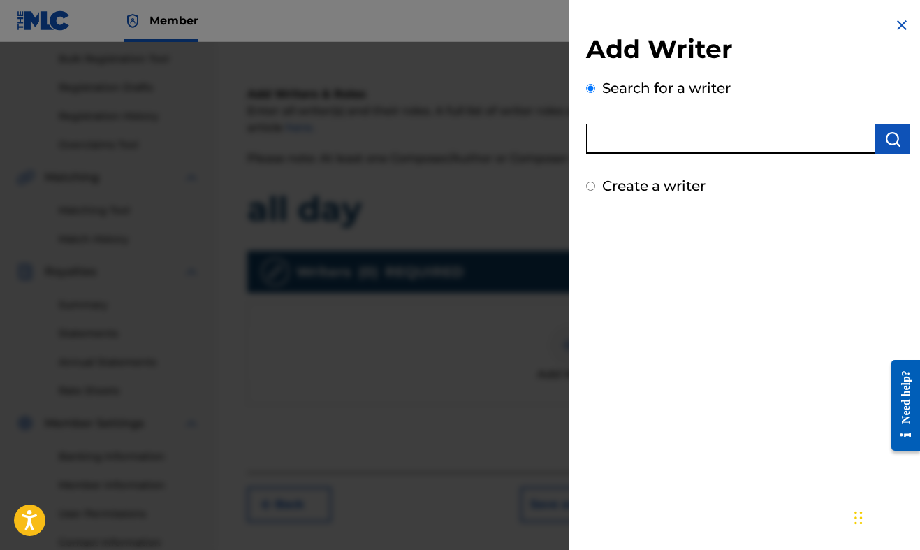
click at [669, 139] on input "text" at bounding box center [730, 139] width 289 height 31
type input "[PERSON_NAME]"
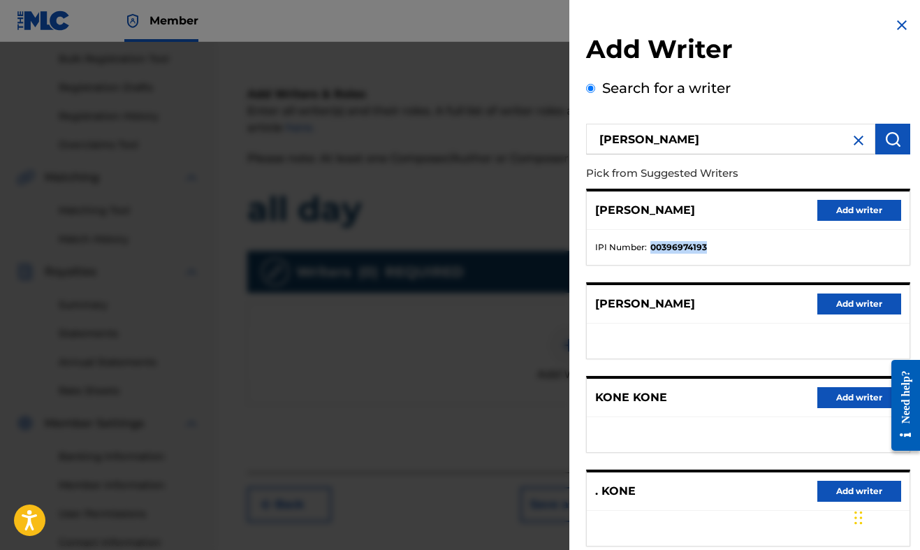
drag, startPoint x: 708, startPoint y: 249, endPoint x: 650, endPoint y: 246, distance: 58.1
click at [650, 246] on li "IPI Number : 00396974193" at bounding box center [748, 247] width 306 height 13
copy strong "00396974193"
click at [857, 215] on button "Add writer" at bounding box center [859, 210] width 84 height 21
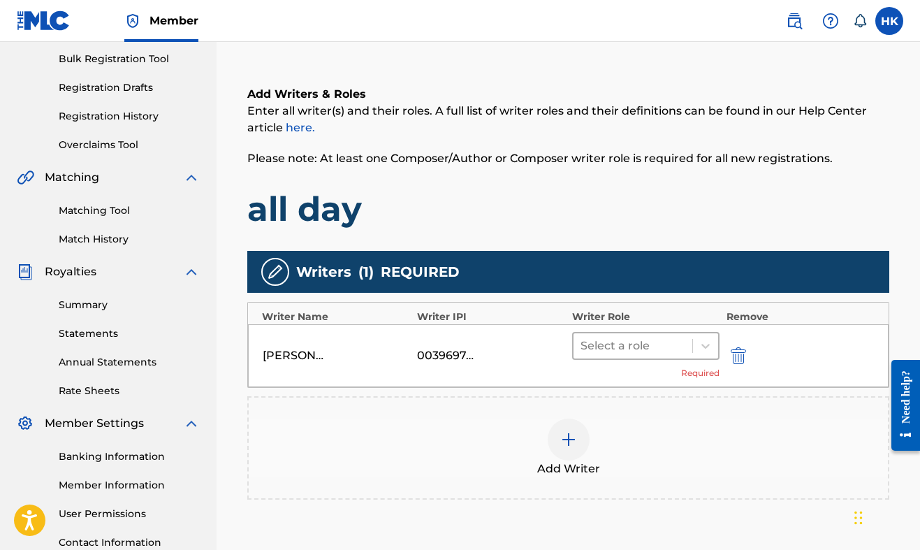
click at [687, 337] on div "Select a role" at bounding box center [633, 345] width 119 height 25
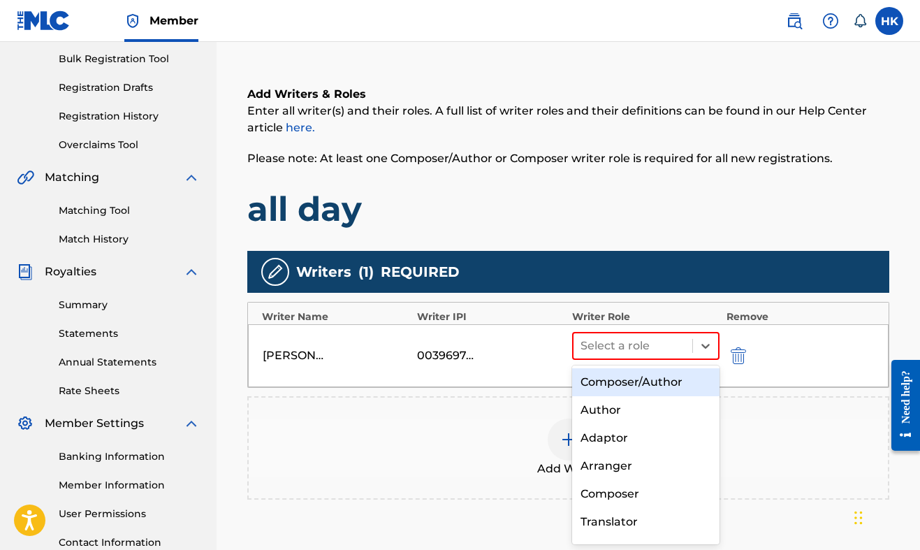
click at [670, 376] on div "Composer/Author" at bounding box center [645, 382] width 147 height 28
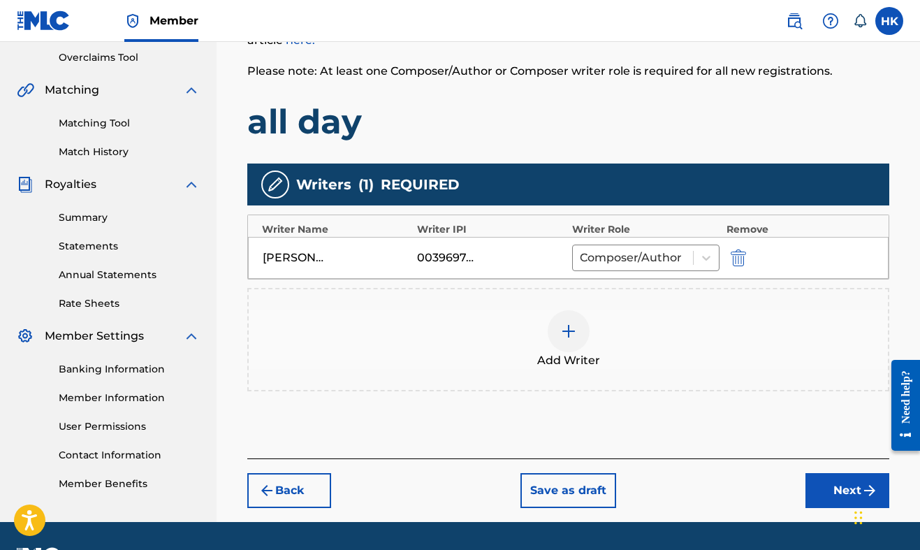
click at [823, 484] on button "Next" at bounding box center [848, 490] width 84 height 35
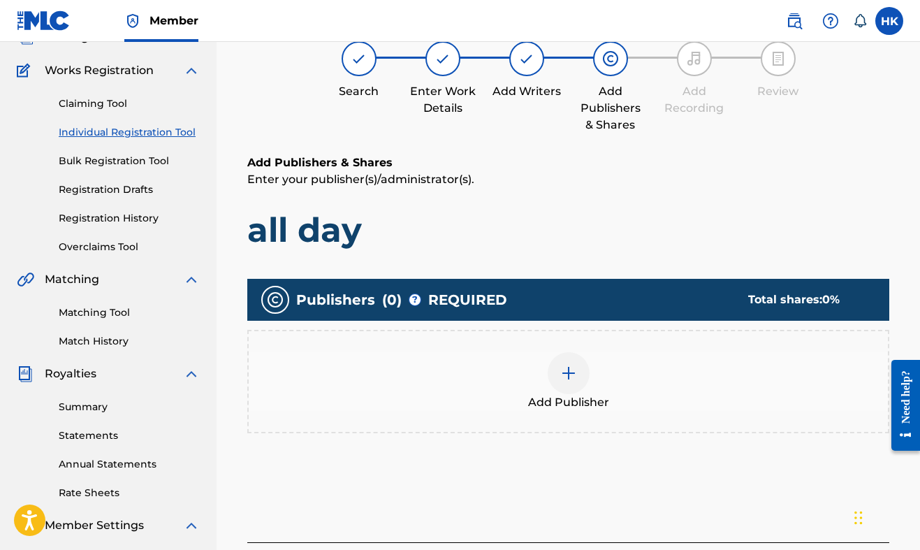
scroll to position [105, 0]
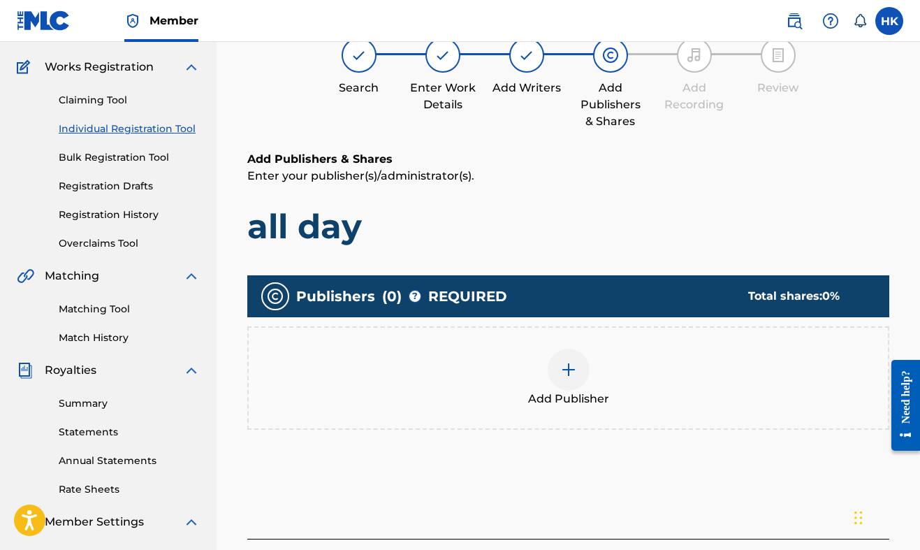
click at [570, 358] on div at bounding box center [569, 370] width 42 height 42
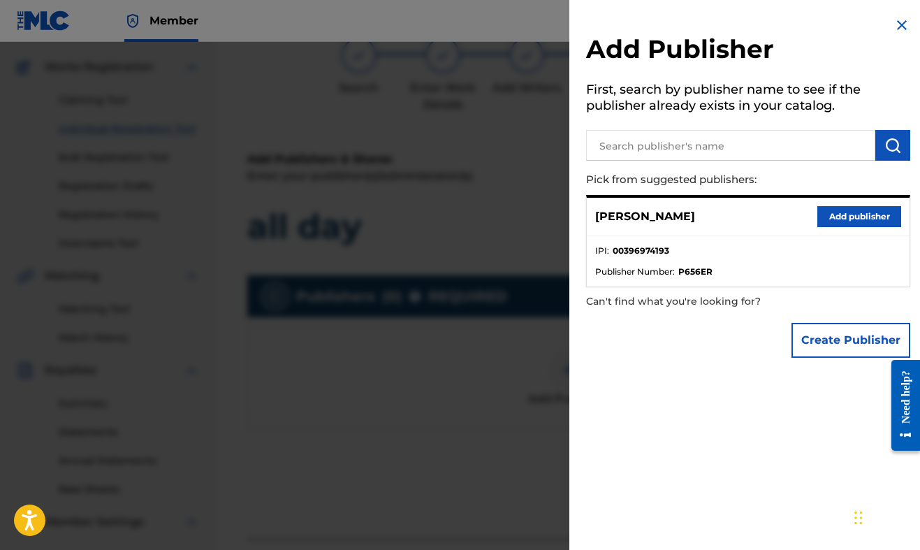
click at [748, 154] on input "text" at bounding box center [730, 145] width 289 height 31
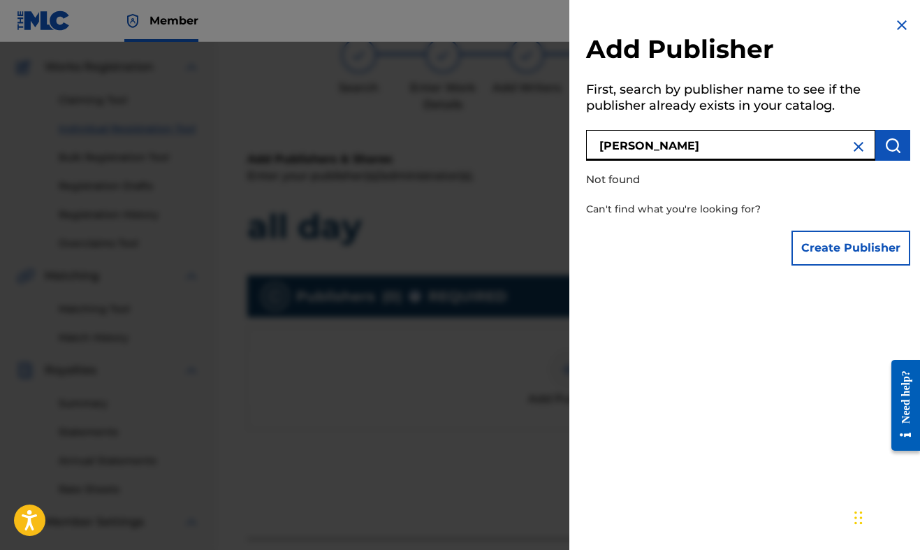
type input "[PERSON_NAME] idv"
click at [824, 219] on p "Can't find what you're looking for?" at bounding box center [708, 209] width 245 height 29
click at [810, 240] on button "Create Publisher" at bounding box center [851, 248] width 119 height 35
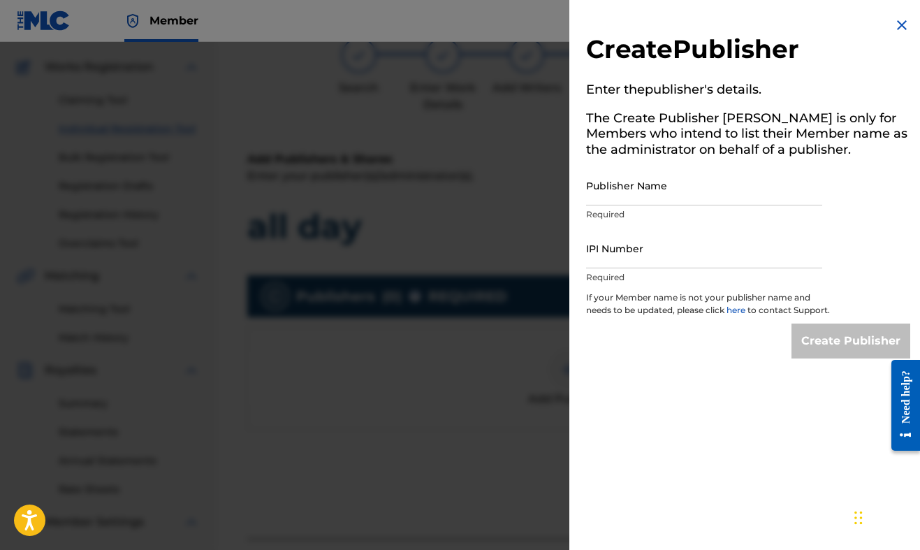
click at [680, 191] on input "Publisher Name" at bounding box center [704, 186] width 236 height 40
type input "[PERSON_NAME]"
click at [613, 249] on input "IPI Number" at bounding box center [704, 248] width 236 height 40
paste input "00396974193"
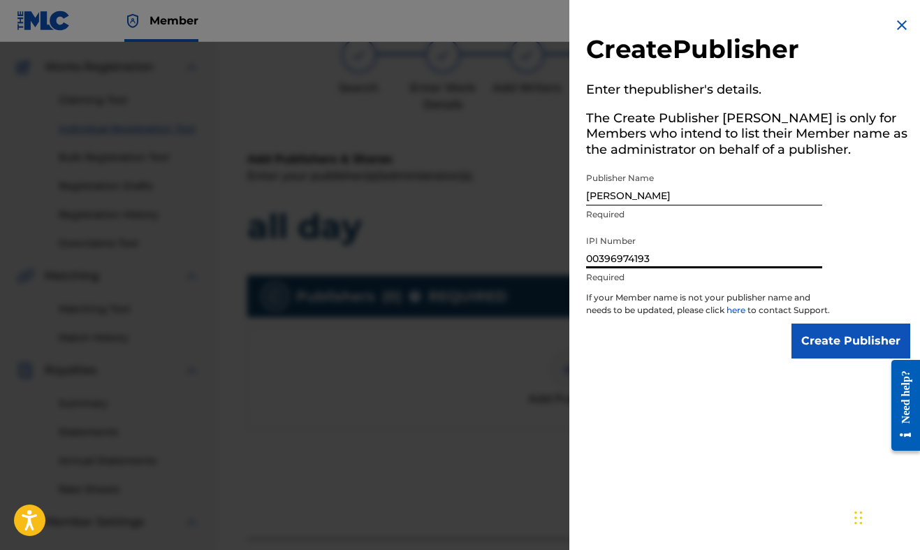
type input "00396974193"
click at [820, 347] on input "Create Publisher" at bounding box center [851, 340] width 119 height 35
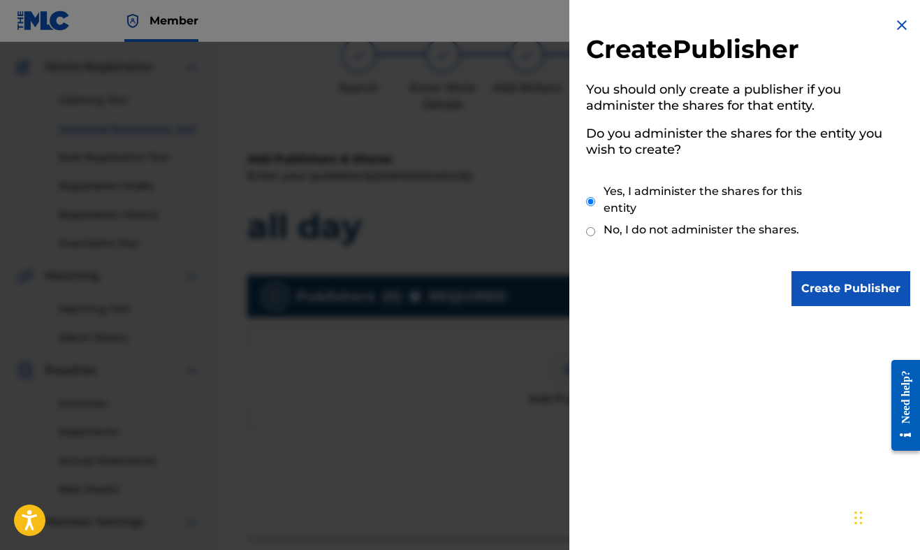
click at [836, 283] on input "Create Publisher" at bounding box center [851, 288] width 119 height 35
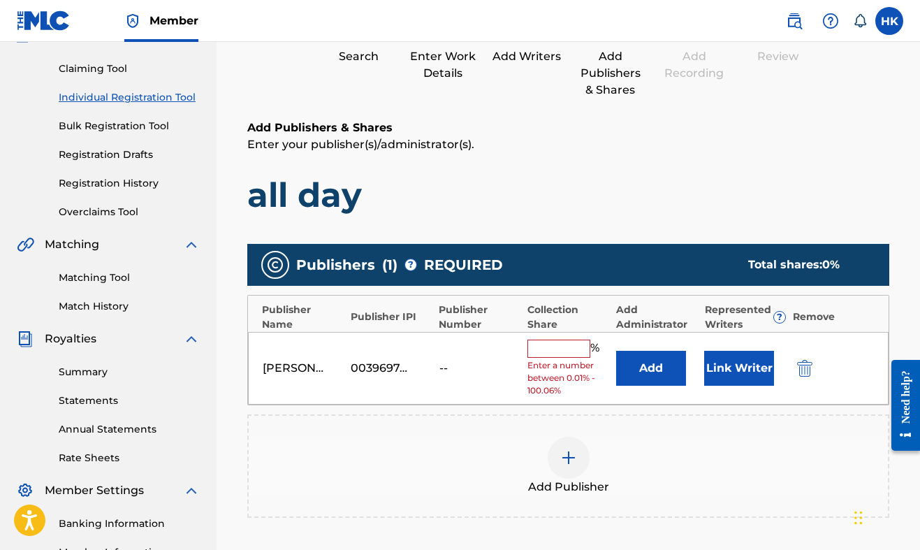
scroll to position [146, 0]
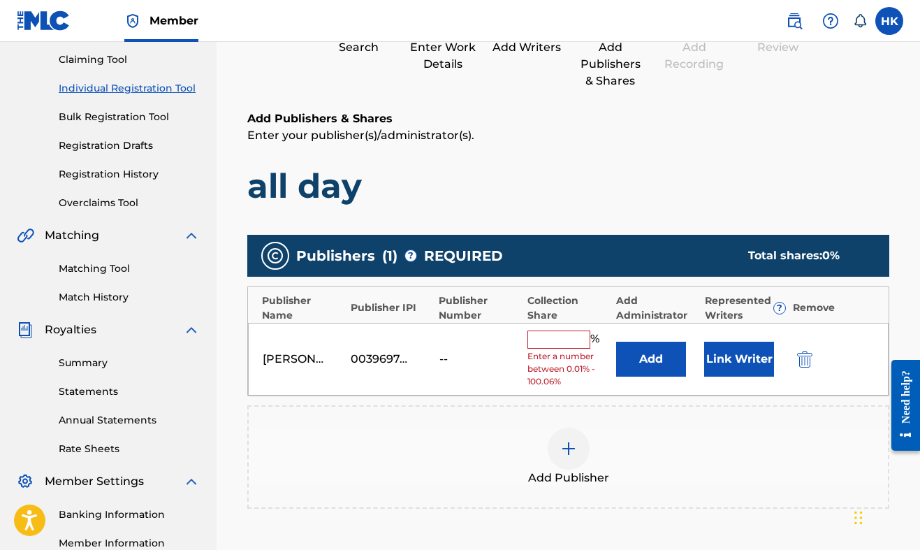
click at [585, 324] on div "[PERSON_NAME] 00396974193 -- % Enter a number between 0.01% - 100.06% Add Link …" at bounding box center [568, 359] width 641 height 73
click at [562, 341] on input "text" at bounding box center [558, 339] width 63 height 18
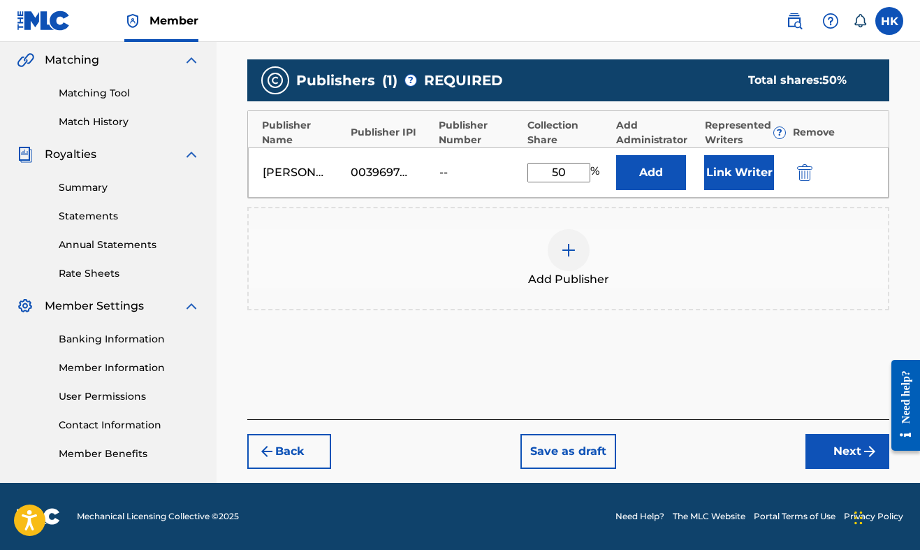
type input "50"
click at [813, 446] on button "Next" at bounding box center [848, 451] width 84 height 35
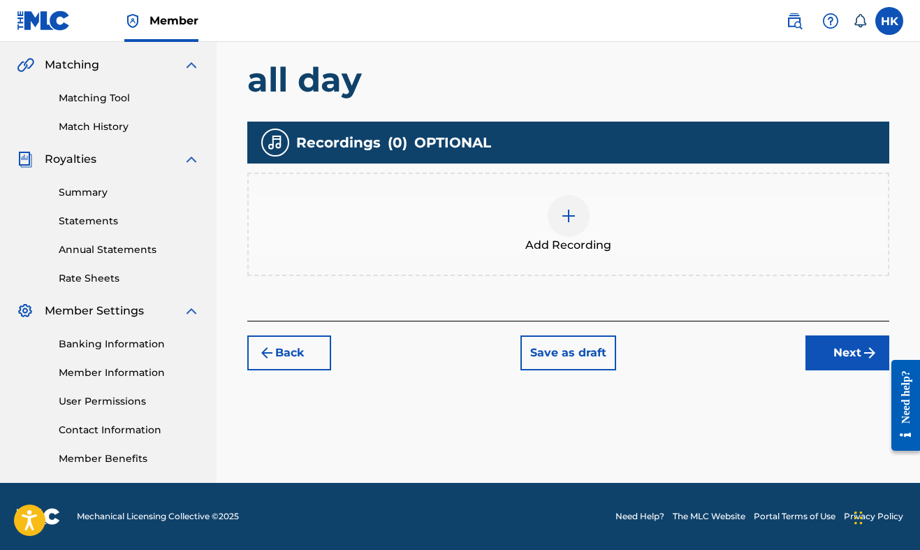
click at [588, 224] on div "Add Recording" at bounding box center [568, 224] width 639 height 59
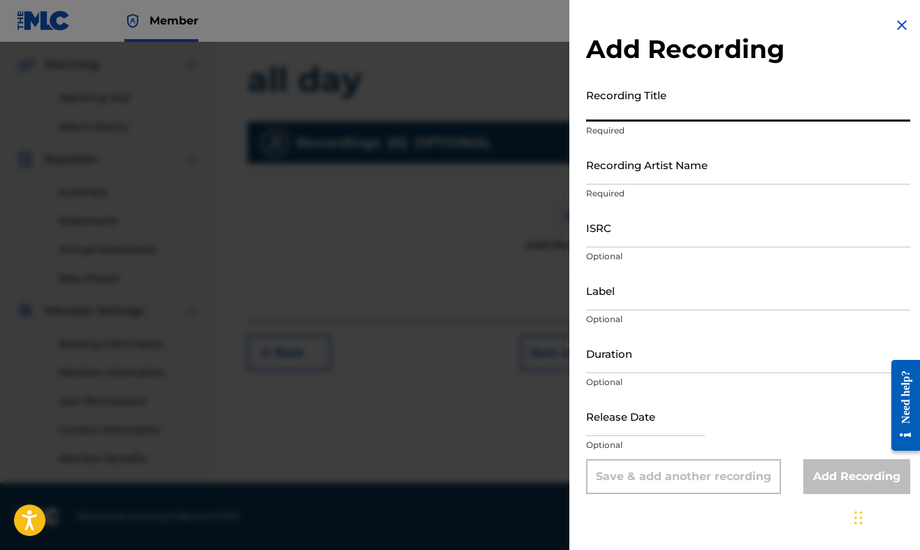
click at [674, 98] on input "Recording Title" at bounding box center [748, 102] width 324 height 40
type input "All Day"
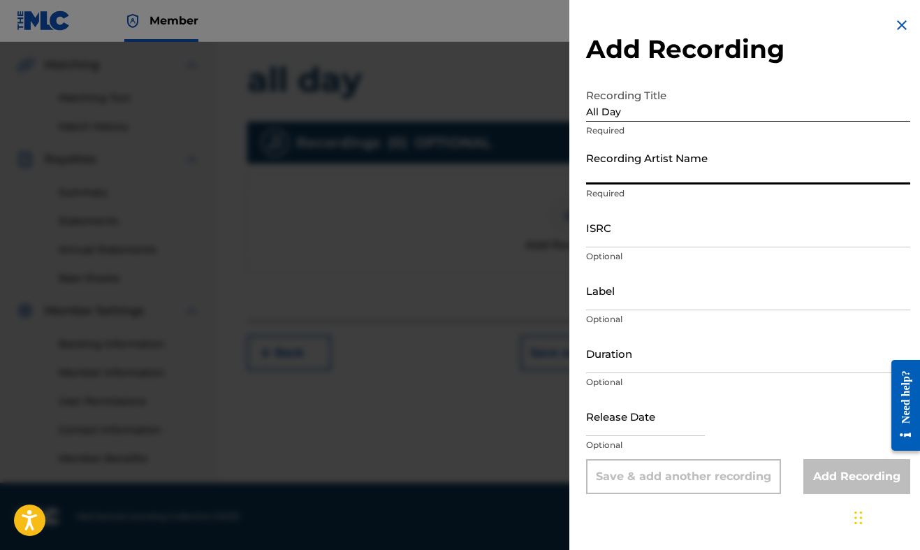
click at [738, 159] on input "Recording Artist Name" at bounding box center [748, 165] width 324 height 40
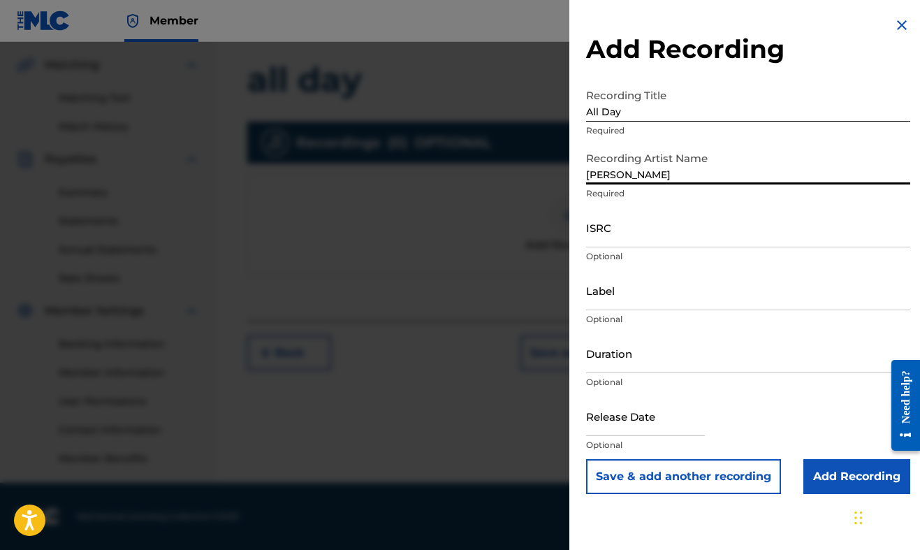
type input "[PERSON_NAME]"
click at [676, 407] on input "text" at bounding box center [645, 416] width 119 height 40
select select "7"
select select "2025"
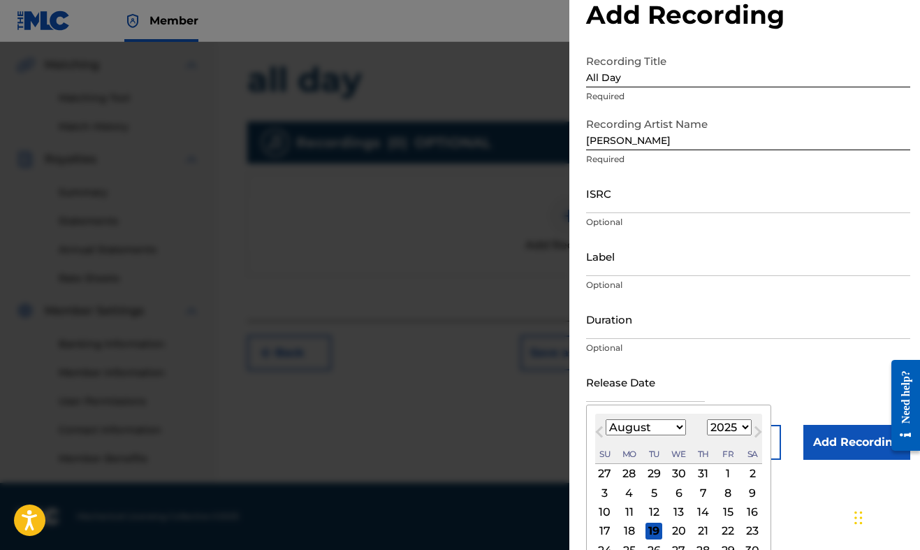
scroll to position [82, 0]
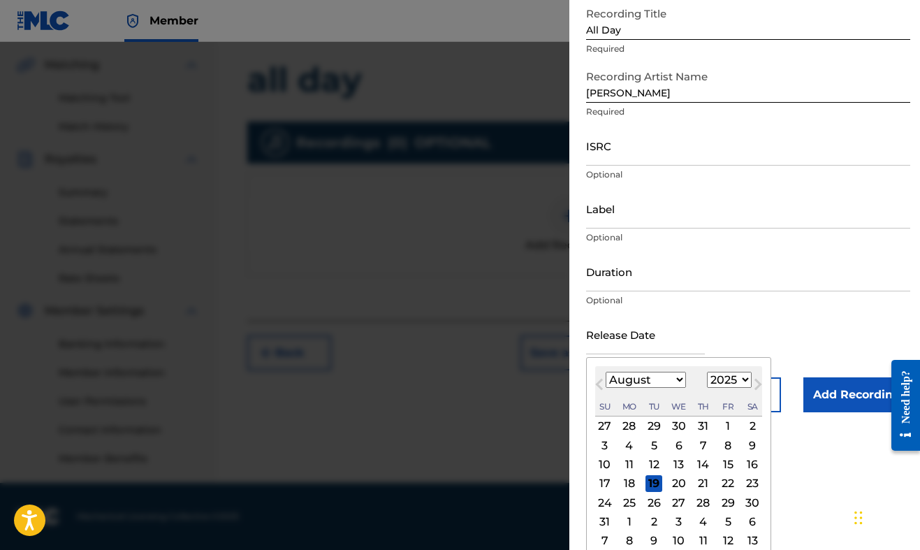
click at [659, 368] on div "August [DATE] February March April May June July August September October Novem…" at bounding box center [678, 391] width 167 height 50
select select "4"
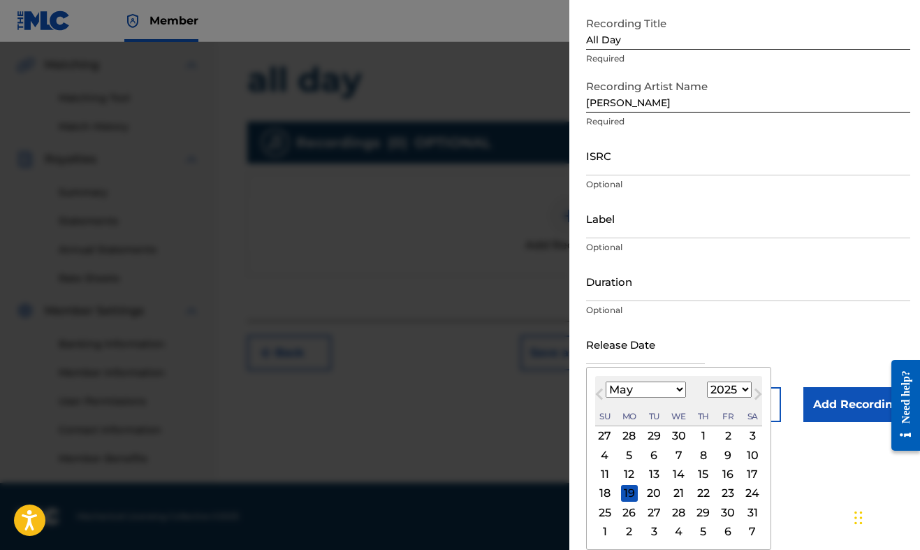
scroll to position [72, 0]
select select "2020"
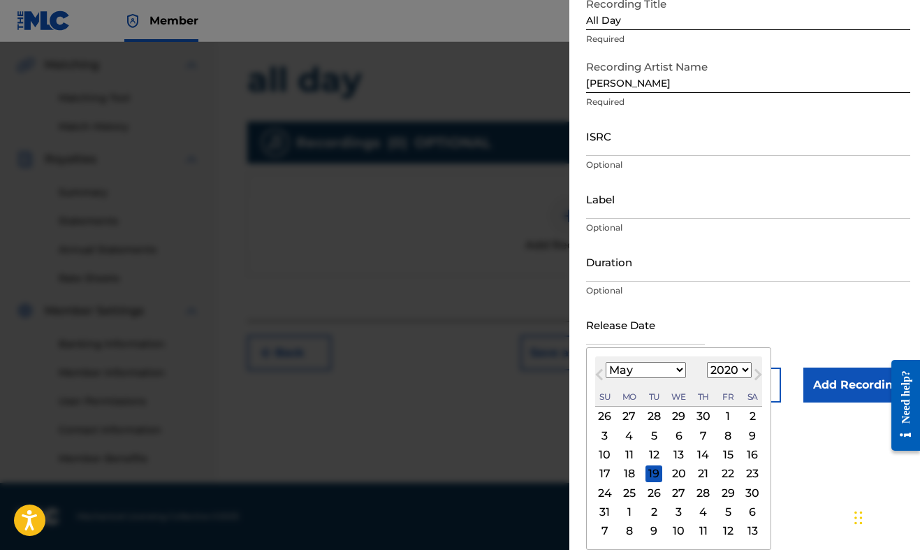
scroll to position [92, 0]
click at [634, 435] on div "4" at bounding box center [629, 435] width 17 height 17
type input "[DATE]"
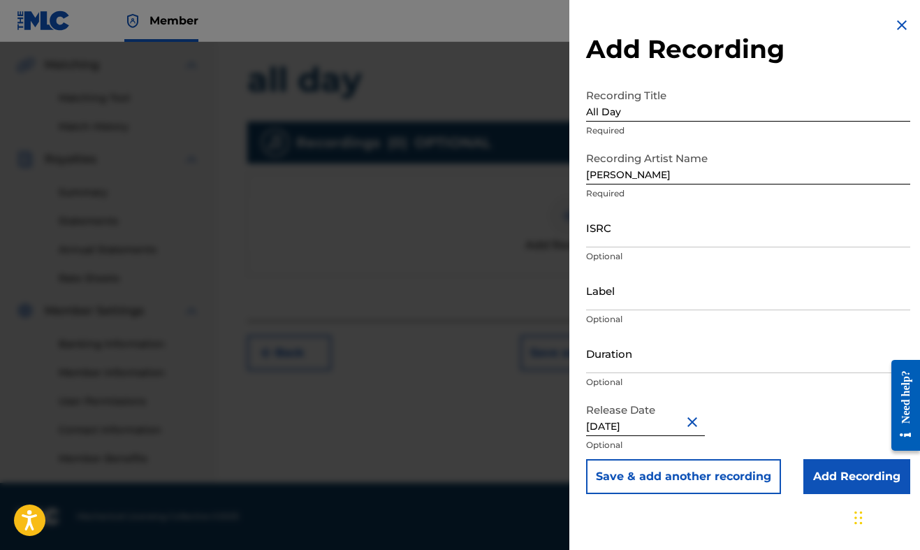
scroll to position [0, 0]
click at [829, 477] on input "Add Recording" at bounding box center [856, 476] width 107 height 35
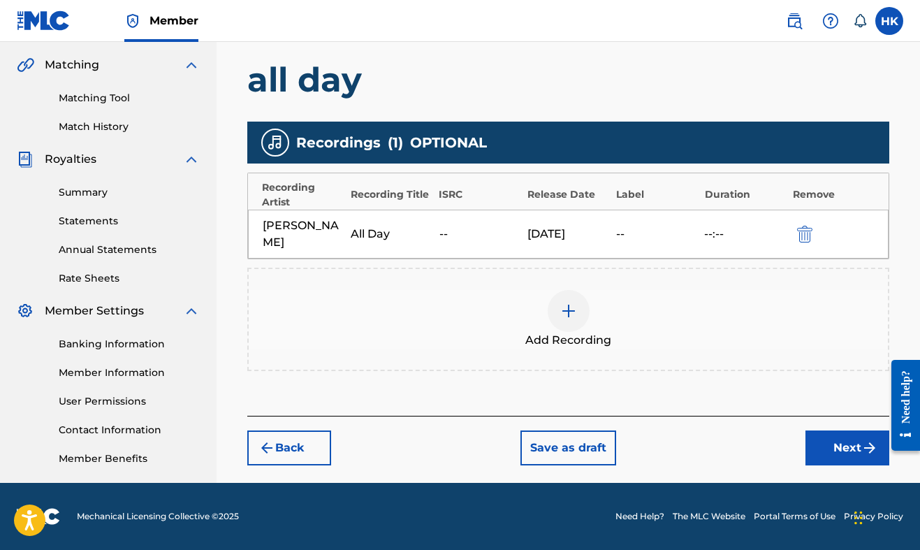
click at [833, 430] on button "Next" at bounding box center [848, 447] width 84 height 35
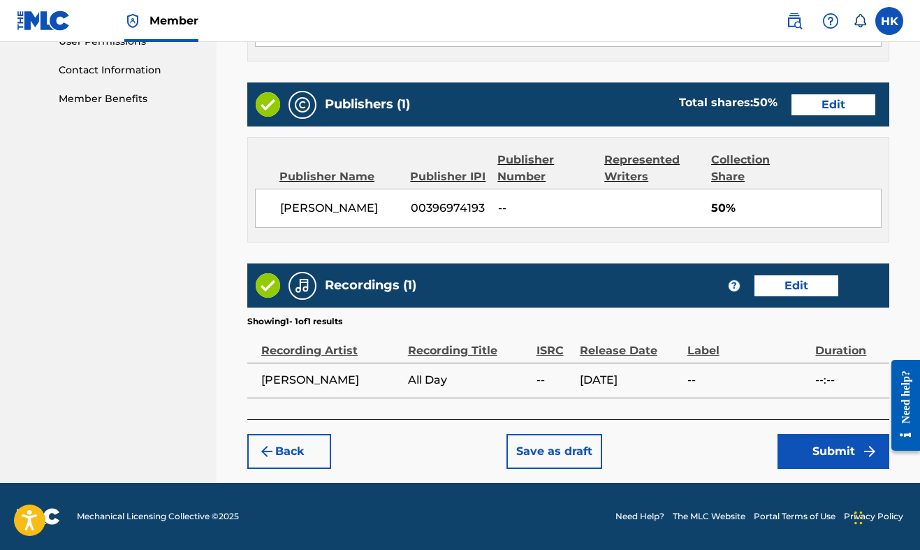
scroll to position [676, 0]
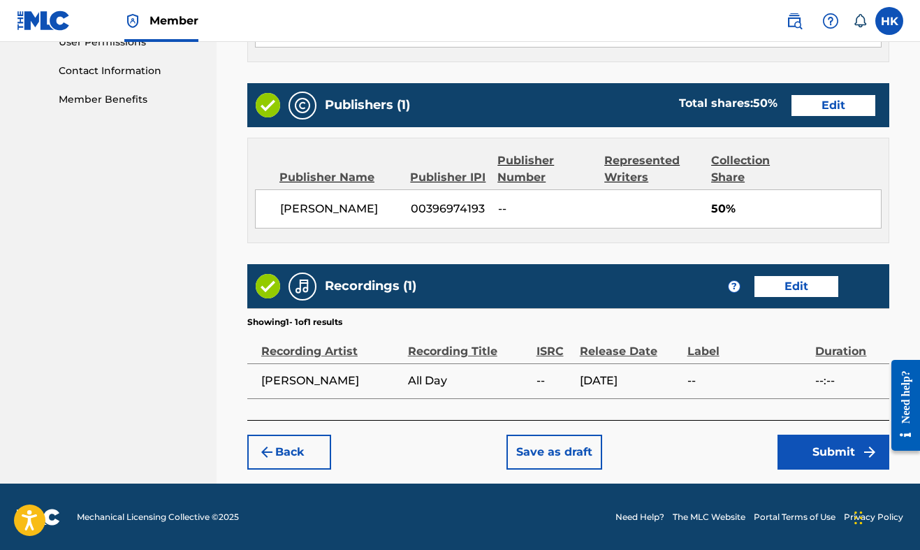
click at [828, 432] on div "Back Save as draft Submit" at bounding box center [568, 445] width 642 height 50
click at [824, 444] on button "Submit" at bounding box center [834, 452] width 112 height 35
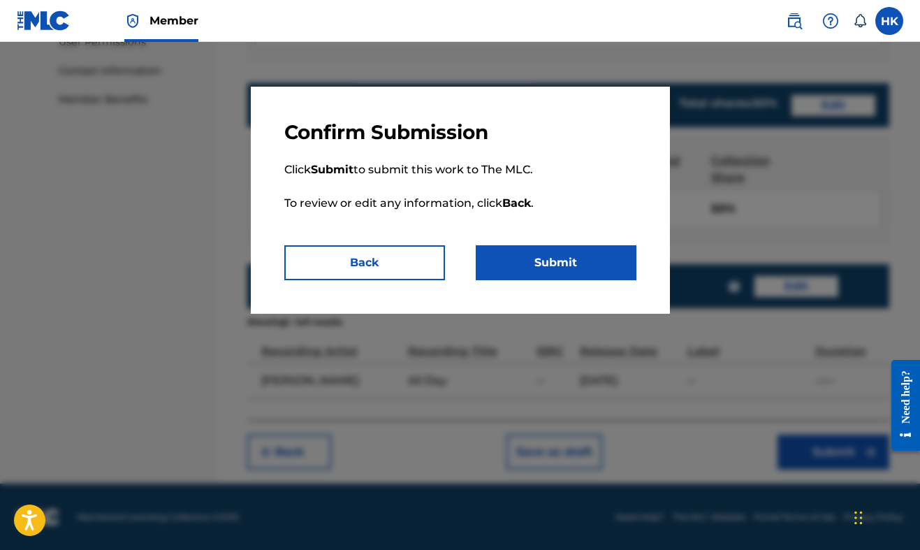
click at [596, 250] on button "Submit" at bounding box center [556, 262] width 161 height 35
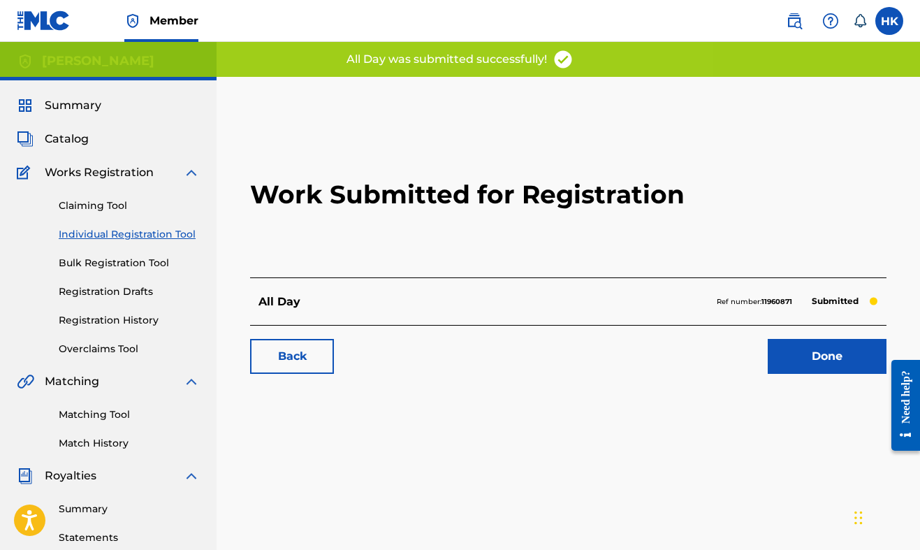
click at [838, 371] on link "Done" at bounding box center [827, 356] width 119 height 35
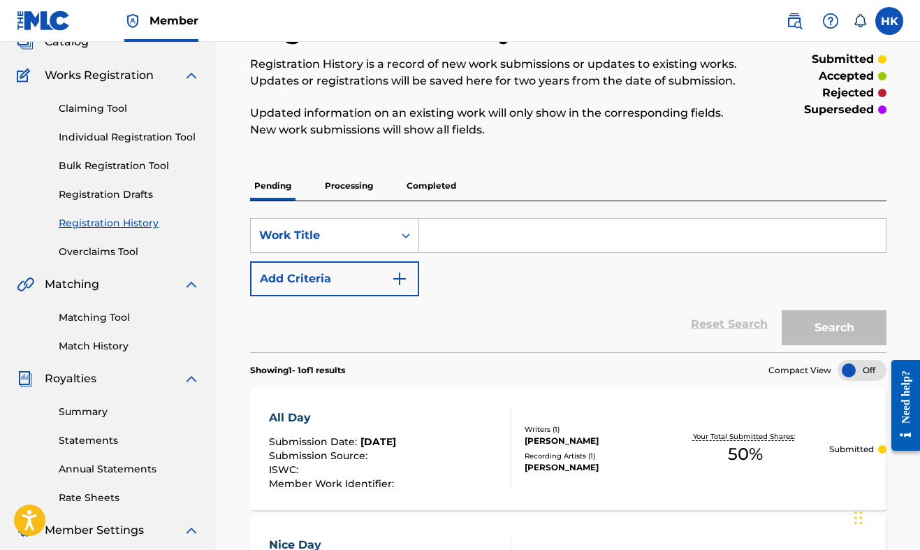
scroll to position [78, 0]
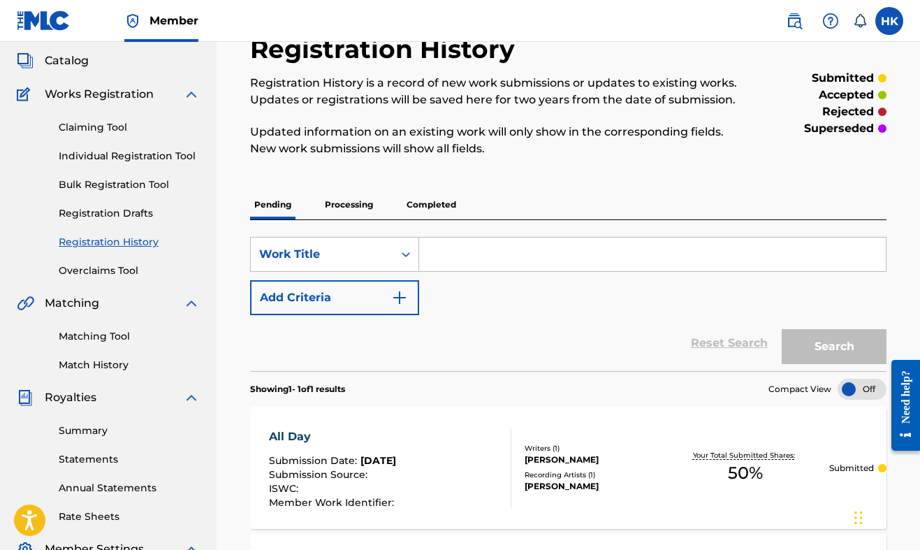
click at [102, 154] on link "Individual Registration Tool" at bounding box center [129, 156] width 141 height 15
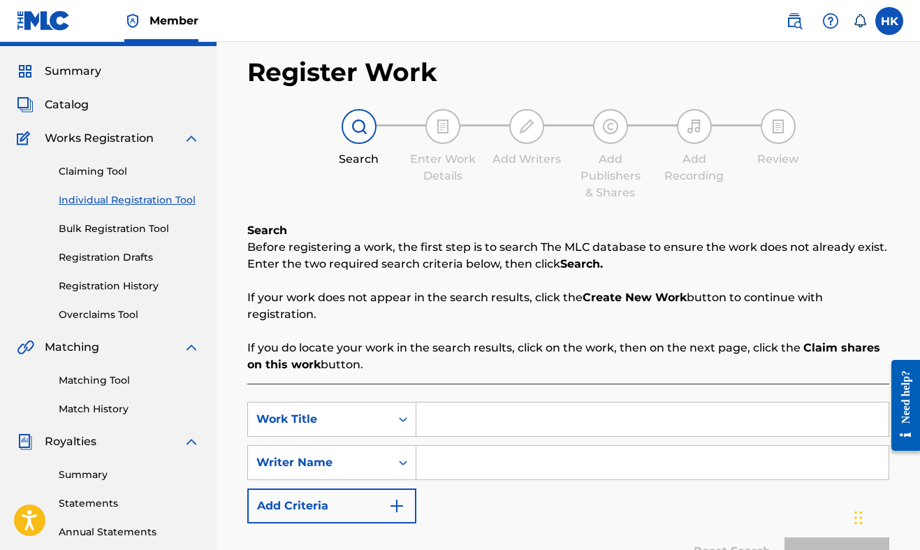
scroll to position [38, 0]
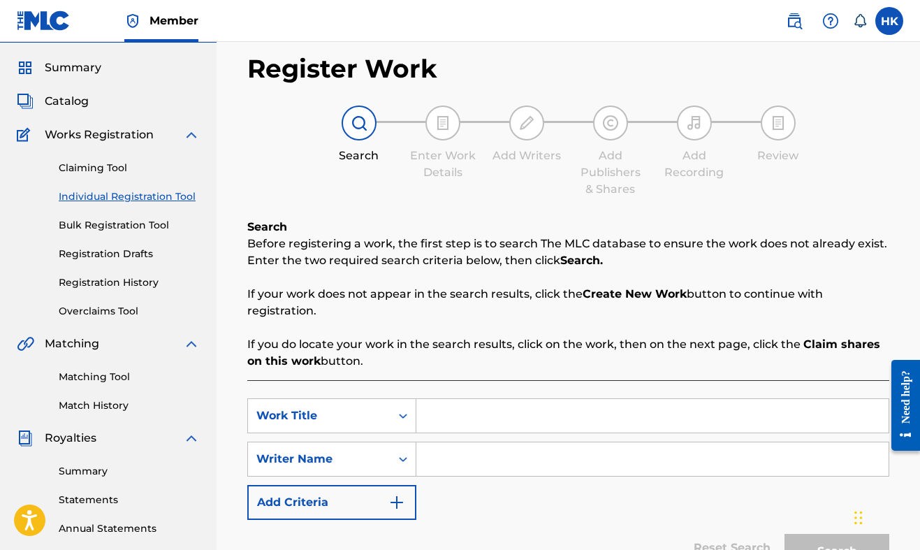
click at [468, 403] on input "Search Form" at bounding box center [652, 416] width 472 height 34
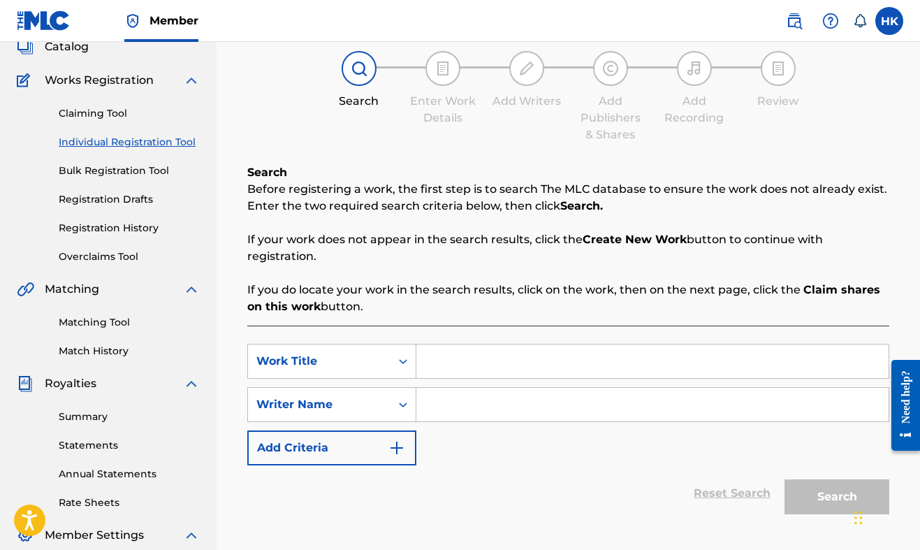
scroll to position [92, 0]
type input "s"
type input "bad"
click at [498, 415] on input "Search Form" at bounding box center [652, 405] width 472 height 34
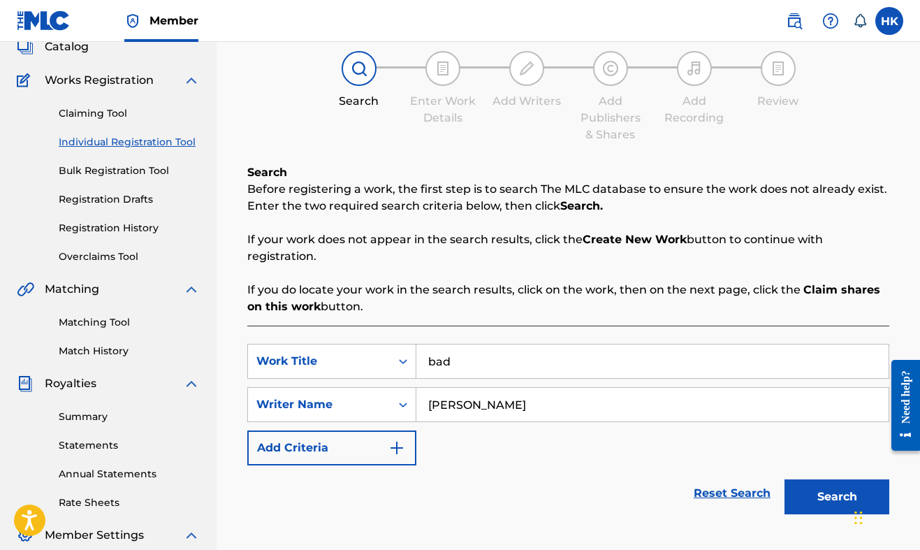
type input "[PERSON_NAME]"
click at [837, 497] on button "Search" at bounding box center [837, 496] width 105 height 35
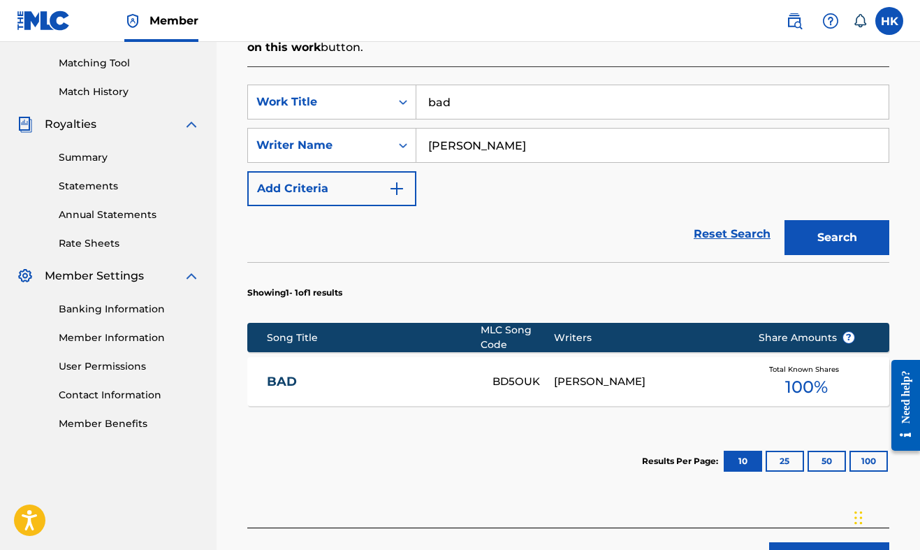
scroll to position [388, 0]
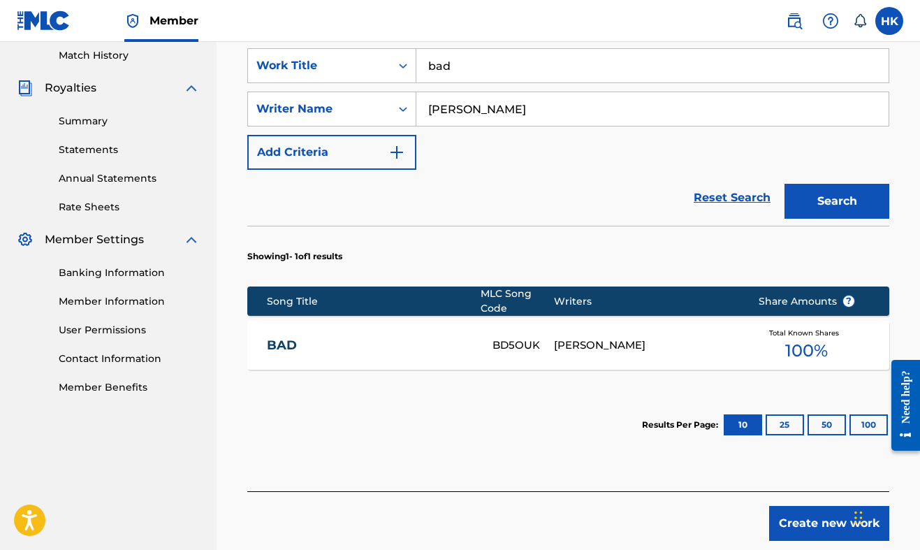
click at [585, 361] on div "BAD BD5OUK [PERSON_NAME] Total Known Shares 100 %" at bounding box center [568, 345] width 642 height 49
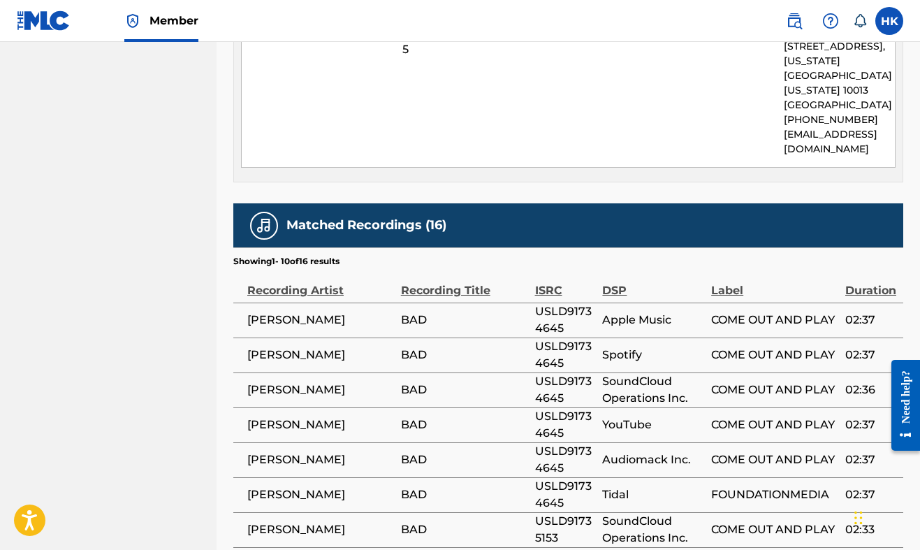
scroll to position [746, 0]
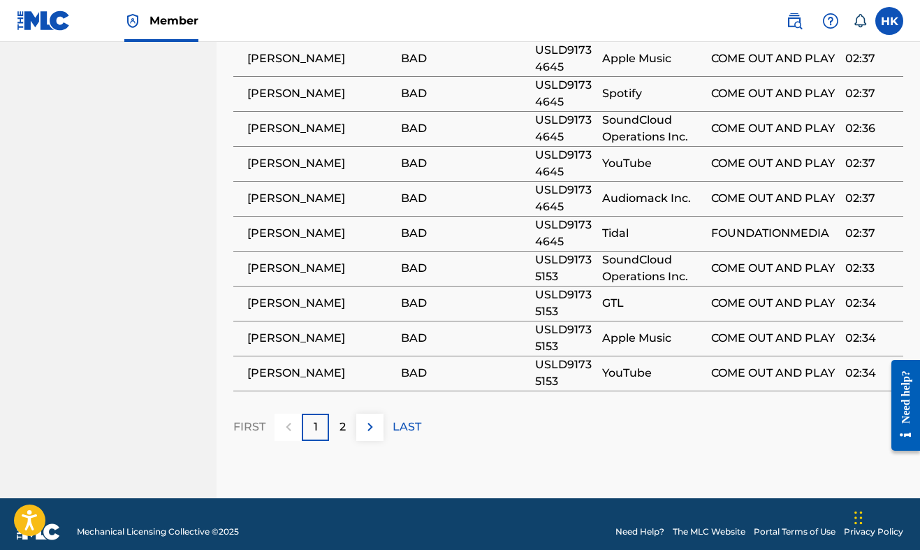
click at [362, 419] on img at bounding box center [370, 427] width 17 height 17
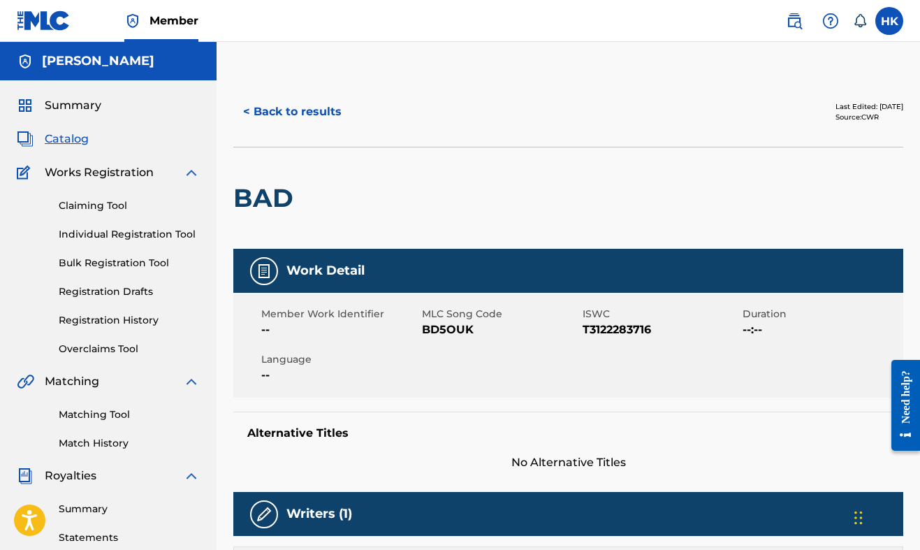
scroll to position [0, 0]
click at [291, 108] on button "< Back to results" at bounding box center [292, 111] width 118 height 35
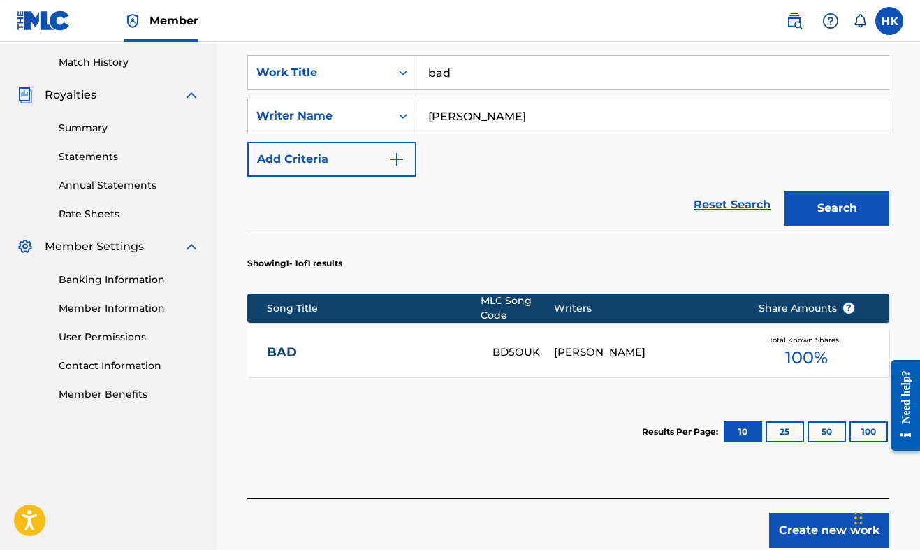
scroll to position [365, 0]
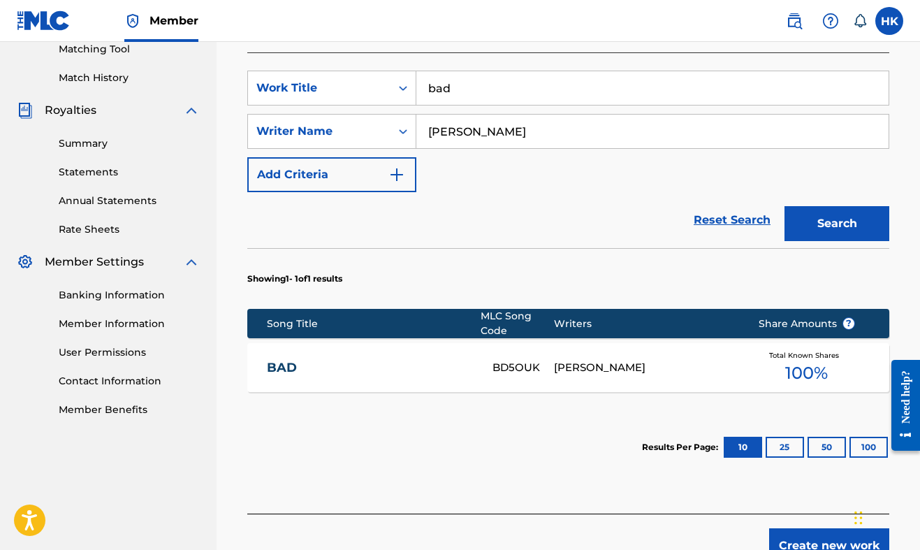
click at [543, 354] on div "BAD BD5OUK [PERSON_NAME] Total Known Shares 100 %" at bounding box center [568, 367] width 642 height 49
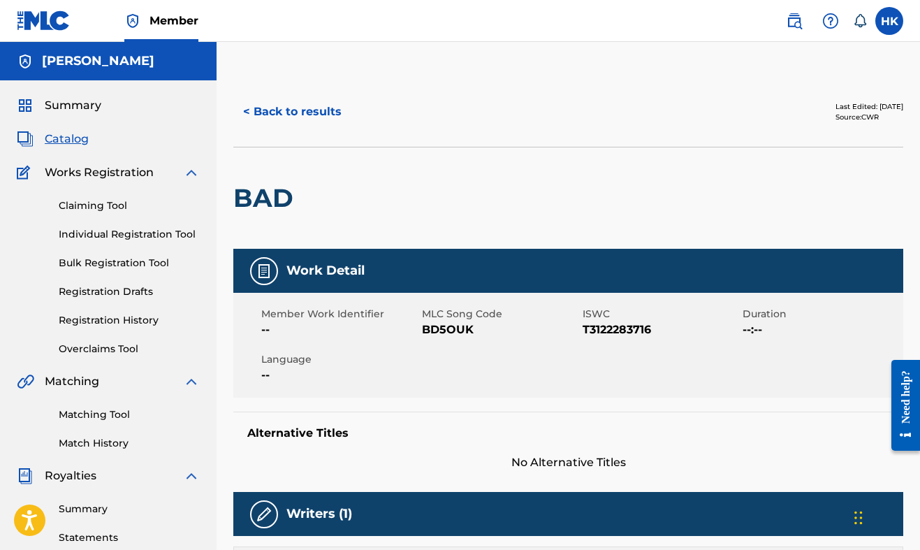
click at [293, 117] on button "< Back to results" at bounding box center [292, 111] width 118 height 35
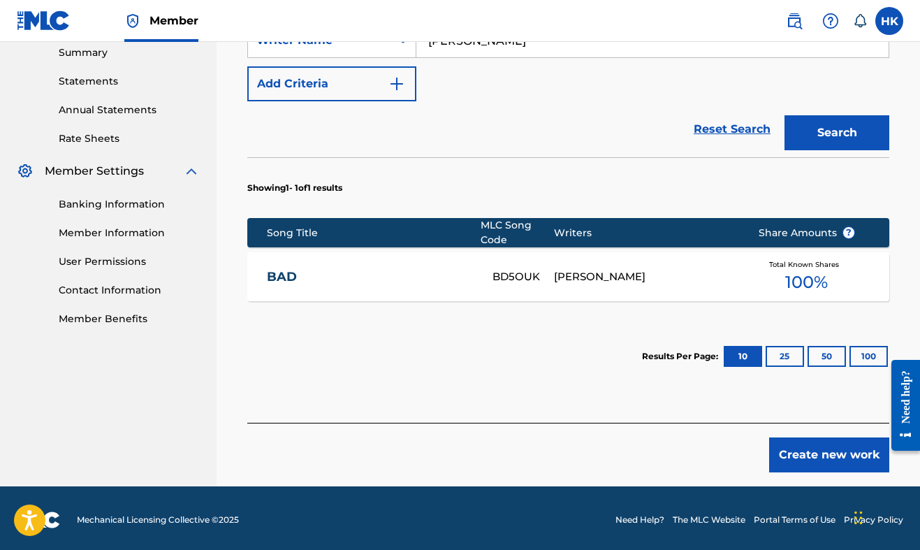
scroll to position [456, 0]
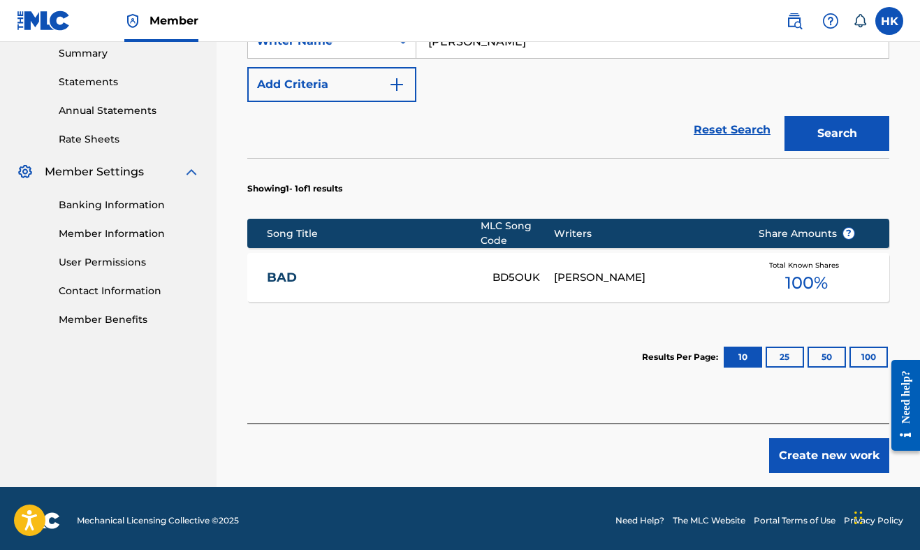
click at [788, 459] on button "Create new work" at bounding box center [829, 455] width 120 height 35
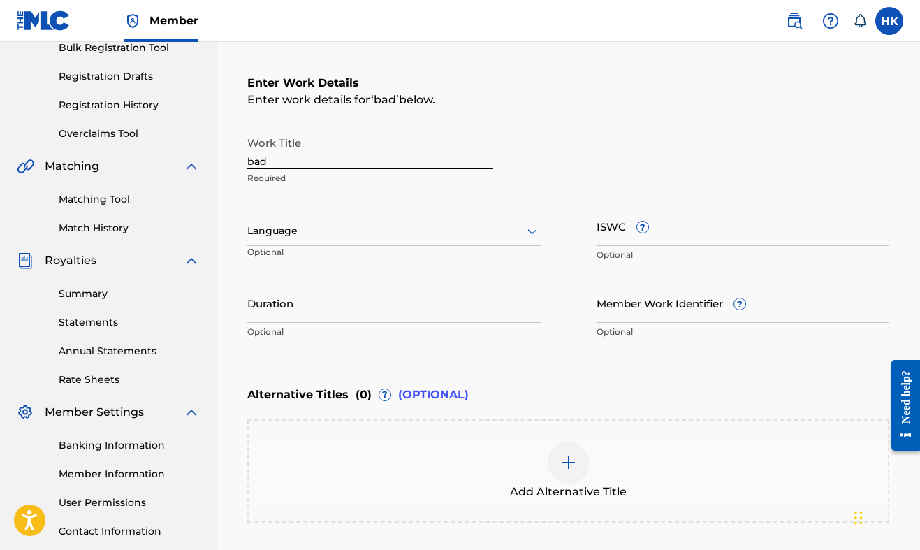
scroll to position [198, 0]
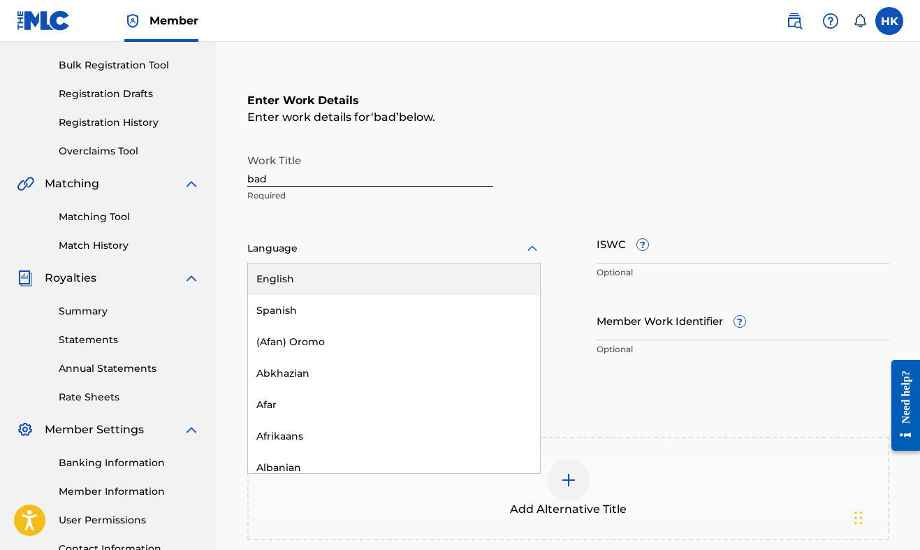
click at [495, 261] on div "Language" at bounding box center [393, 248] width 293 height 29
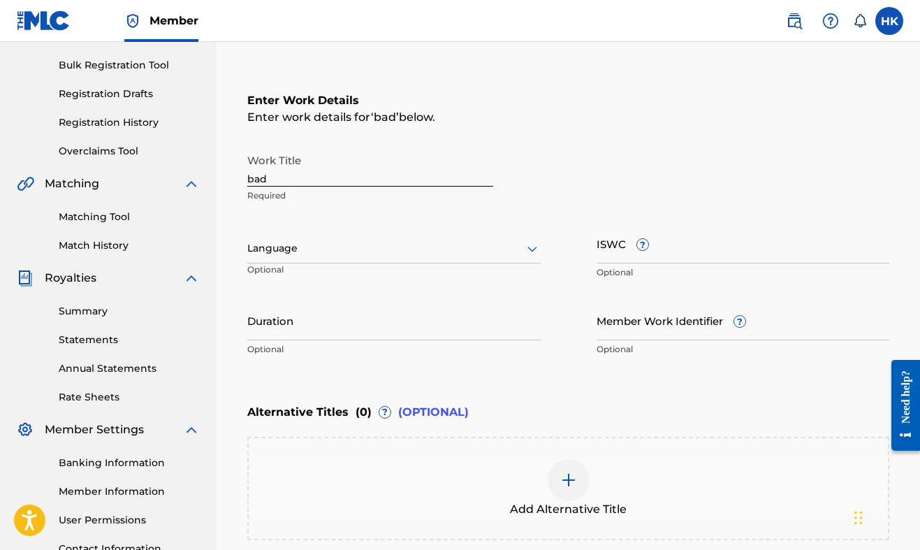
click at [495, 261] on div "Language" at bounding box center [393, 248] width 293 height 29
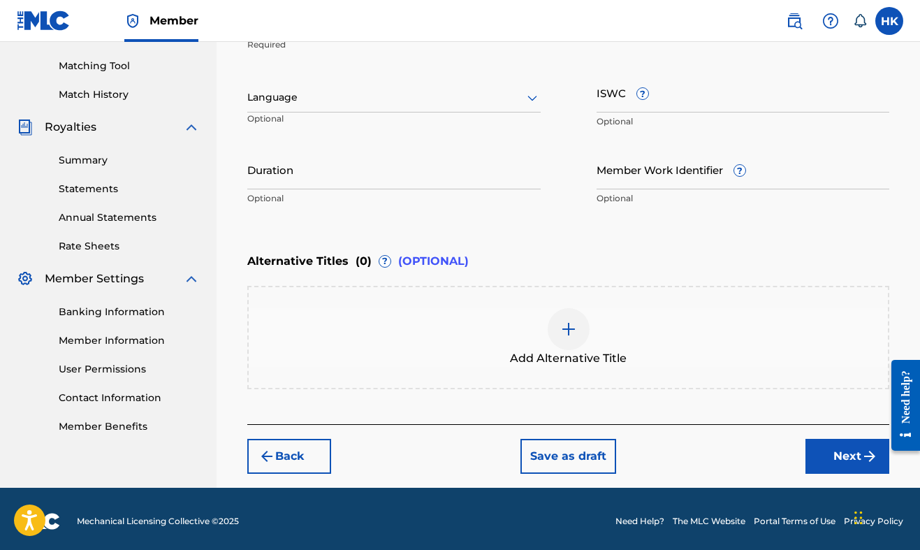
scroll to position [308, 0]
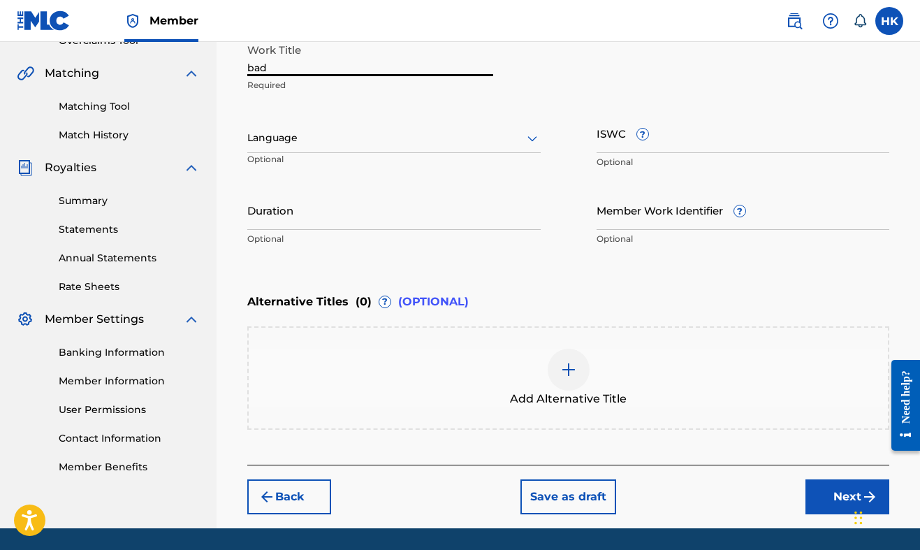
click at [383, 73] on input "bad" at bounding box center [370, 56] width 246 height 40
type input "Bad"
click at [829, 486] on button "Next" at bounding box center [848, 496] width 84 height 35
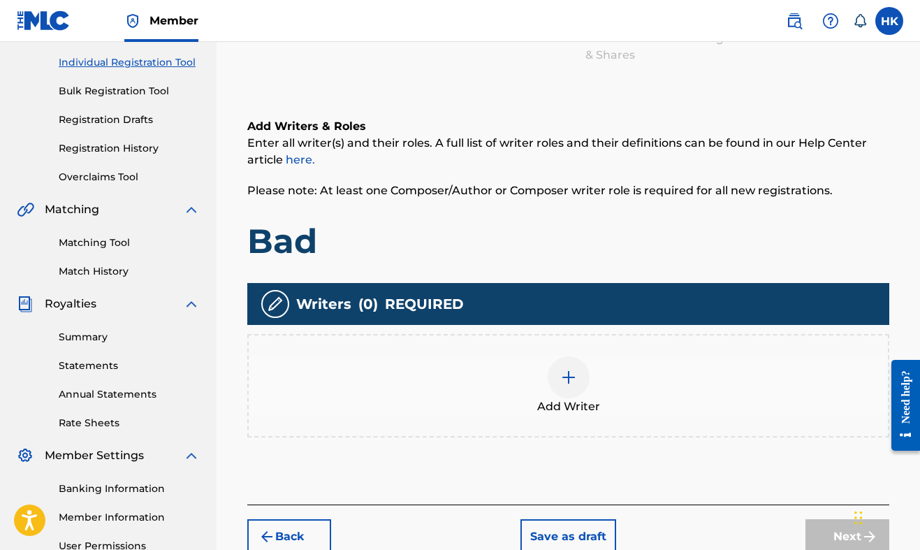
scroll to position [201, 0]
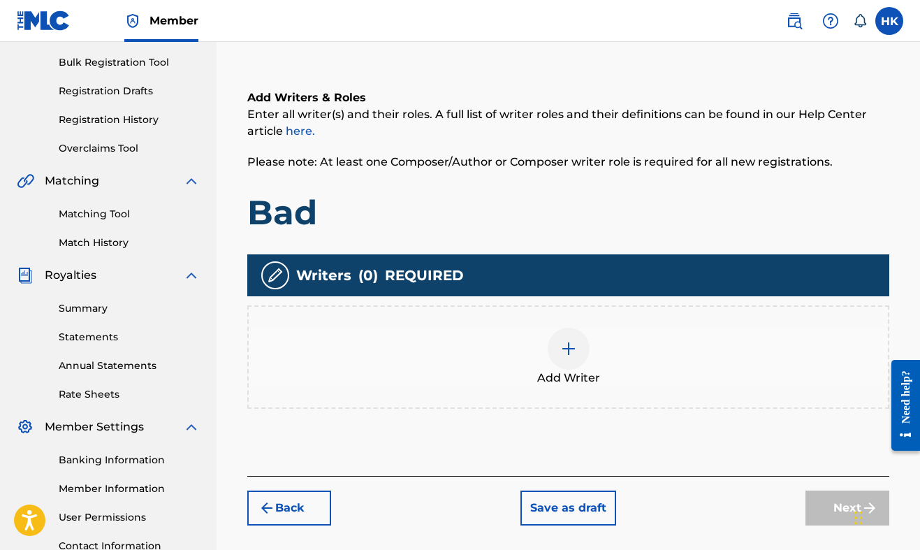
click at [619, 387] on div "Add Writer" at bounding box center [568, 356] width 642 height 103
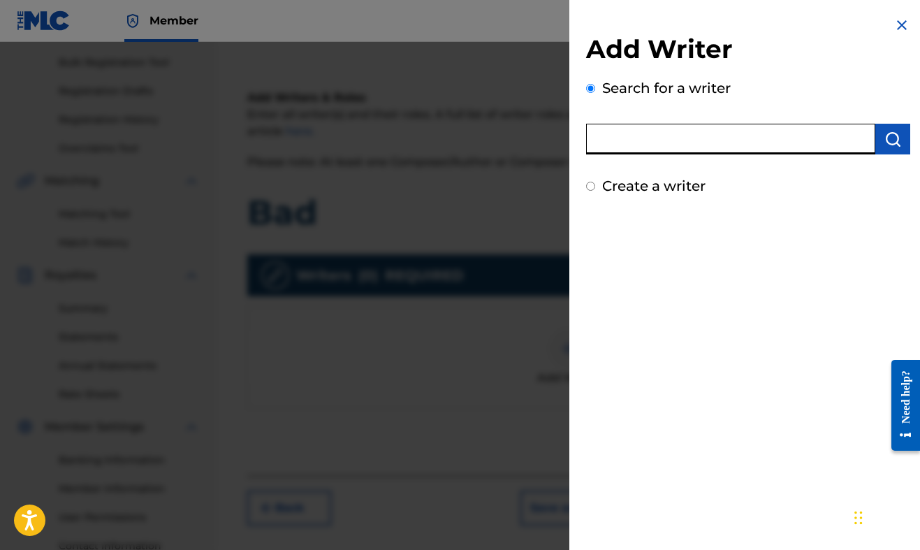
click at [810, 148] on input "text" at bounding box center [730, 139] width 289 height 31
type input "[PERSON_NAME]"
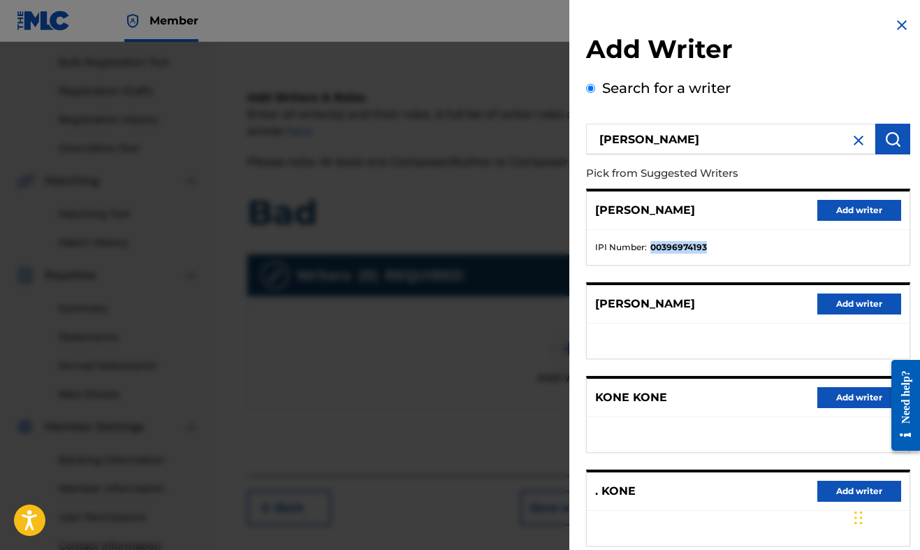
drag, startPoint x: 706, startPoint y: 242, endPoint x: 664, endPoint y: 234, distance: 42.1
click at [664, 234] on ul "IPI Number : 00396974193" at bounding box center [748, 247] width 323 height 35
copy strong "00396974193"
click at [892, 197] on div "[PERSON_NAME] Add writer" at bounding box center [748, 210] width 323 height 38
click at [870, 208] on button "Add writer" at bounding box center [859, 210] width 84 height 21
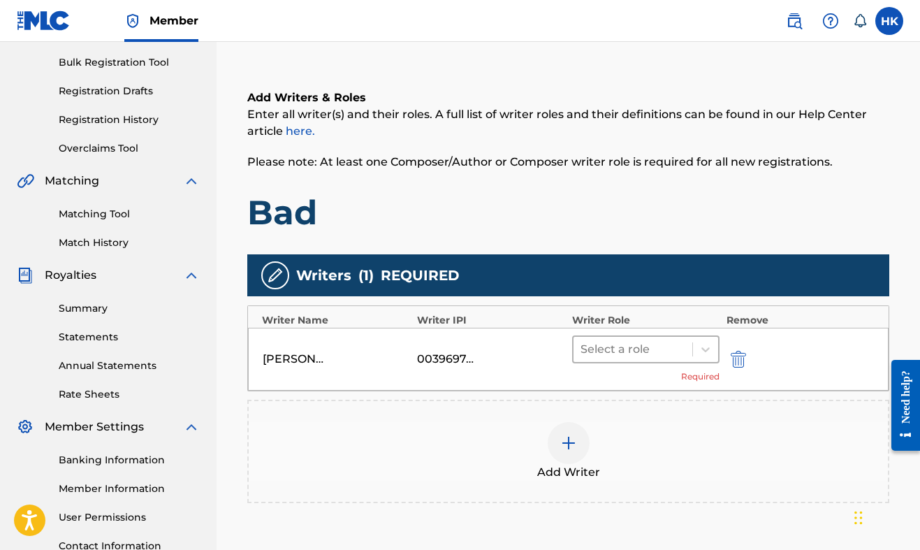
click at [662, 340] on div at bounding box center [633, 350] width 105 height 20
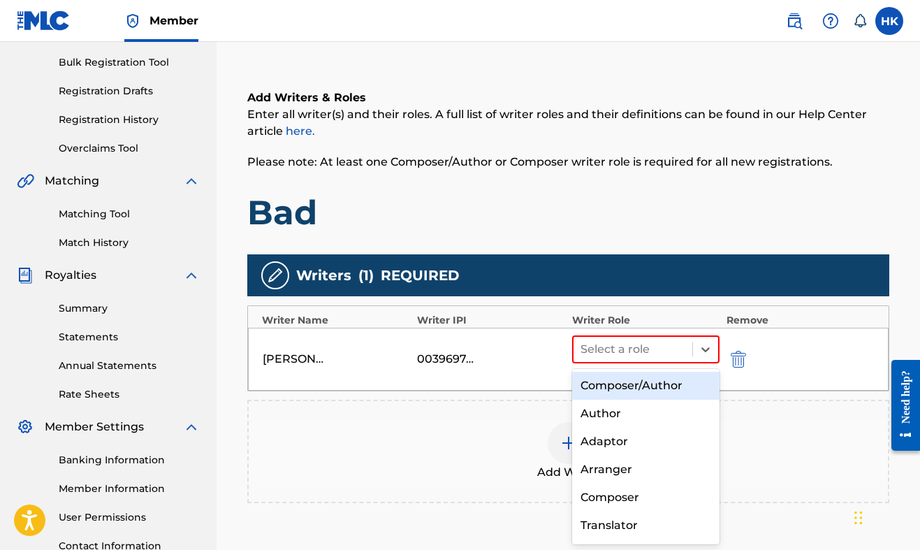
click at [652, 381] on div "Composer/Author" at bounding box center [645, 386] width 147 height 28
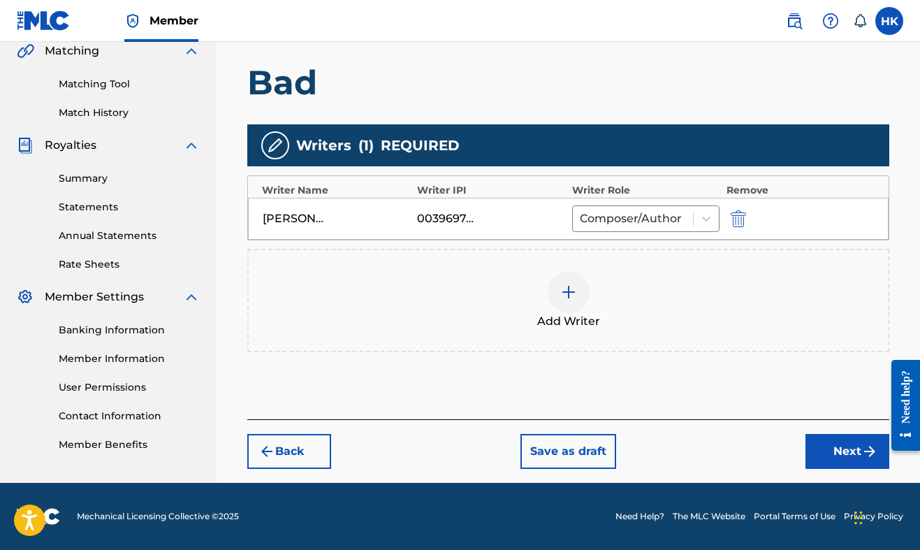
click at [843, 440] on button "Next" at bounding box center [848, 451] width 84 height 35
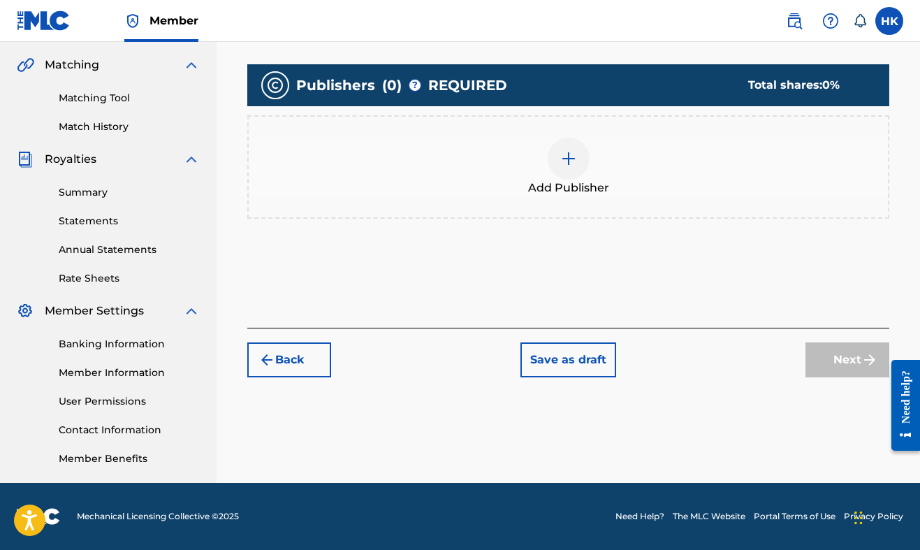
scroll to position [316, 0]
click at [571, 168] on div at bounding box center [569, 159] width 42 height 42
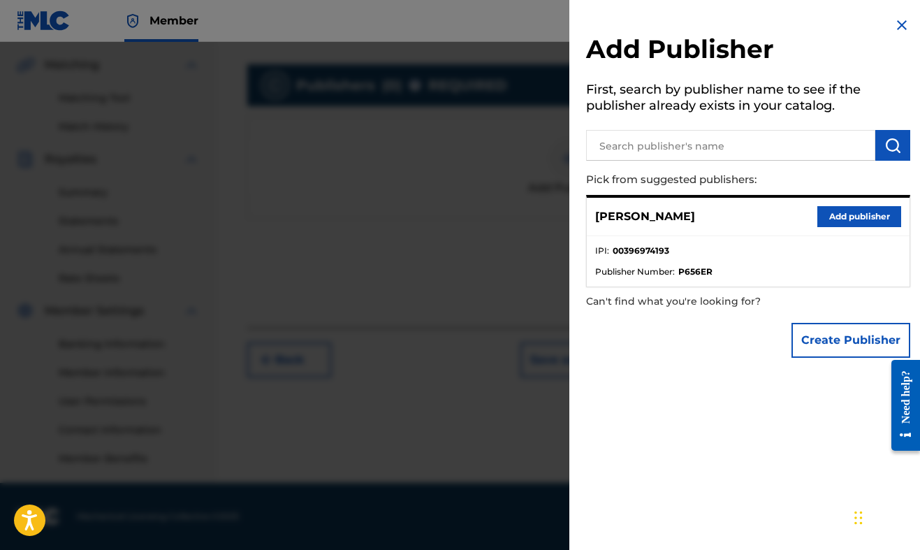
click at [864, 133] on input "text" at bounding box center [730, 145] width 289 height 31
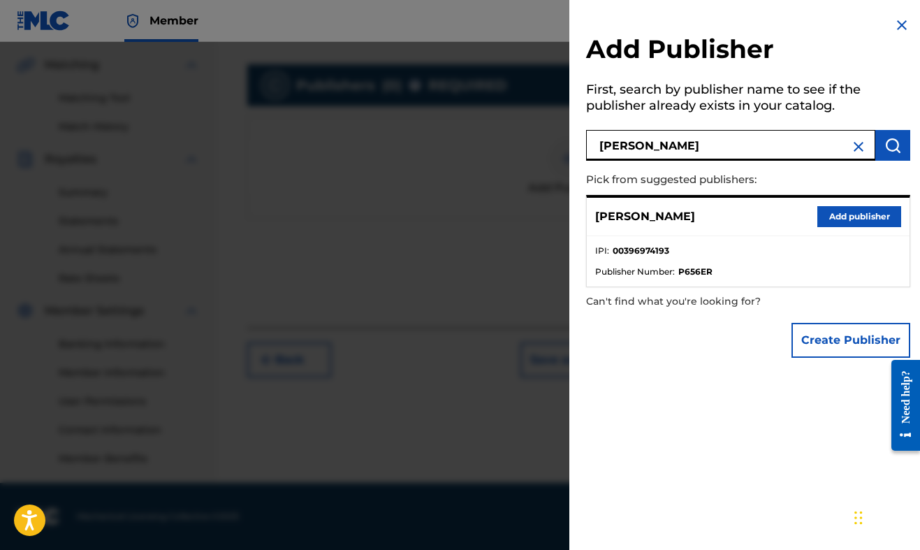
type input "[PERSON_NAME]"
click at [854, 334] on button "Create Publisher" at bounding box center [851, 340] width 119 height 35
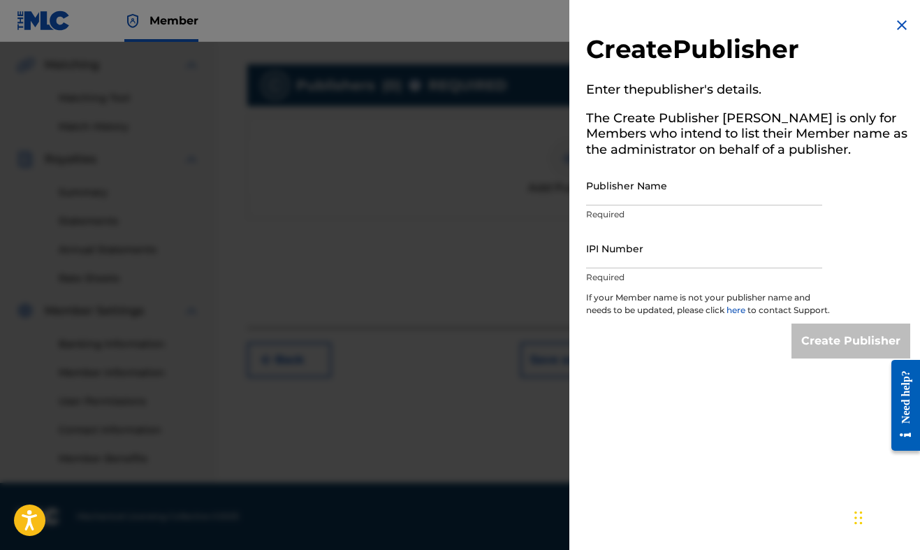
click at [759, 182] on input "Publisher Name" at bounding box center [704, 186] width 236 height 40
type input "[PERSON_NAME] idv"
type input "[PERSON_NAME]"
click at [643, 264] on input "IPI Number" at bounding box center [704, 248] width 236 height 40
paste input "00396974193"
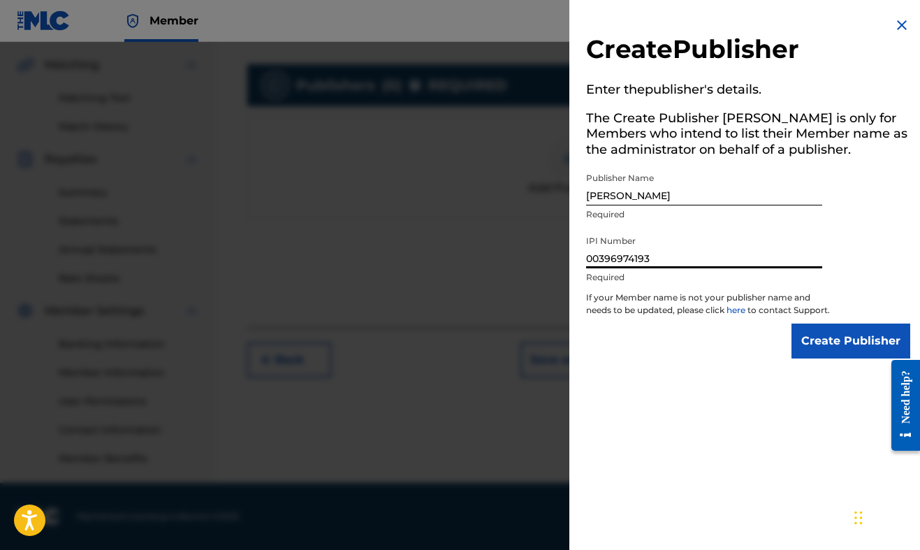
type input "00396974193"
click at [861, 353] on input "Create Publisher" at bounding box center [851, 340] width 119 height 35
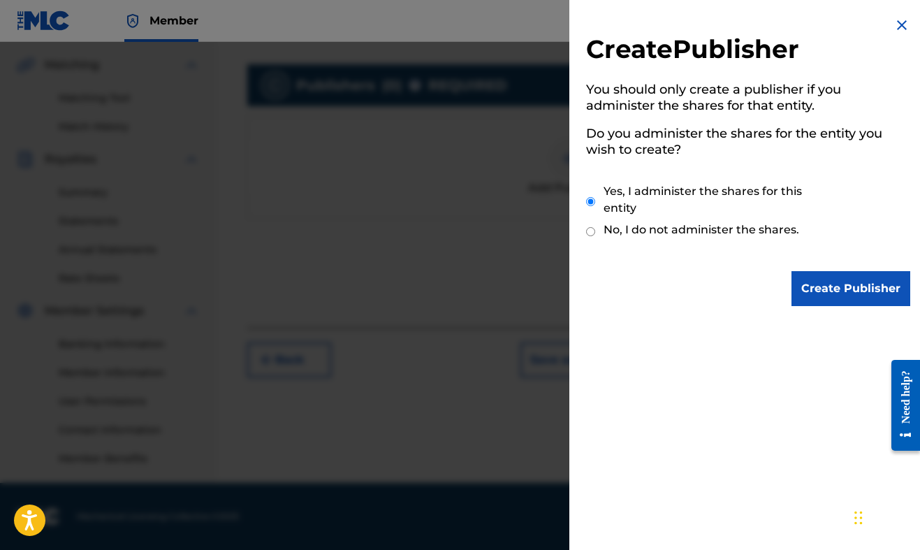
click at [850, 277] on input "Create Publisher" at bounding box center [851, 288] width 119 height 35
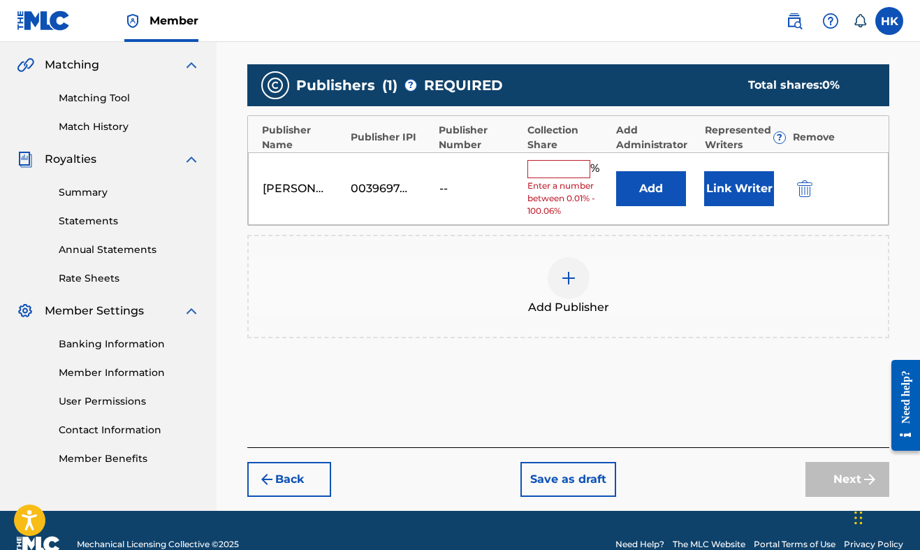
click at [553, 174] on div "%" at bounding box center [564, 169] width 75 height 18
click at [553, 174] on input "text" at bounding box center [558, 169] width 63 height 18
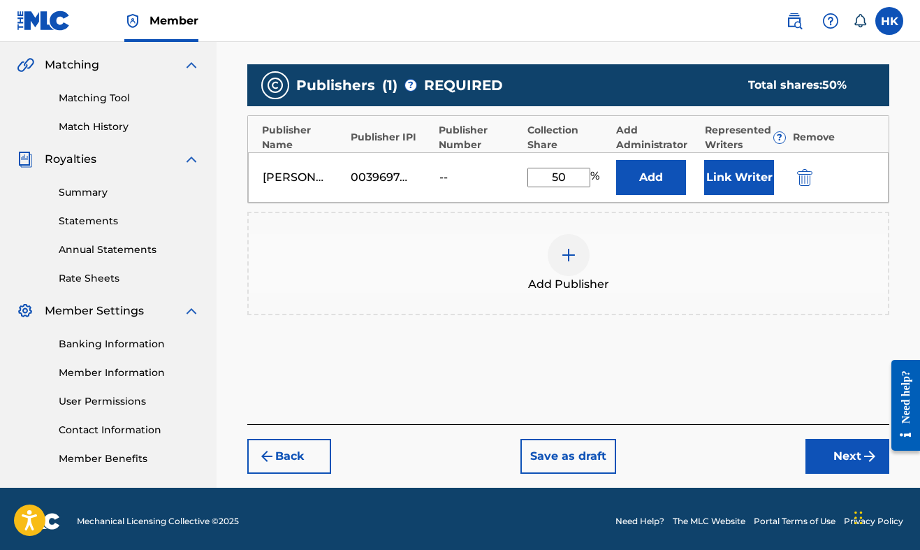
type input "50"
click at [850, 447] on button "Next" at bounding box center [848, 456] width 84 height 35
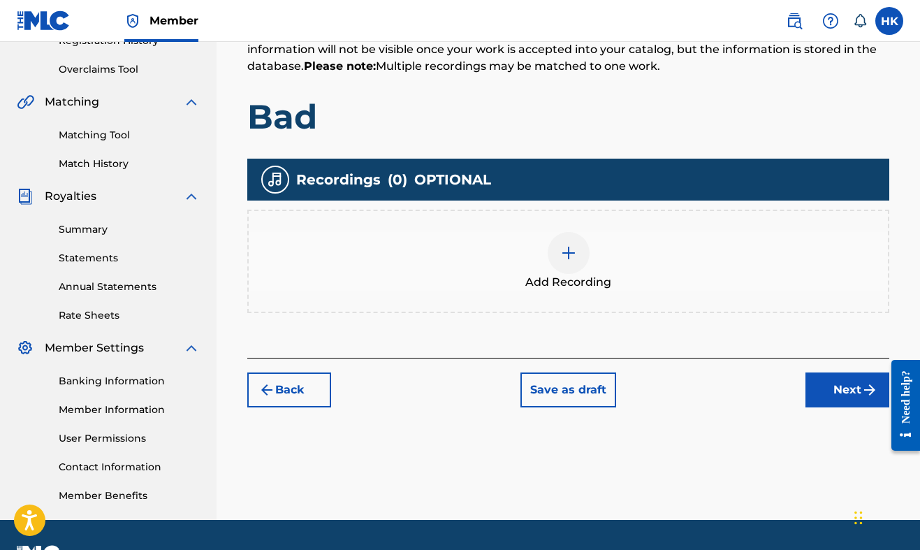
scroll to position [288, 0]
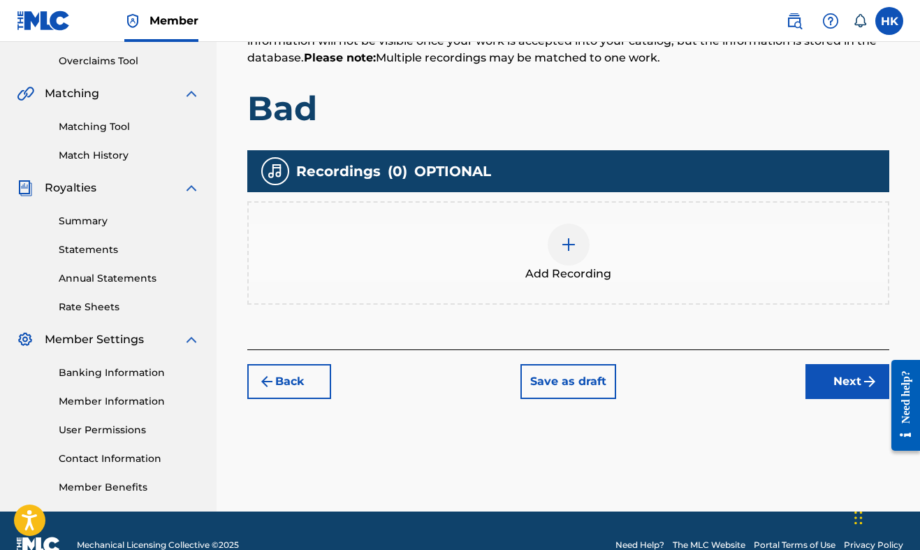
click at [563, 245] on img at bounding box center [568, 244] width 17 height 17
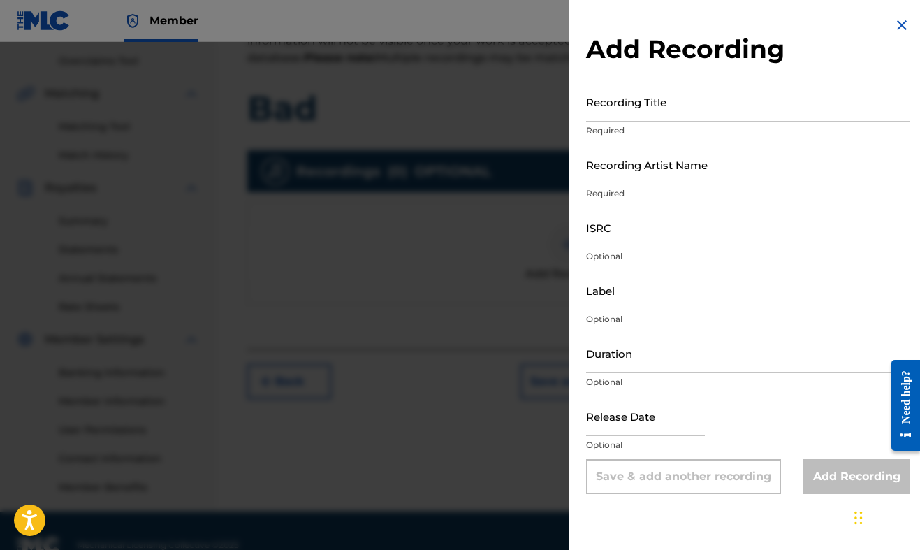
click at [676, 112] on input "Recording Title" at bounding box center [748, 102] width 324 height 40
type input "Bad"
click at [639, 164] on input "Recording Artist Name" at bounding box center [748, 165] width 324 height 40
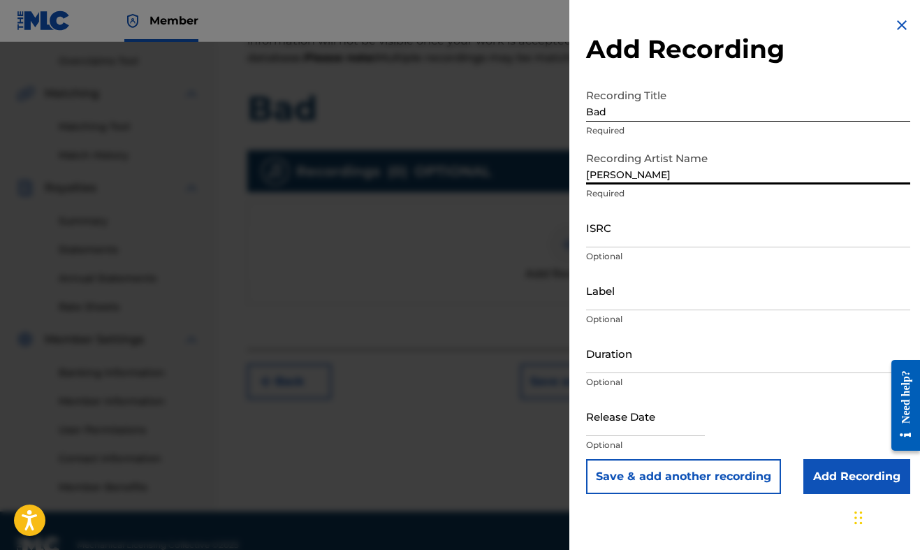
type input "[PERSON_NAME]"
click at [666, 400] on input "text" at bounding box center [645, 416] width 119 height 40
select select "7"
select select "2025"
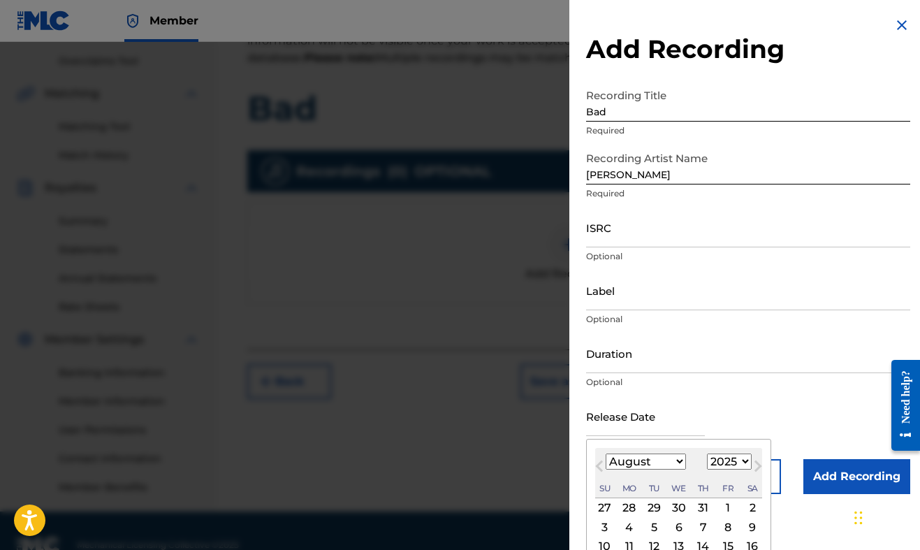
select select "9"
select select "2021"
click at [720, 544] on div "15" at bounding box center [728, 546] width 17 height 17
type input "[DATE]"
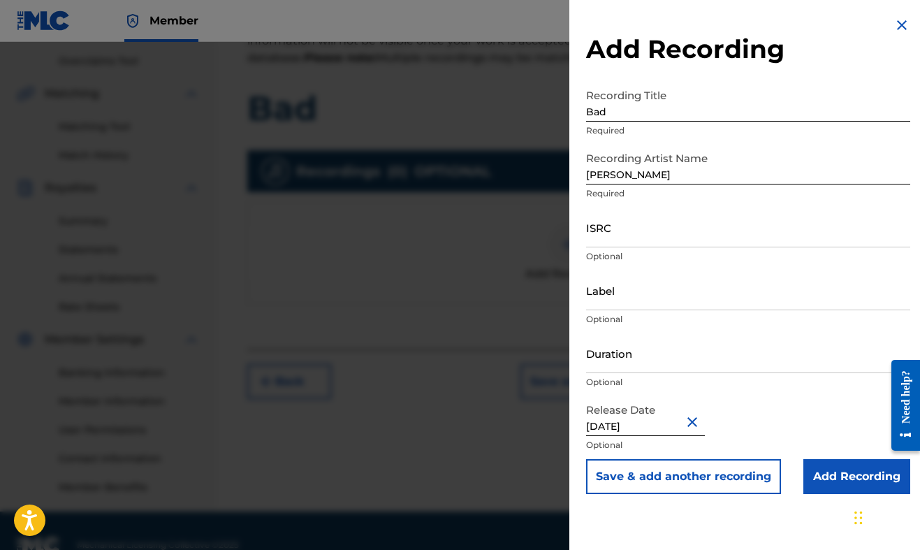
click at [829, 486] on input "Add Recording" at bounding box center [856, 476] width 107 height 35
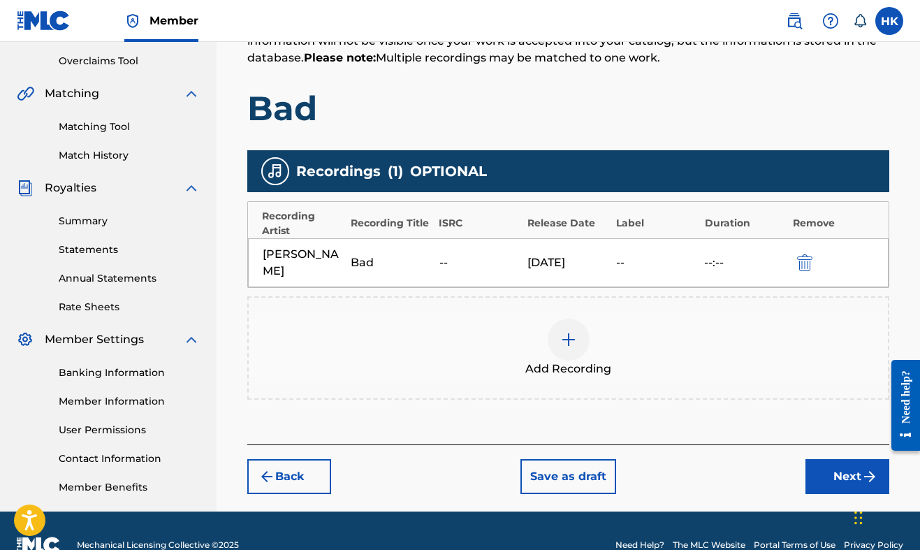
click at [841, 460] on button "Next" at bounding box center [848, 476] width 84 height 35
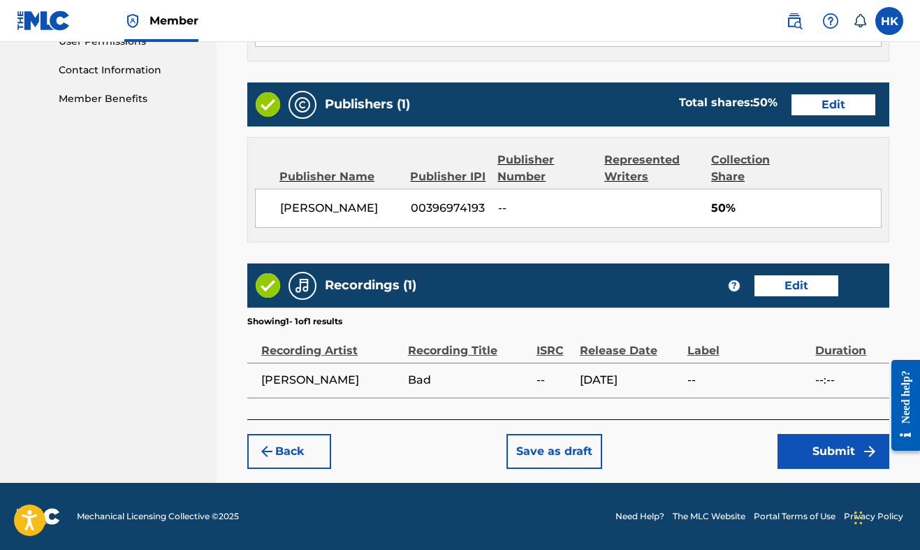
scroll to position [676, 0]
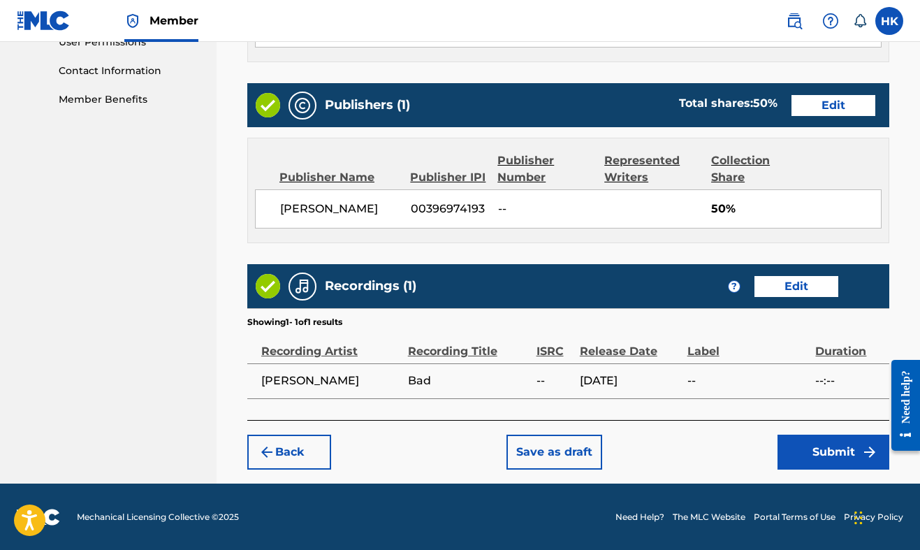
click at [820, 429] on div "Back Save as draft Submit" at bounding box center [568, 445] width 642 height 50
click at [804, 439] on button "Submit" at bounding box center [834, 452] width 112 height 35
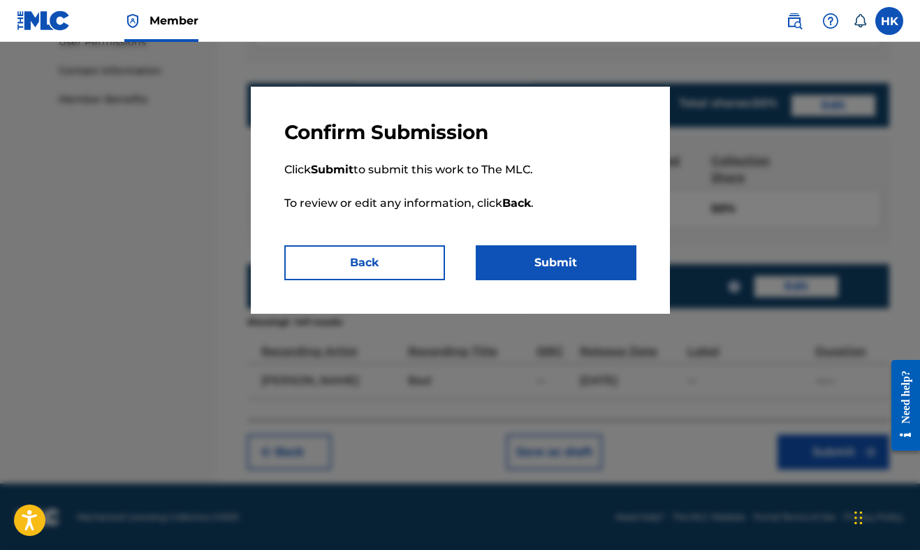
click at [566, 242] on p "Click Submit to submit this work to The MLC. To review or edit any information,…" at bounding box center [460, 195] width 352 height 101
click at [560, 257] on button "Submit" at bounding box center [556, 262] width 161 height 35
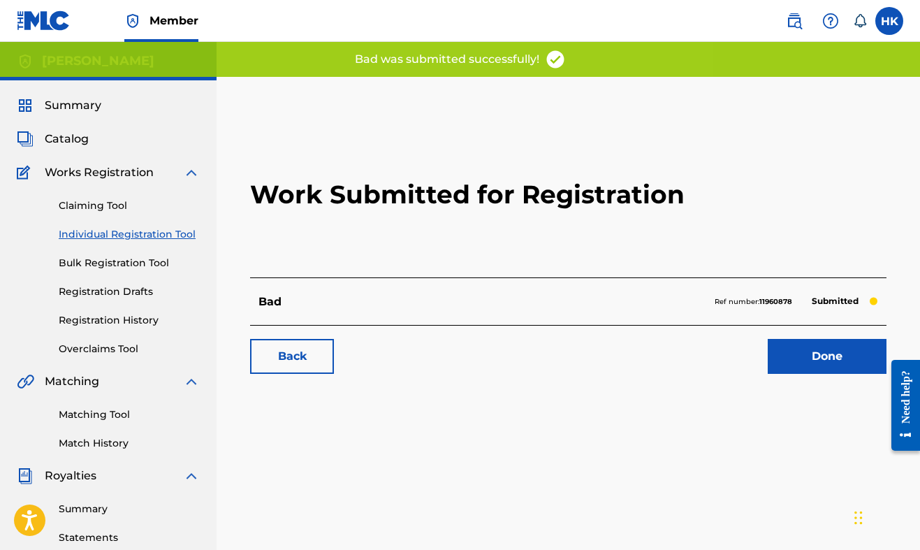
click at [803, 363] on link "Done" at bounding box center [827, 356] width 119 height 35
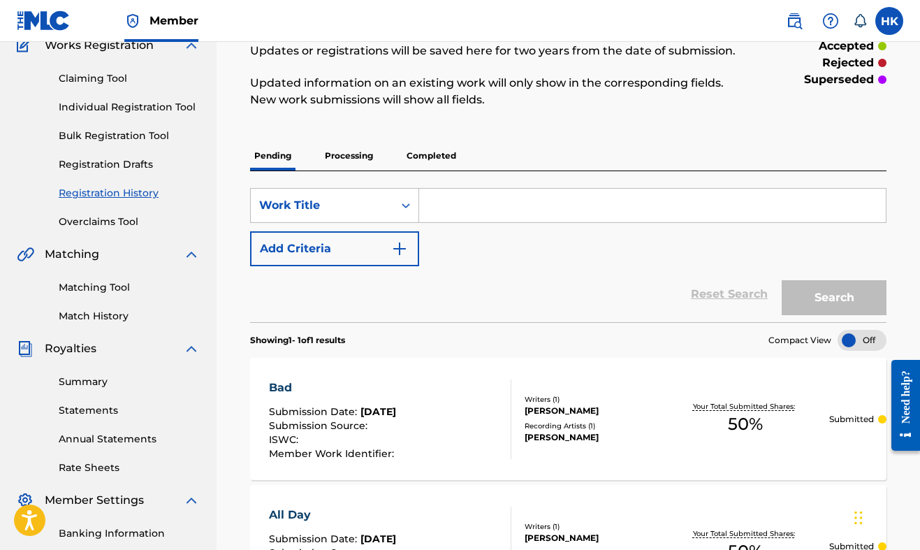
scroll to position [138, 0]
